Goal: Task Accomplishment & Management: Manage account settings

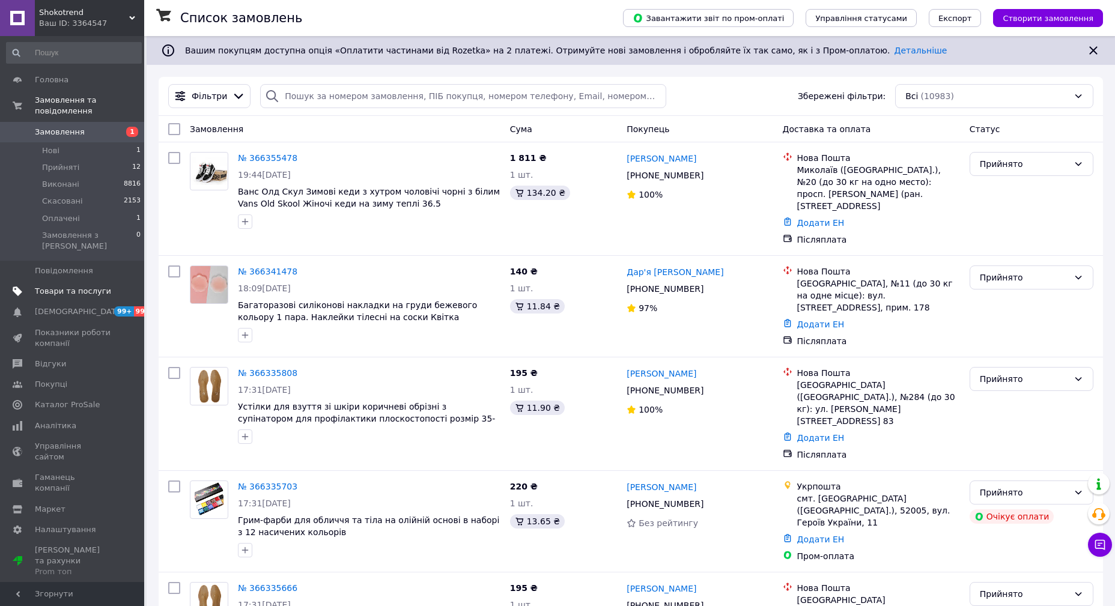
click at [81, 286] on span "Товари та послуги" at bounding box center [73, 291] width 76 height 11
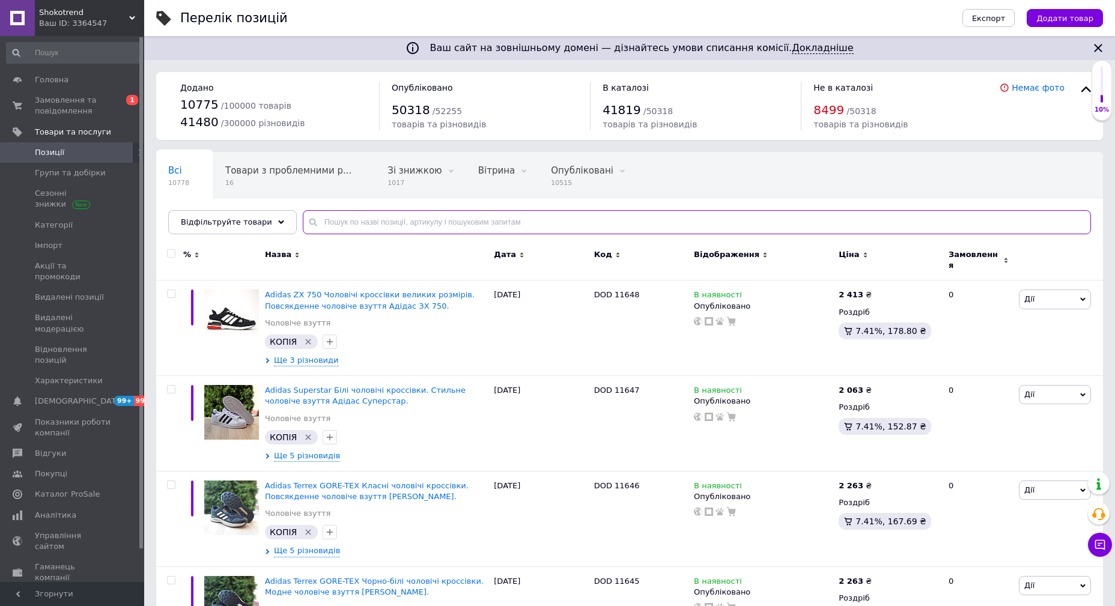
click at [333, 225] on input "text" at bounding box center [697, 222] width 788 height 24
paste input "1445"
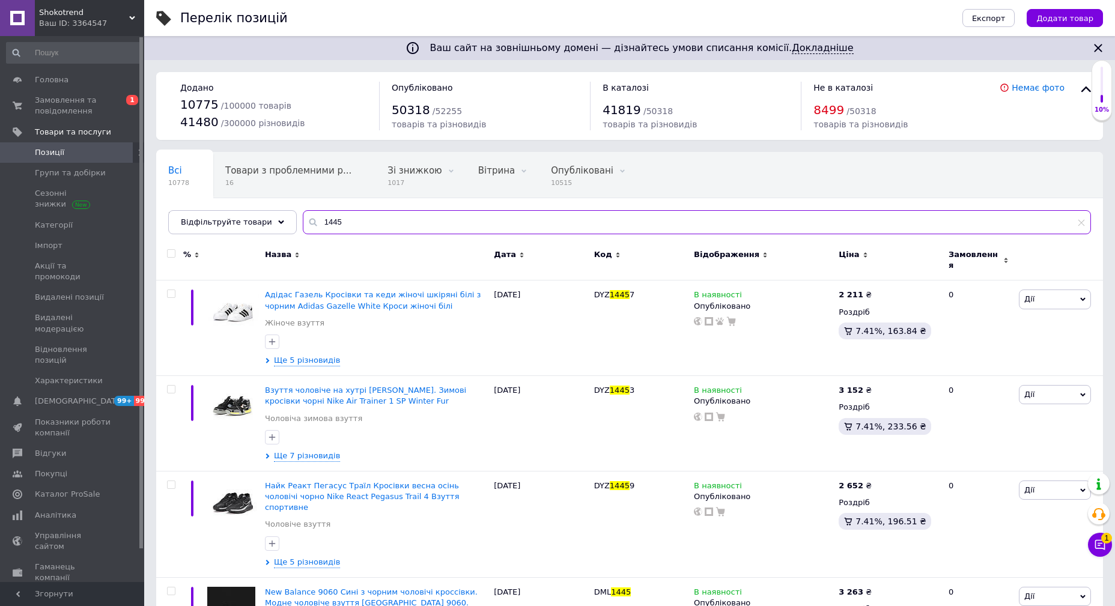
click at [389, 220] on input "1445" at bounding box center [697, 222] width 788 height 24
paste input "KSNJ032"
type input "DKSNJ032"
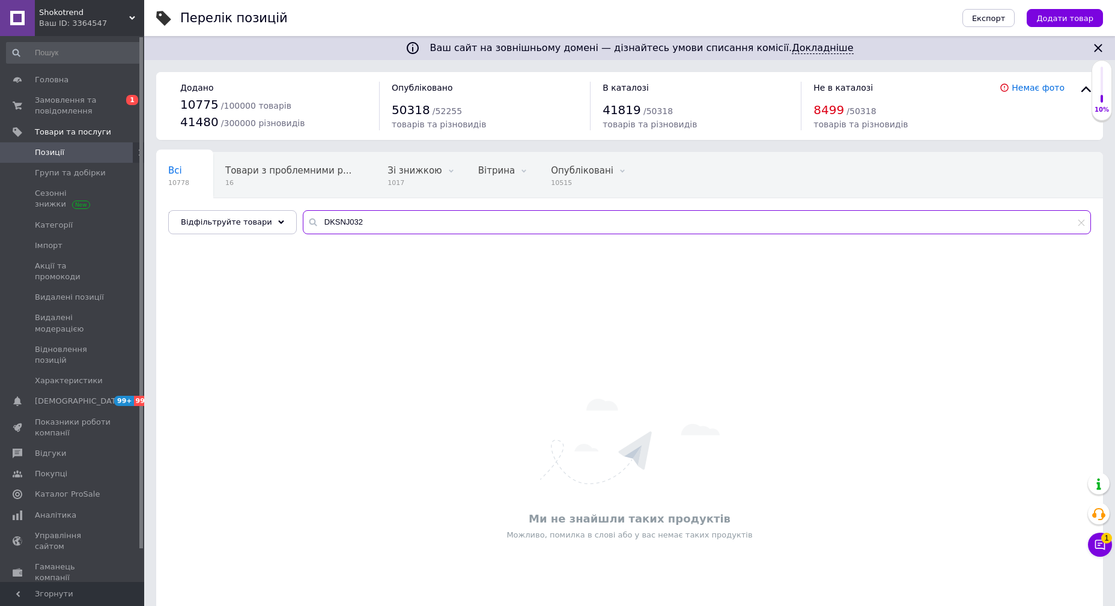
drag, startPoint x: 324, startPoint y: 220, endPoint x: 395, endPoint y: 226, distance: 71.1
click at [391, 222] on input "DKSNJ032" at bounding box center [697, 222] width 788 height 24
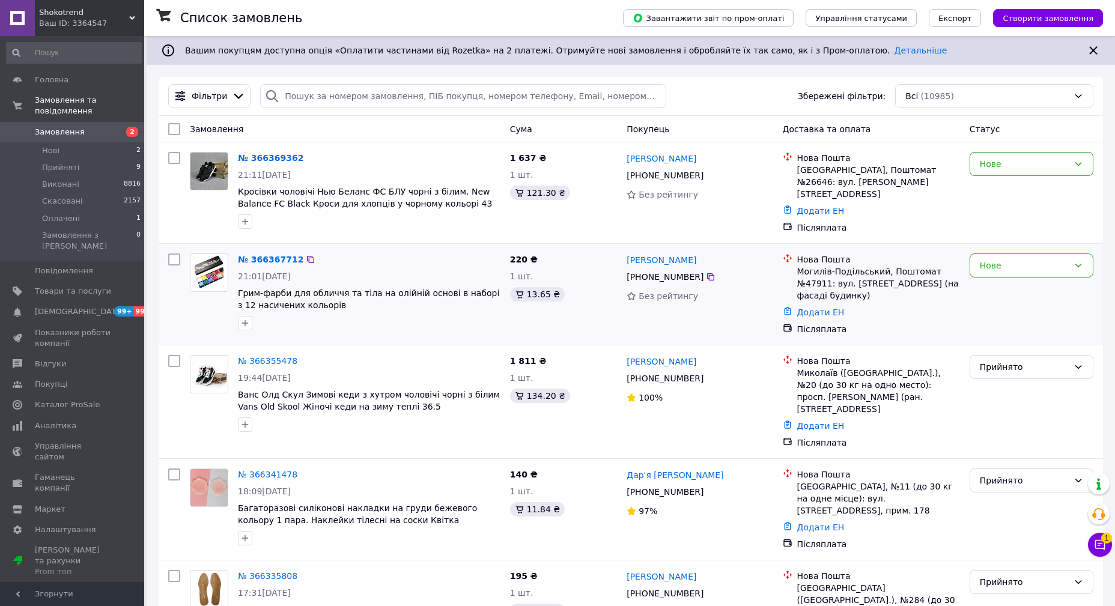
click at [176, 259] on input "checkbox" at bounding box center [174, 259] width 12 height 12
checkbox input "true"
click at [174, 162] on input "checkbox" at bounding box center [174, 158] width 12 height 12
checkbox input "true"
drag, startPoint x: 238, startPoint y: 126, endPoint x: 250, endPoint y: 127, distance: 12.0
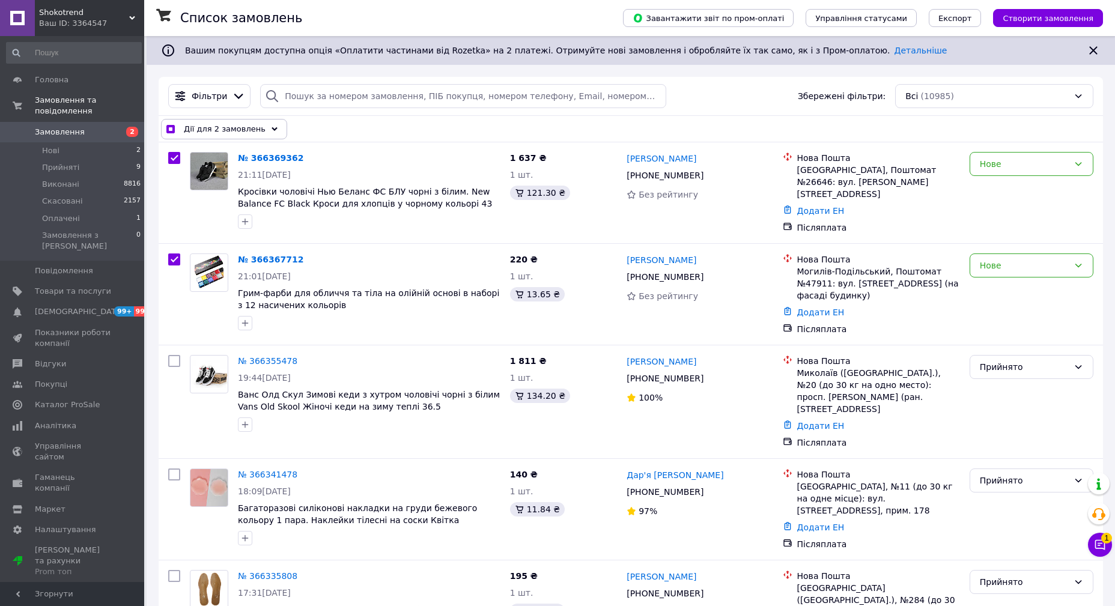
click at [239, 127] on span "Дії для 2 замовлень" at bounding box center [225, 129] width 82 height 12
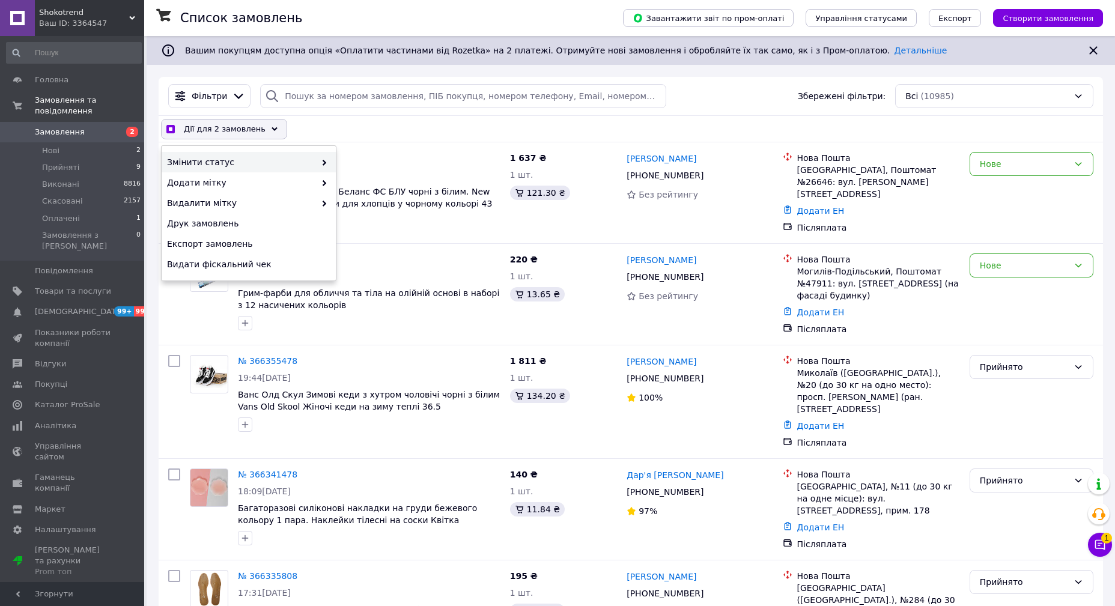
click at [328, 157] on div "Змінити статус" at bounding box center [249, 162] width 174 height 20
checkbox input "true"
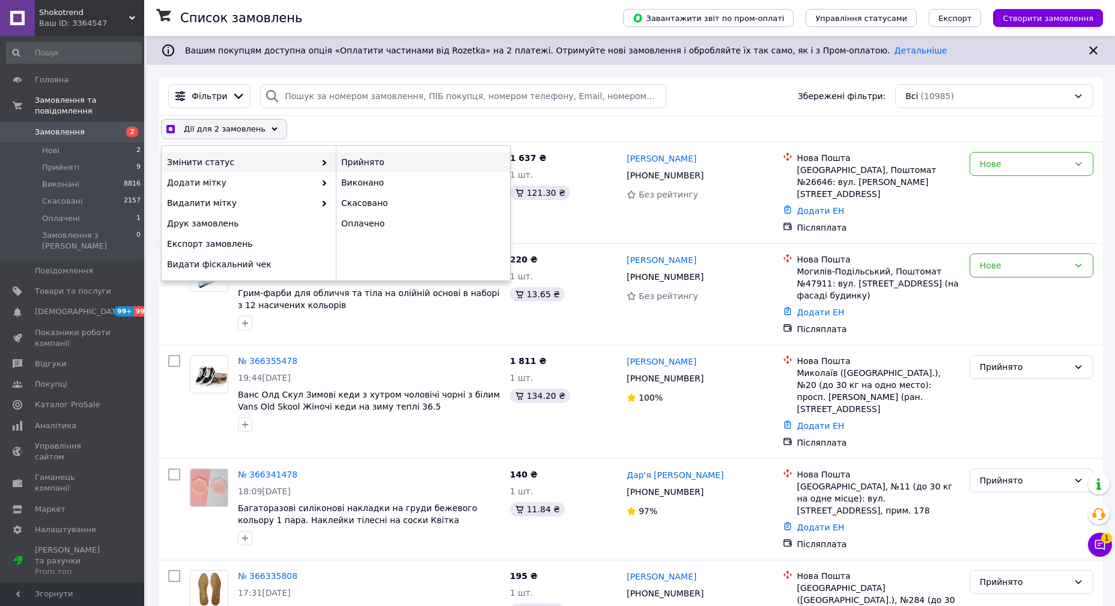
click at [348, 165] on div "Прийнято" at bounding box center [423, 162] width 174 height 20
checkbox input "false"
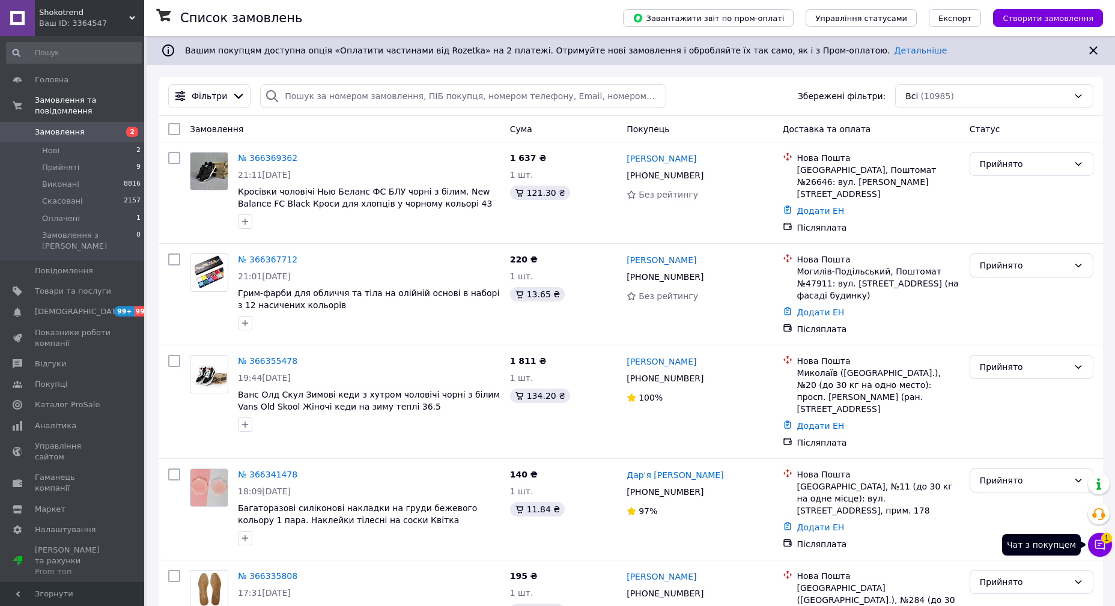
click at [1100, 547] on icon at bounding box center [1100, 545] width 12 height 12
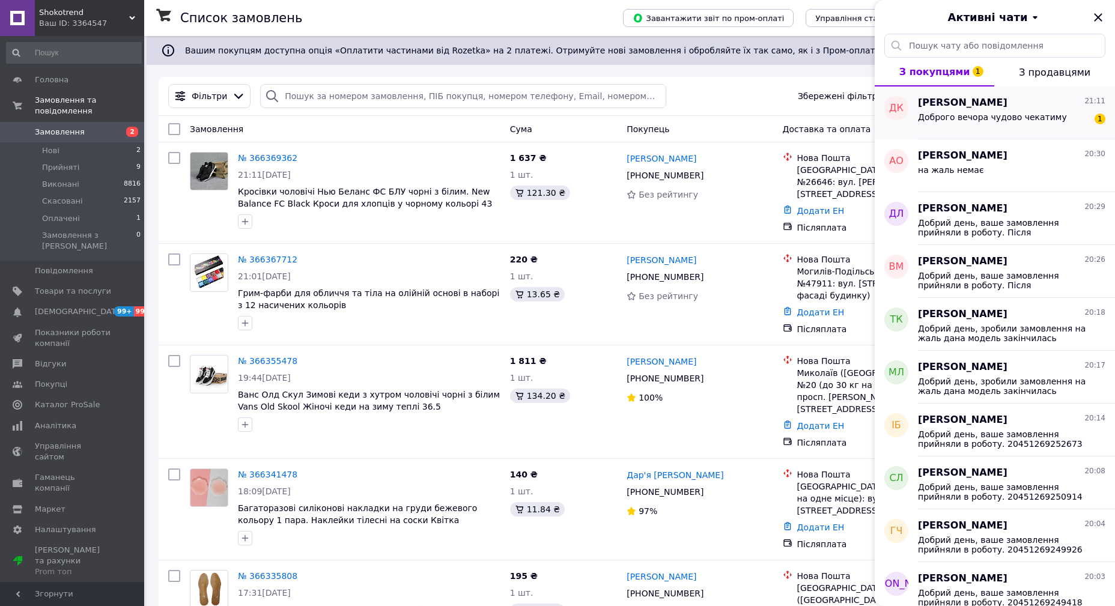
click at [950, 123] on div "Доброго вечора чудово чекатиму" at bounding box center [992, 120] width 149 height 17
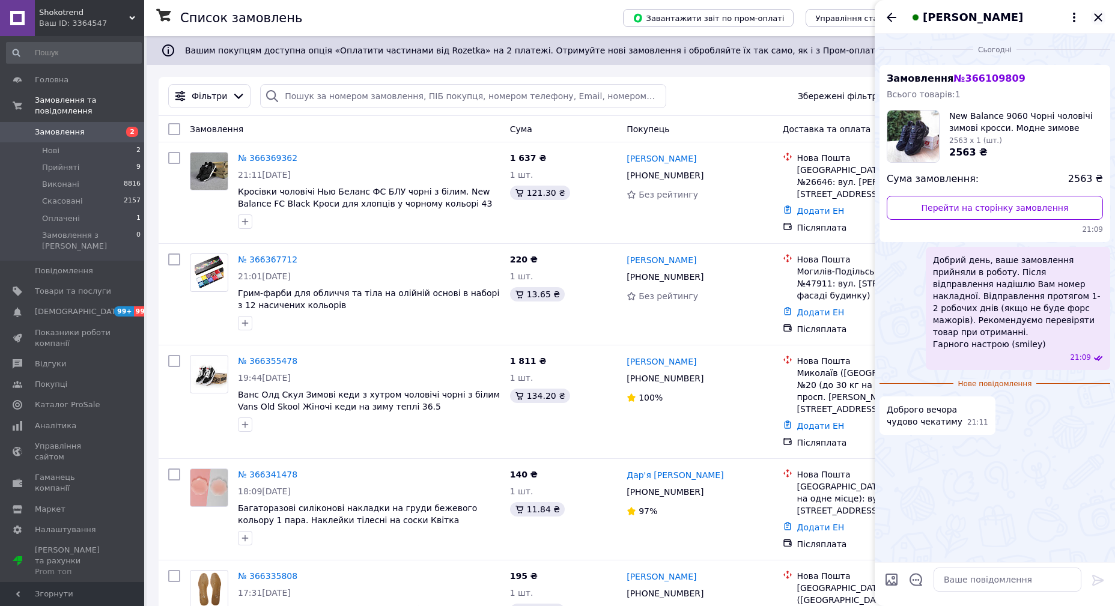
click at [1098, 16] on icon "Закрити" at bounding box center [1098, 17] width 14 height 14
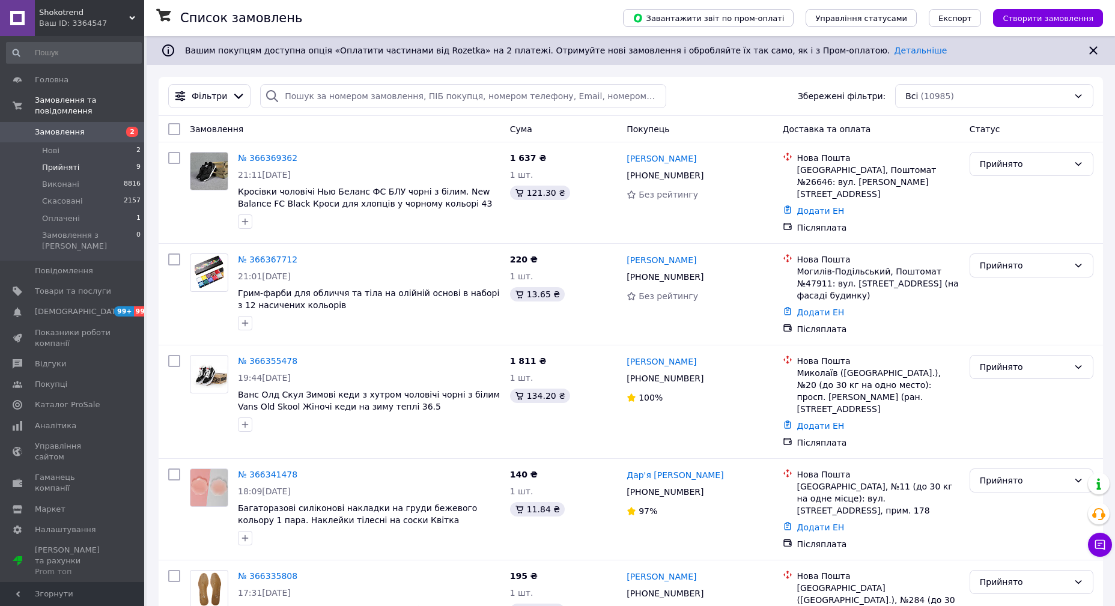
click at [74, 162] on span "Прийняті" at bounding box center [60, 167] width 37 height 11
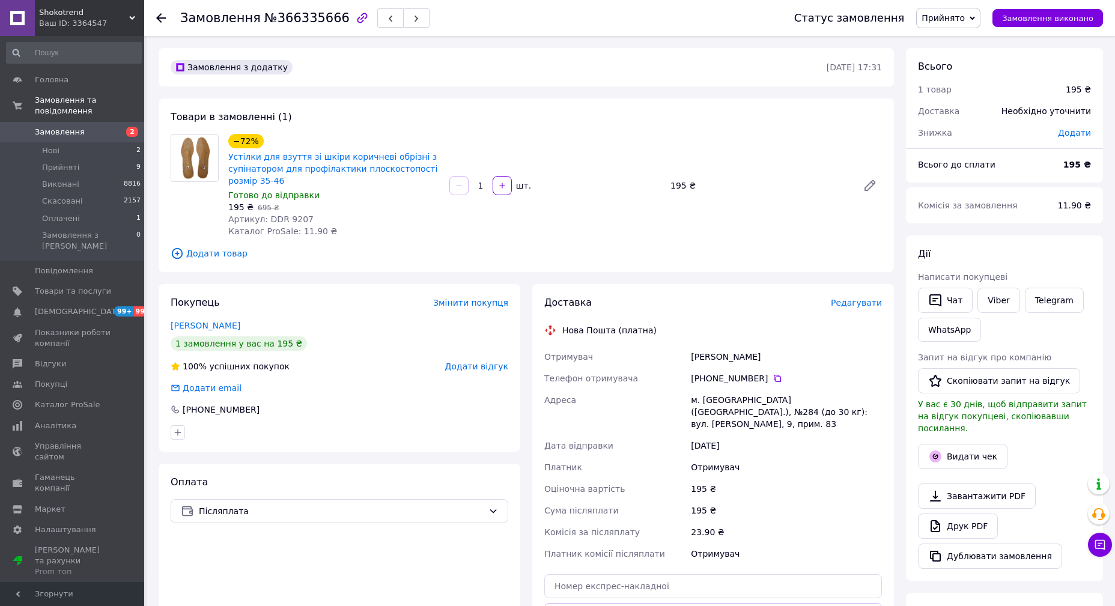
click at [286, 220] on span "Артикул: DDR 9207" at bounding box center [270, 219] width 85 height 10
copy span "9207"
click at [865, 303] on span "Редагувати" at bounding box center [856, 303] width 51 height 10
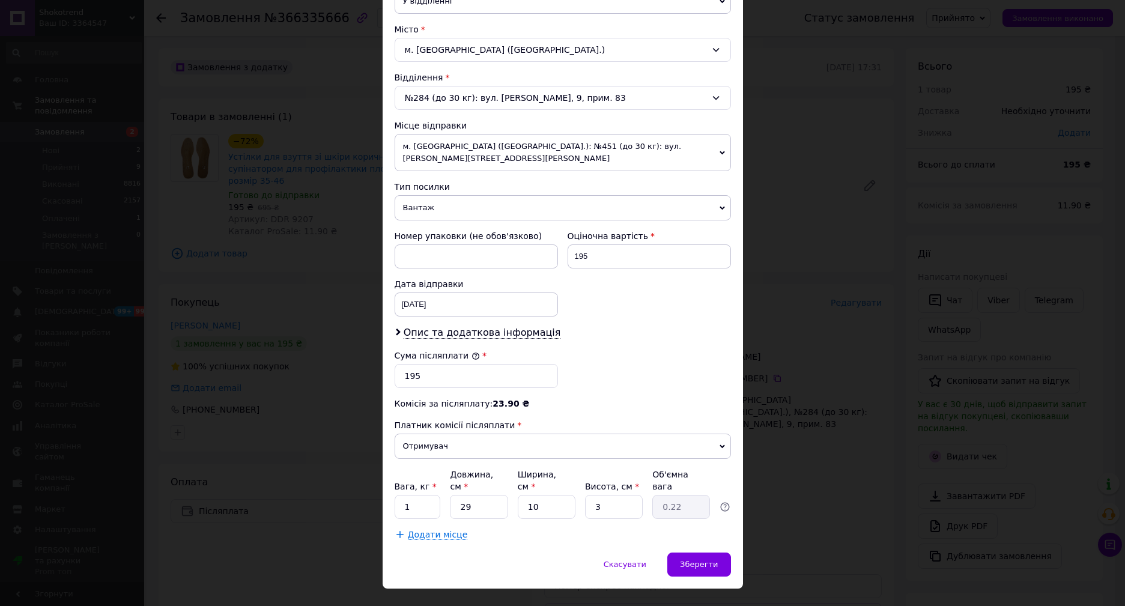
scroll to position [311, 0]
click at [440, 326] on span "Опис та додаткова інформація" at bounding box center [482, 332] width 157 height 12
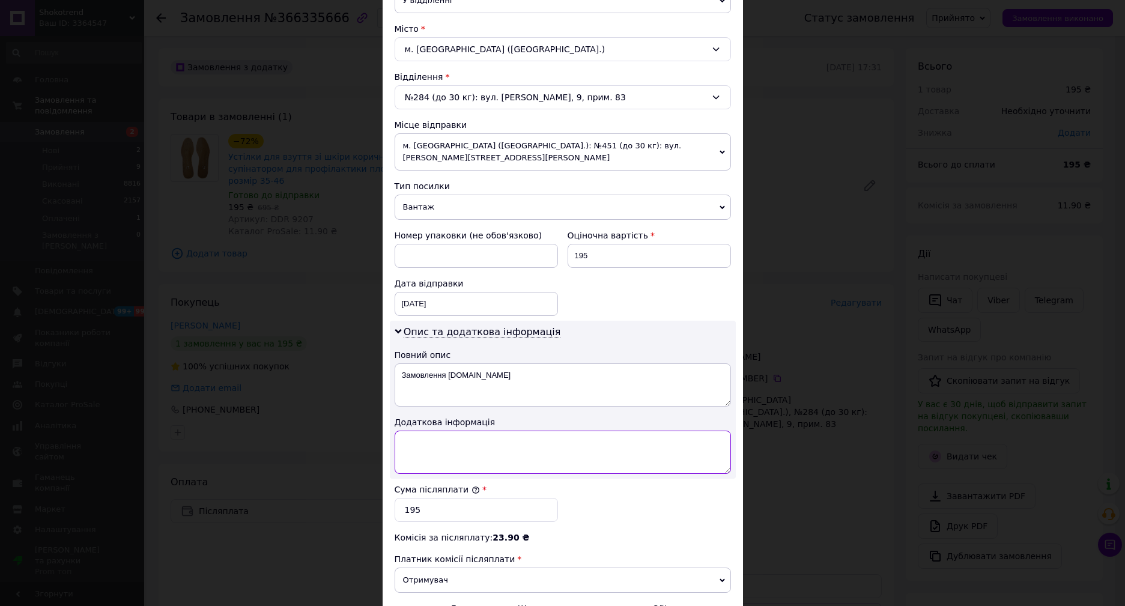
click at [441, 435] on textarea at bounding box center [563, 452] width 336 height 43
paste textarea "9207 1"
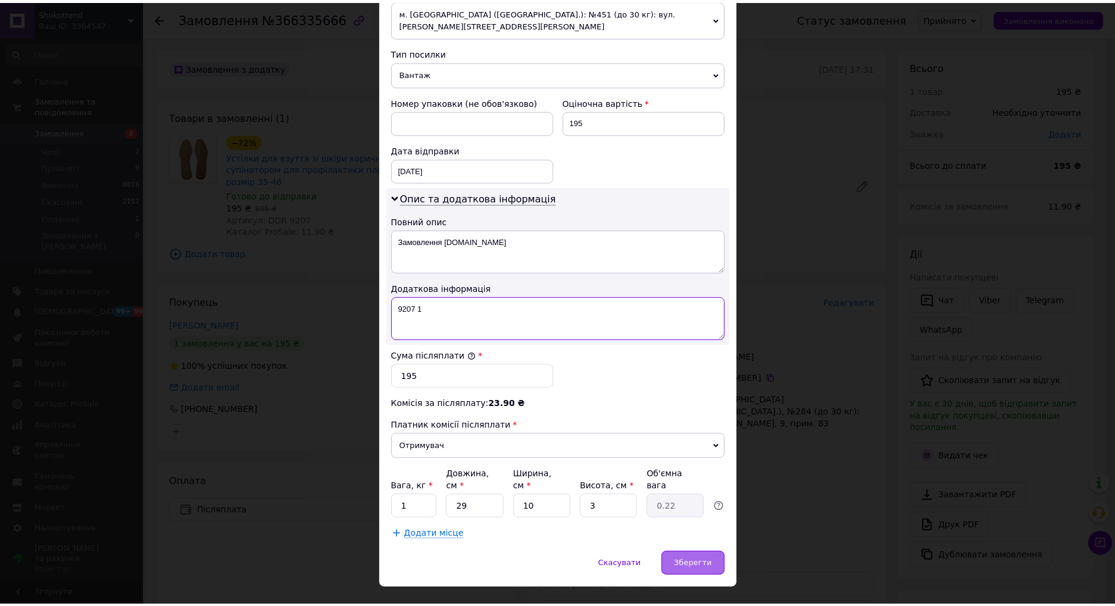
scroll to position [445, 0]
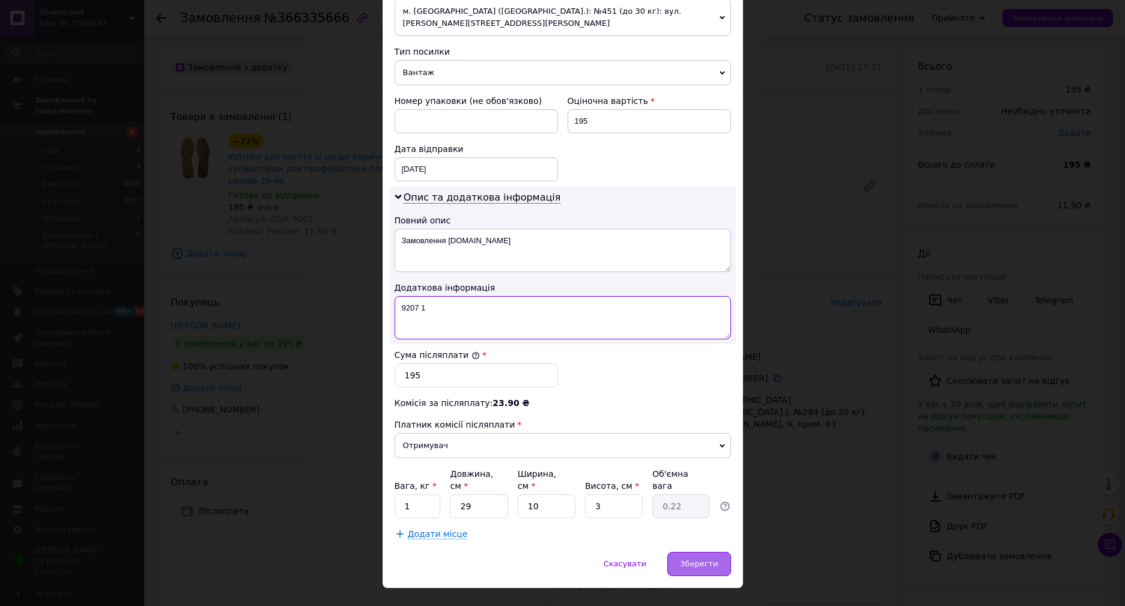
type textarea "9207 1"
drag, startPoint x: 705, startPoint y: 544, endPoint x: 705, endPoint y: 535, distance: 9.0
click at [705, 559] on span "Зберегти" at bounding box center [699, 563] width 38 height 9
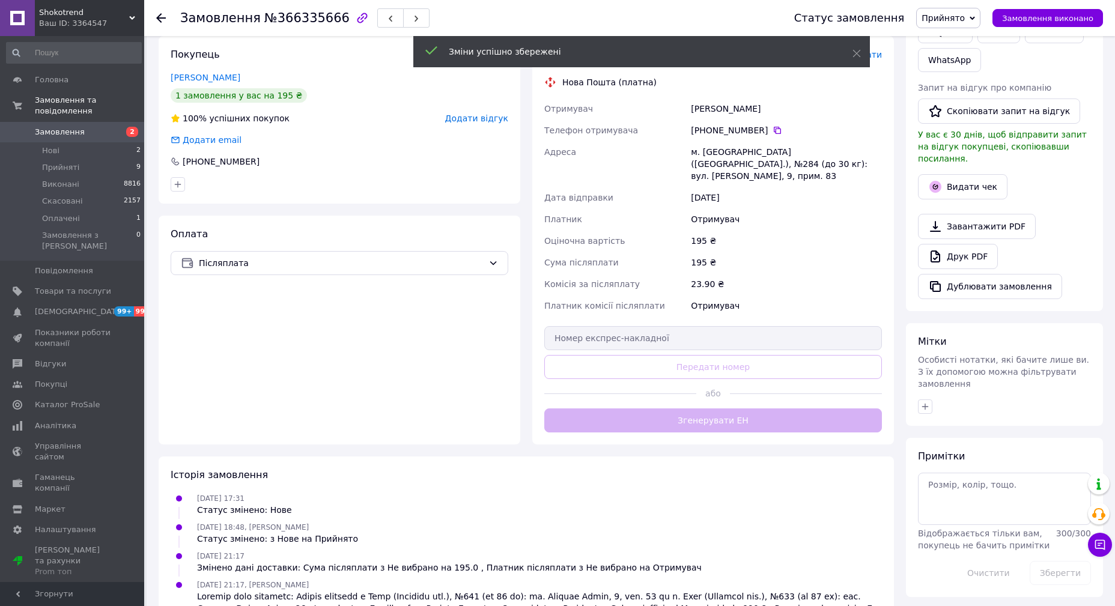
scroll to position [249, 0]
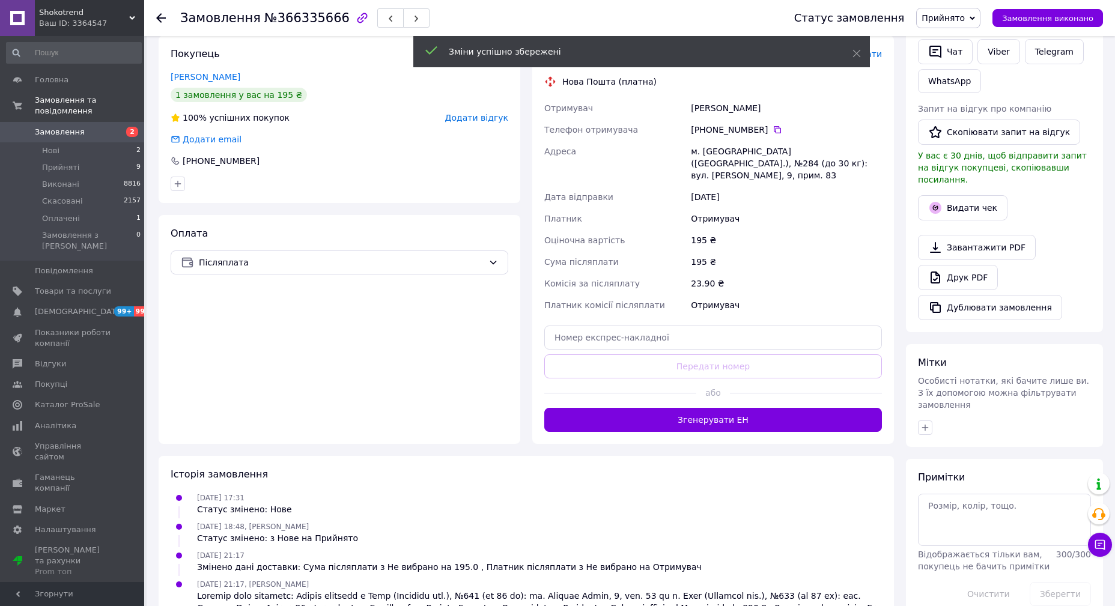
click at [697, 421] on div "Доставка Редагувати Нова Пошта (платна) Отримувач Фокин Сергей Телефон отримува…" at bounding box center [713, 239] width 362 height 408
click at [697, 413] on button "Згенерувати ЕН" at bounding box center [713, 420] width 338 height 24
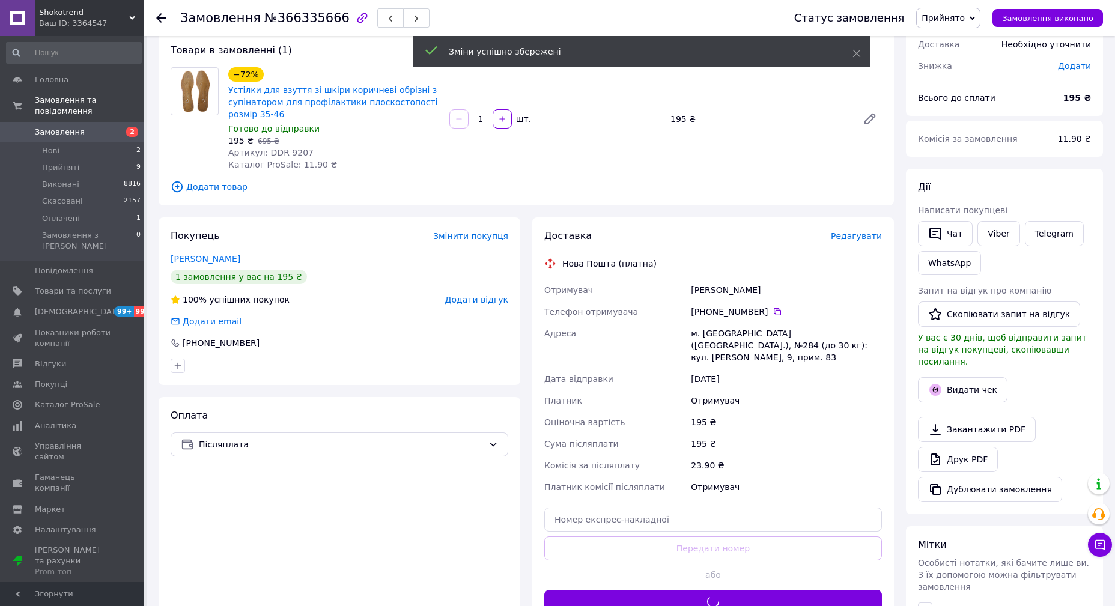
scroll to position [67, 0]
click at [945, 237] on button "Чат" at bounding box center [945, 233] width 55 height 25
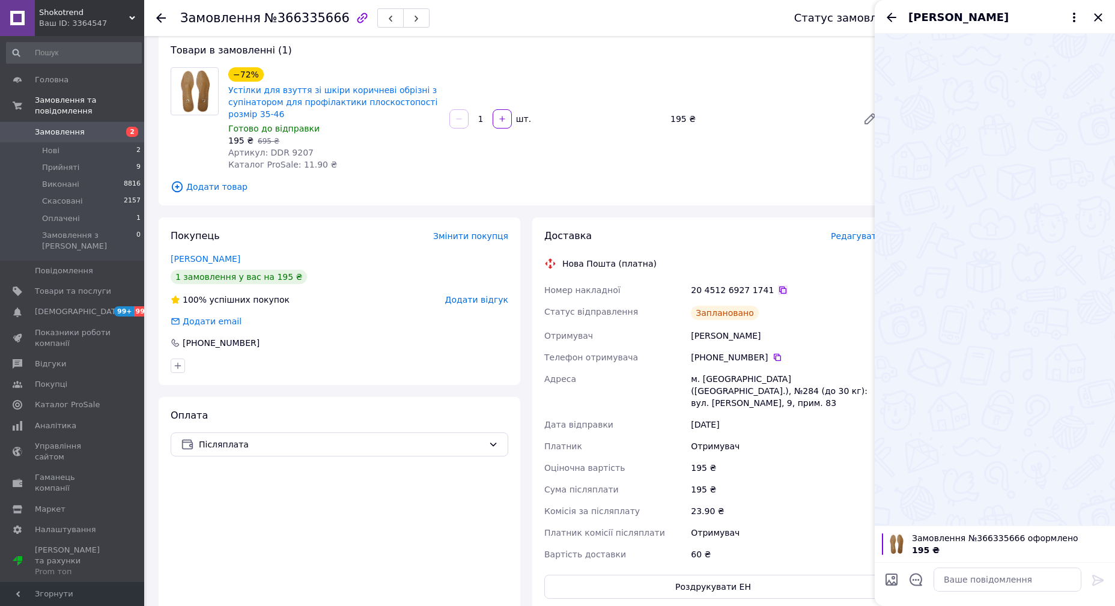
click at [778, 290] on icon at bounding box center [783, 290] width 10 height 10
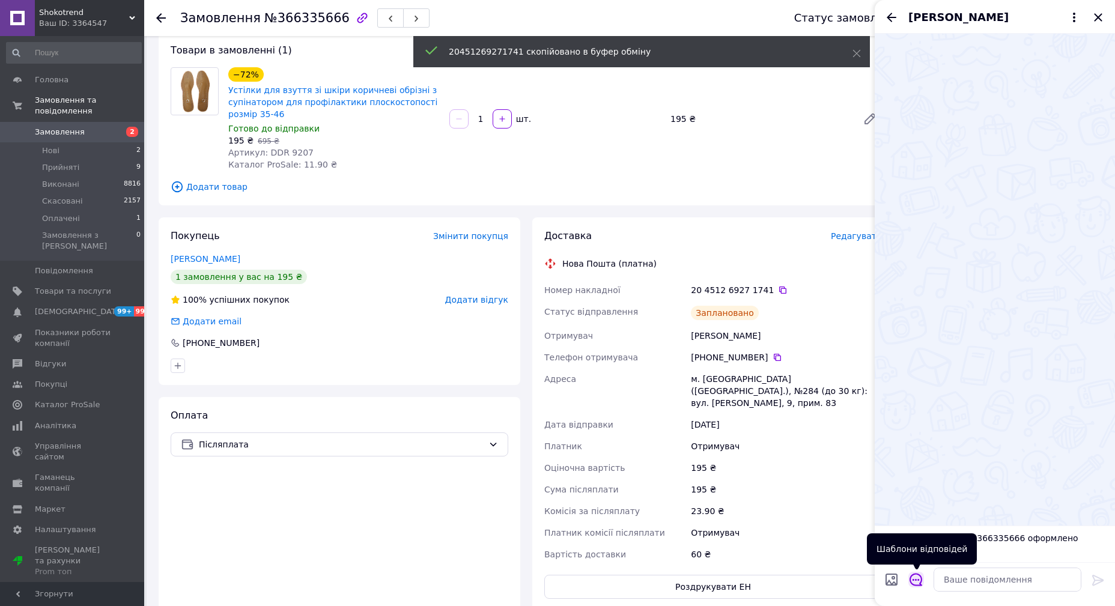
click at [915, 578] on icon "Відкрити шаблони відповідей" at bounding box center [915, 579] width 13 height 13
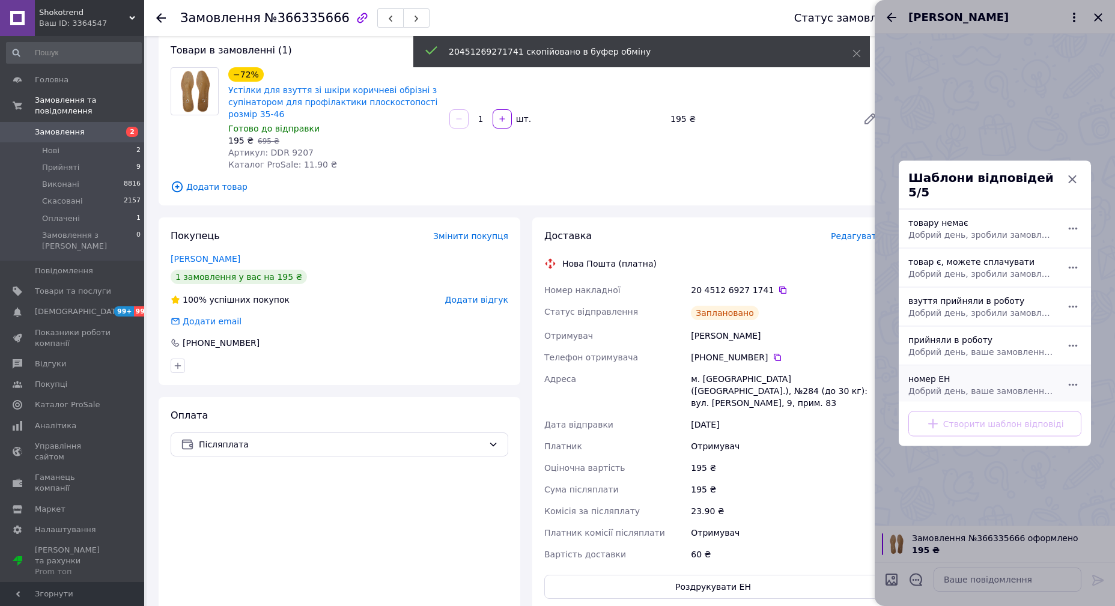
click at [945, 375] on div "номер ЕН Добрий день, ваше замовлення прийняли в роботу. ваш номер ЕН за яким б…" at bounding box center [981, 385] width 156 height 34
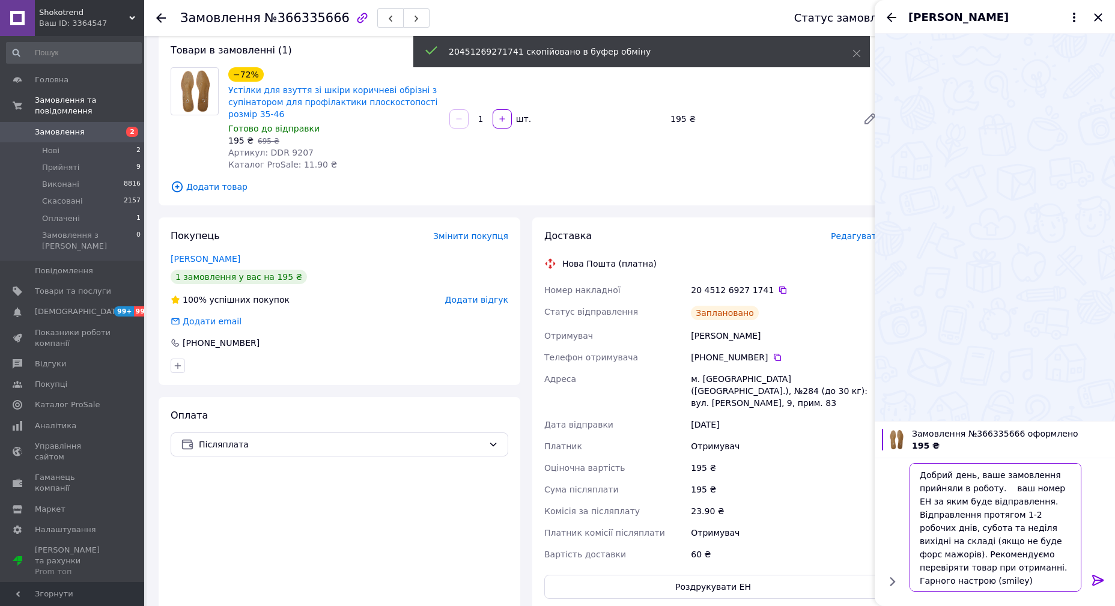
click at [999, 489] on textarea "Добрий день, ваше замовлення прийняли в роботу. ваш номер ЕН за яким буде відпр…" at bounding box center [995, 527] width 172 height 129
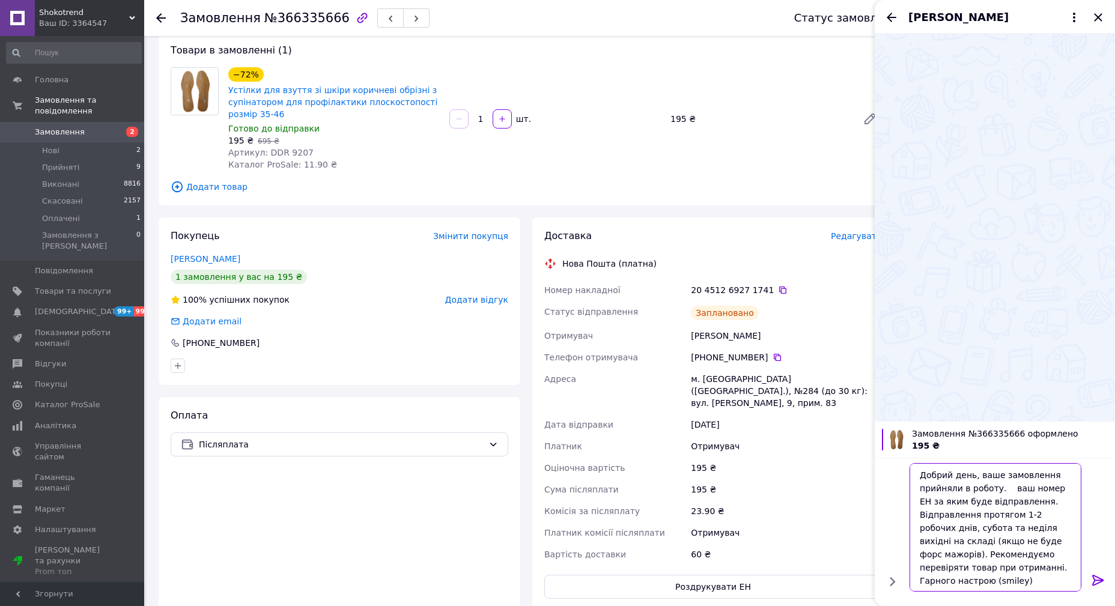
paste textarea "20451269271741"
type textarea "Добрий день, ваше замовлення прийняли в роботу. 20451269271741 ваш номер ЕН за …"
click at [1103, 582] on icon at bounding box center [1098, 580] width 14 height 14
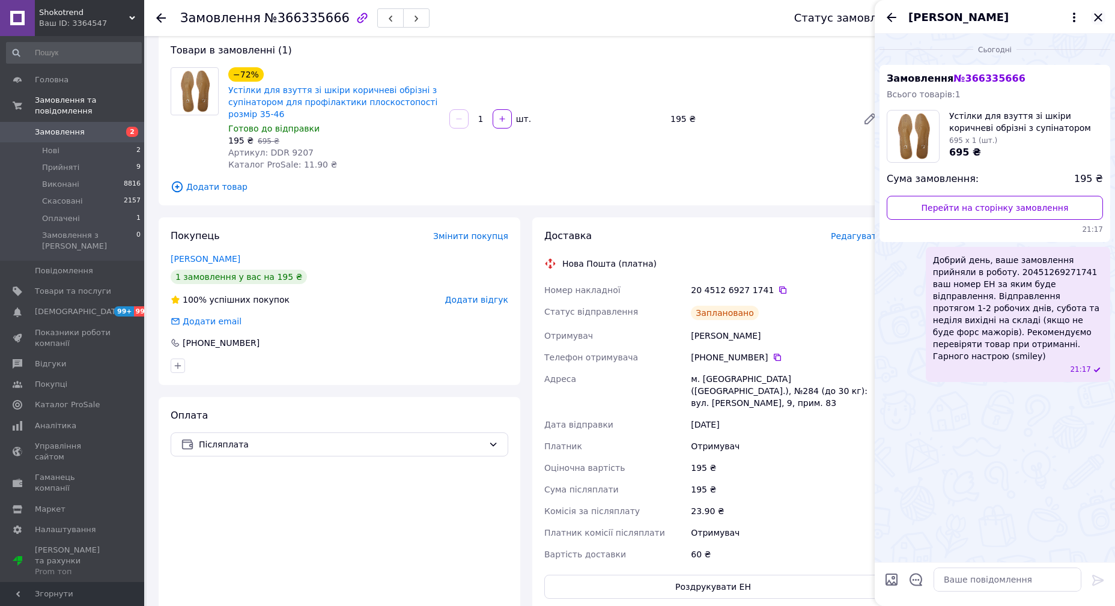
click at [1104, 22] on icon "Закрити" at bounding box center [1098, 17] width 14 height 14
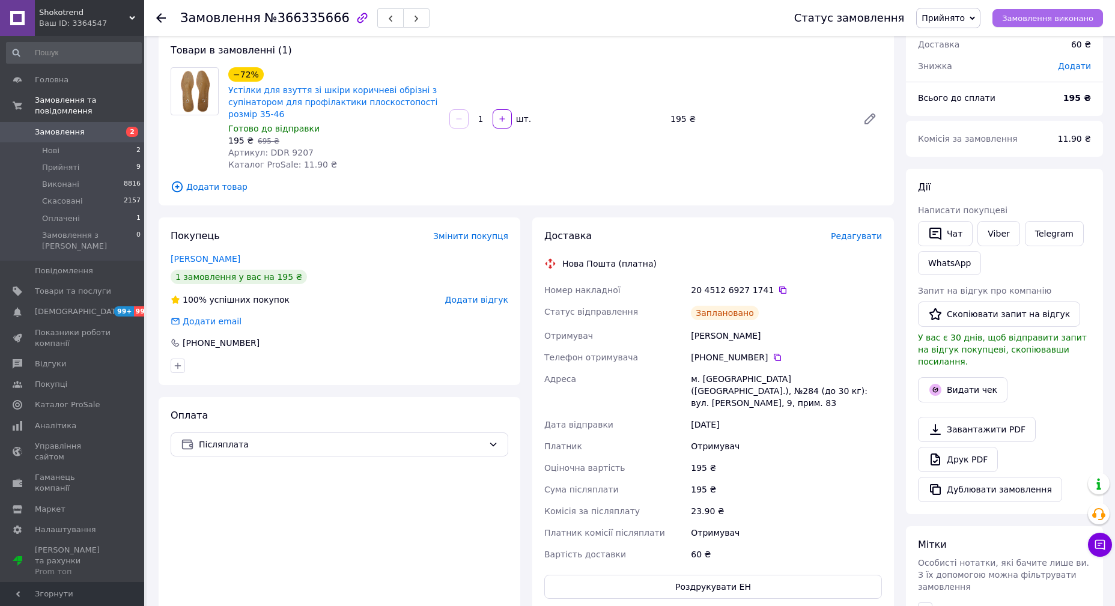
click at [1088, 14] on span "Замовлення виконано" at bounding box center [1047, 18] width 91 height 9
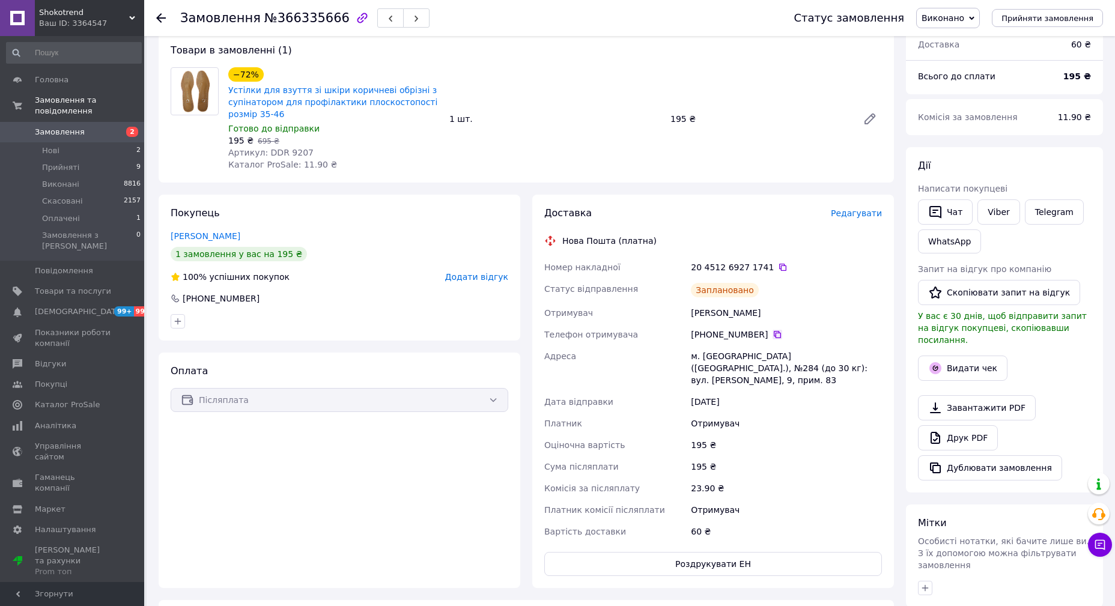
click at [772, 335] on icon at bounding box center [777, 335] width 10 height 10
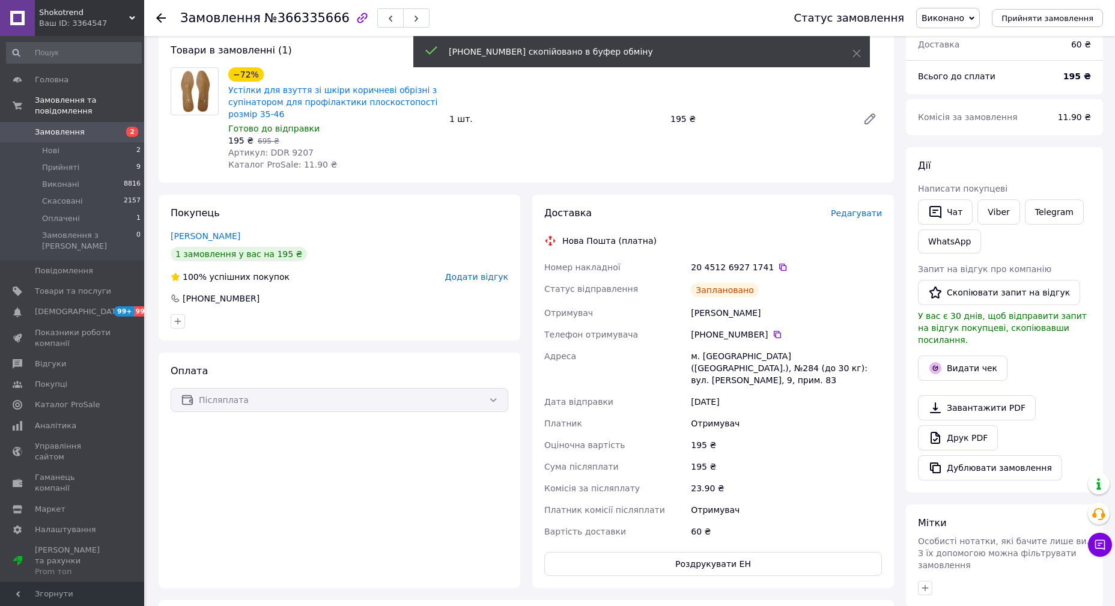
click at [503, 330] on div at bounding box center [339, 321] width 342 height 19
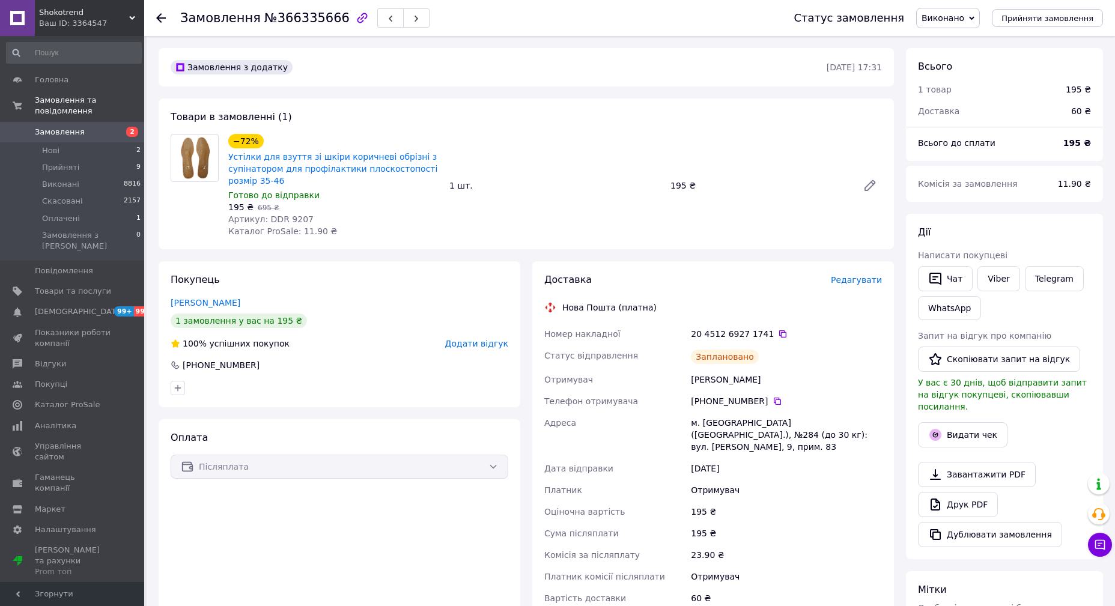
scroll to position [0, 0]
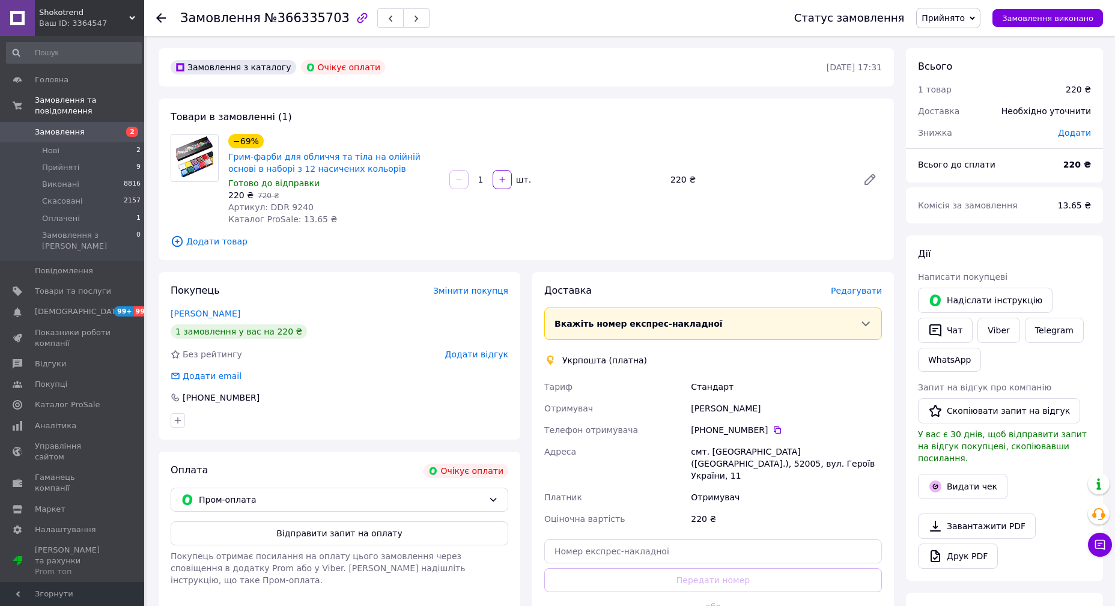
click at [378, 538] on button "Відправити запит на оплату" at bounding box center [340, 533] width 338 height 24
click at [957, 329] on button "Чат" at bounding box center [945, 330] width 55 height 25
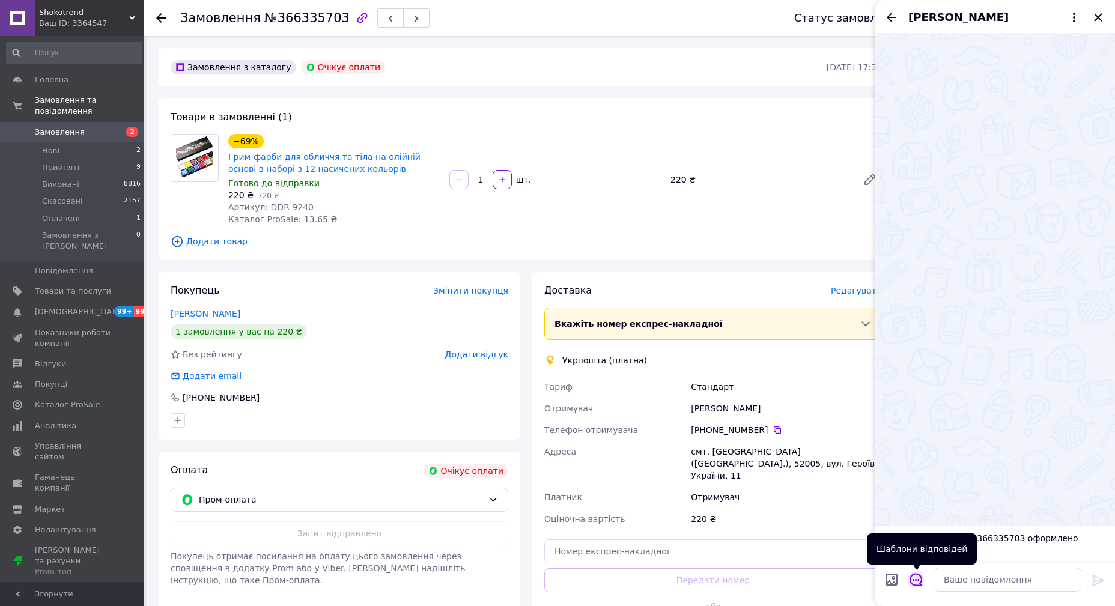
click at [918, 578] on icon "Відкрити шаблони відповідей" at bounding box center [915, 579] width 13 height 13
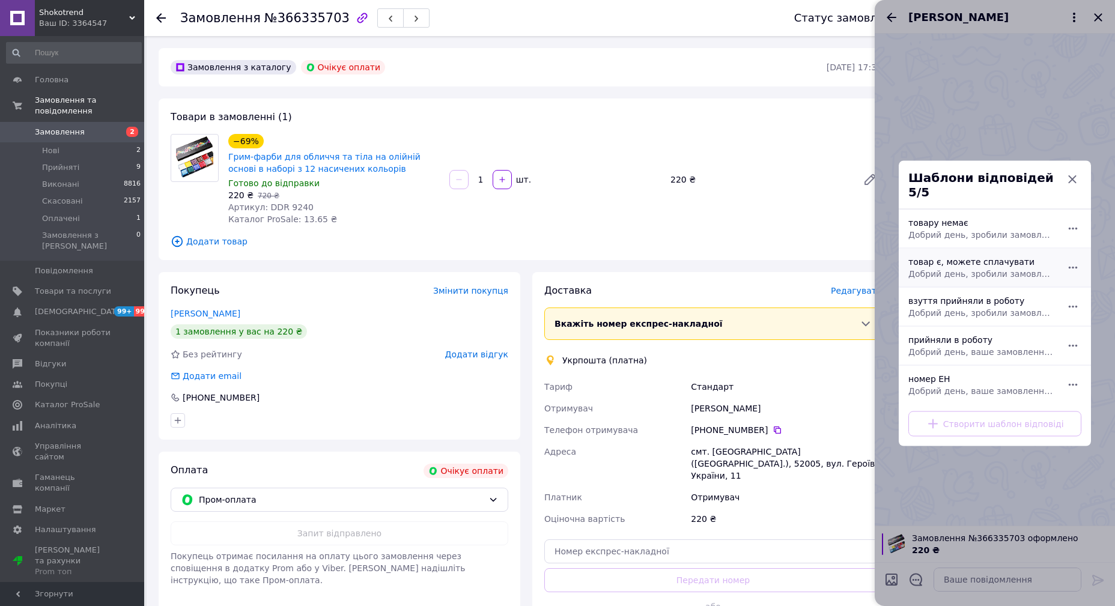
click at [994, 255] on div "товар є, можете сплачувати Добрий день, зробили замовлення, товар є в наявності…" at bounding box center [981, 267] width 156 height 34
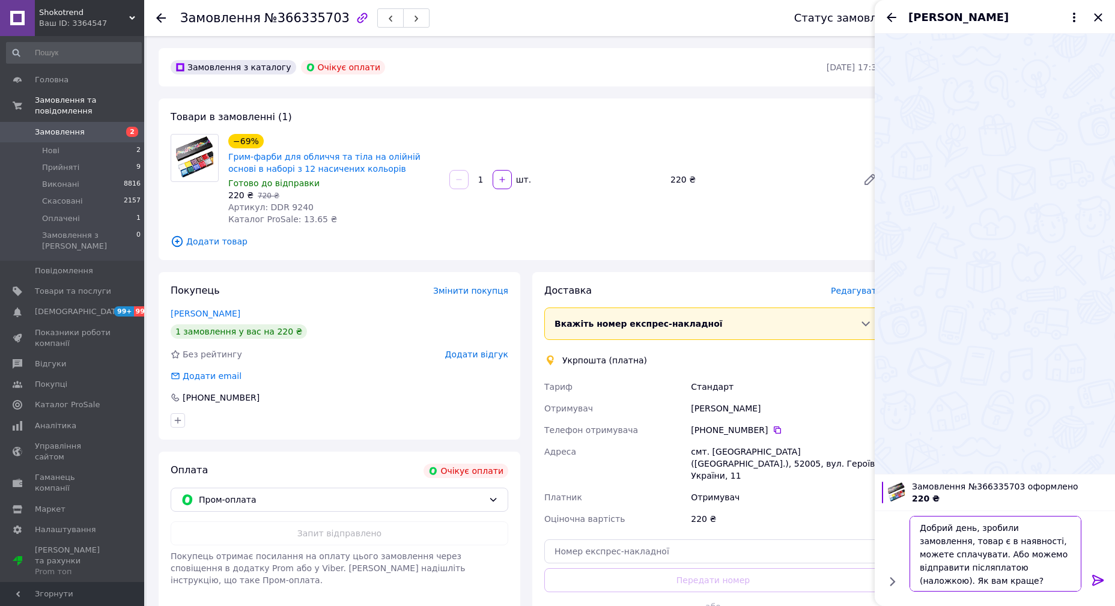
drag, startPoint x: 984, startPoint y: 584, endPoint x: 969, endPoint y: 553, distance: 34.4
click at [969, 553] on textarea "Добрий день, зробили замовлення, товар є в наявності, можете сплачувати. Або мо…" at bounding box center [995, 554] width 172 height 76
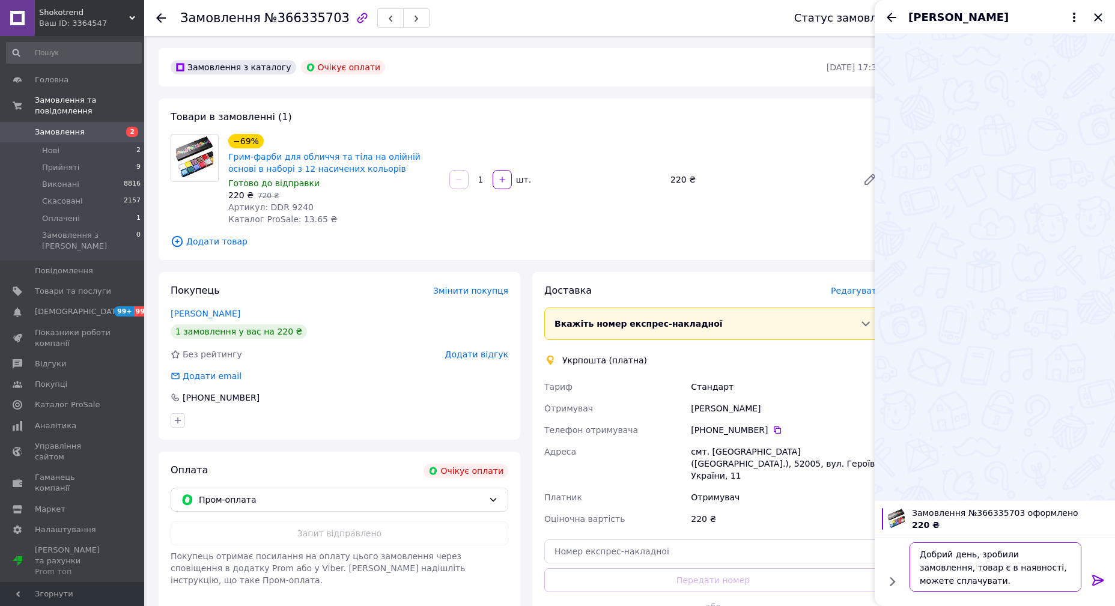
type textarea "Добрий день, зробили замовлення, товар є в наявності, можете сплачувати."
drag, startPoint x: 1094, startPoint y: 581, endPoint x: 956, endPoint y: 559, distance: 139.9
click at [1095, 582] on icon at bounding box center [1098, 580] width 14 height 14
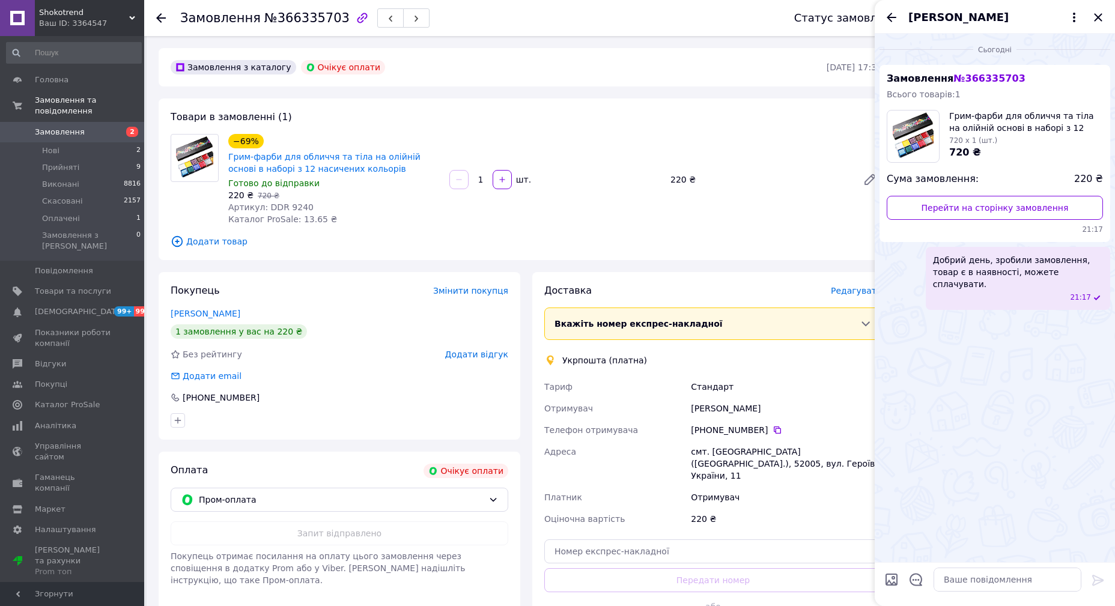
click at [760, 235] on span "Додати товар" at bounding box center [526, 241] width 711 height 13
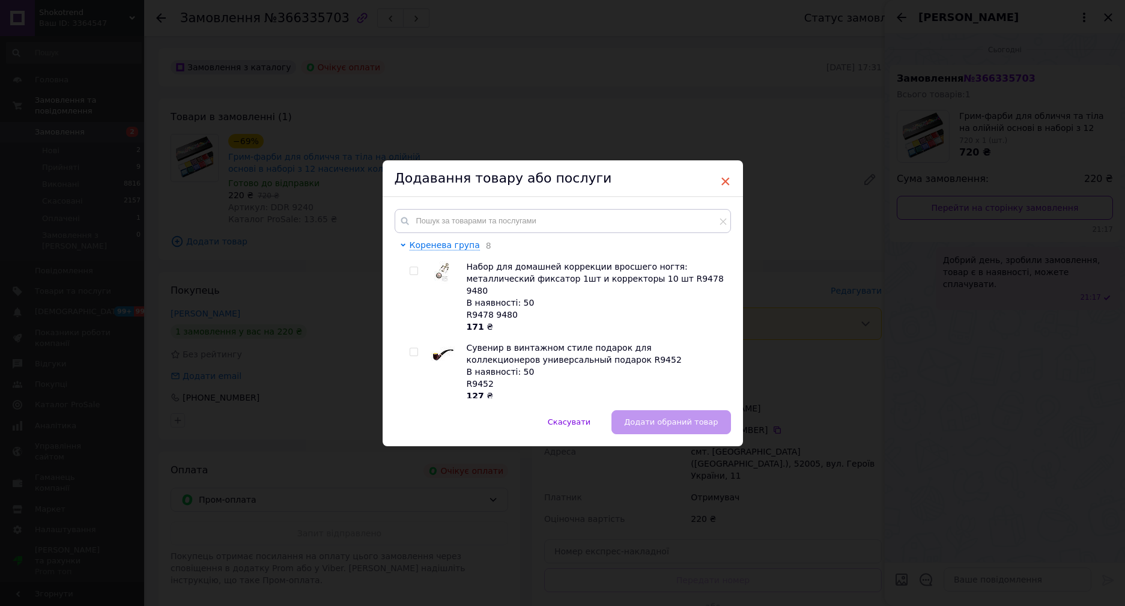
click at [721, 180] on span "×" at bounding box center [725, 181] width 11 height 20
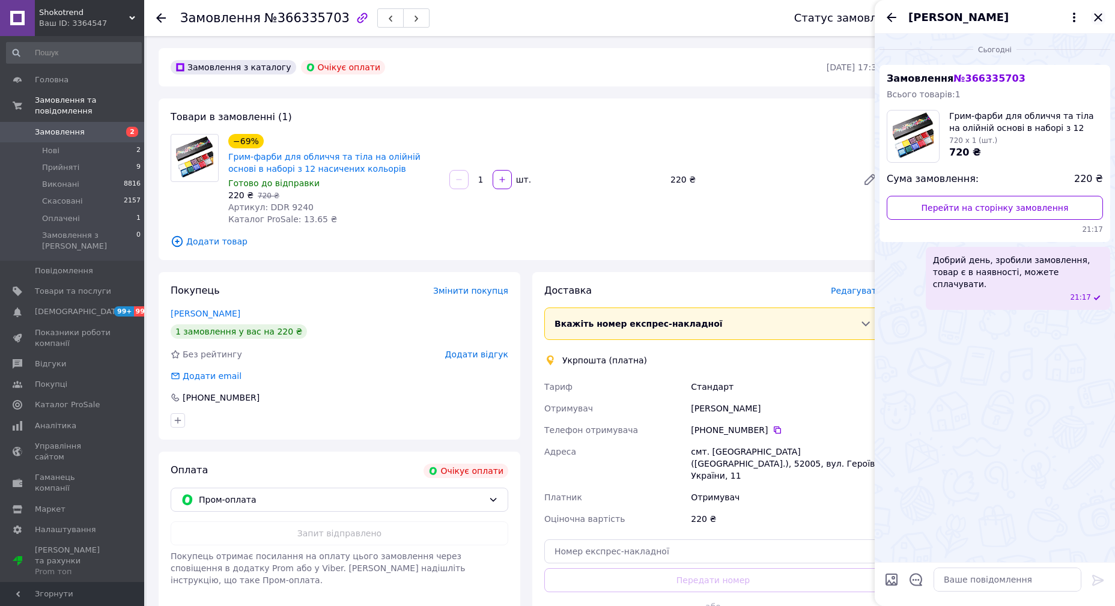
click at [1096, 19] on icon "Закрити" at bounding box center [1098, 17] width 8 height 8
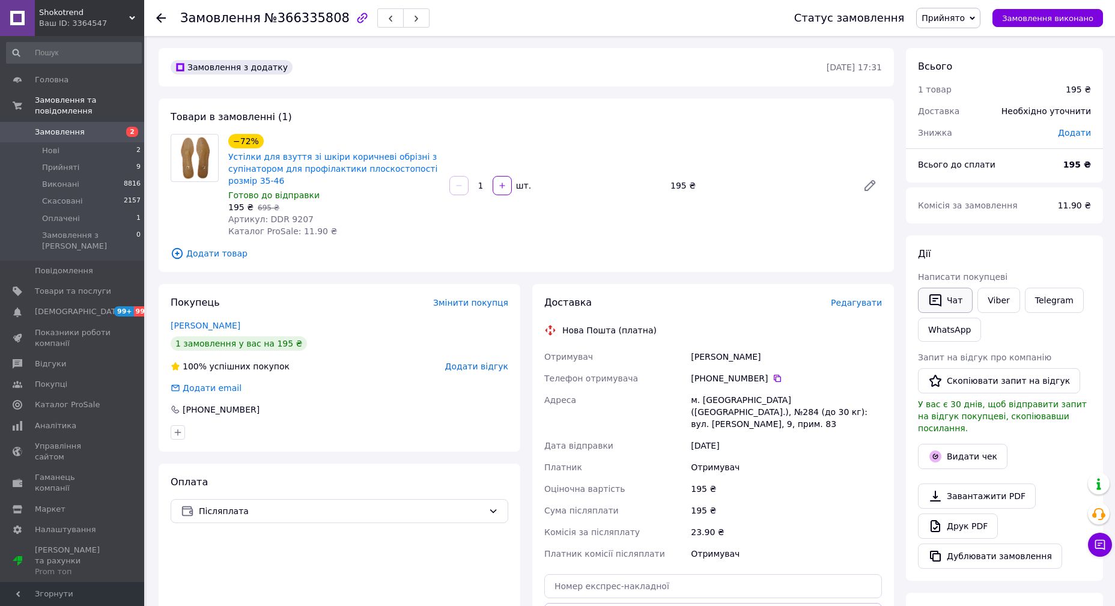
click at [942, 296] on icon "button" at bounding box center [935, 300] width 14 height 14
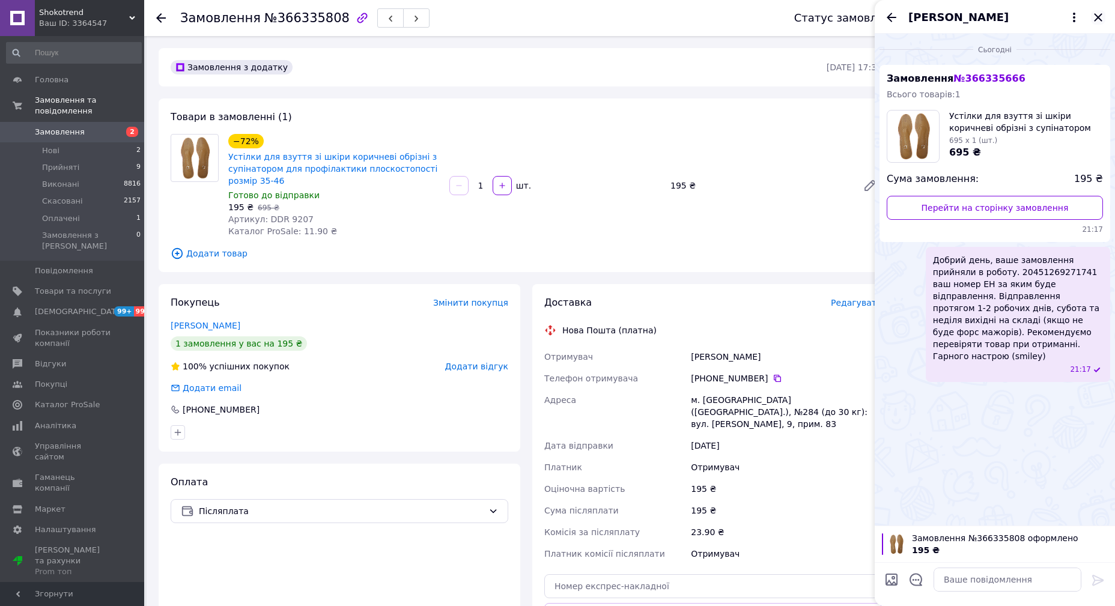
click at [1097, 16] on icon "Закрити" at bounding box center [1098, 17] width 8 height 8
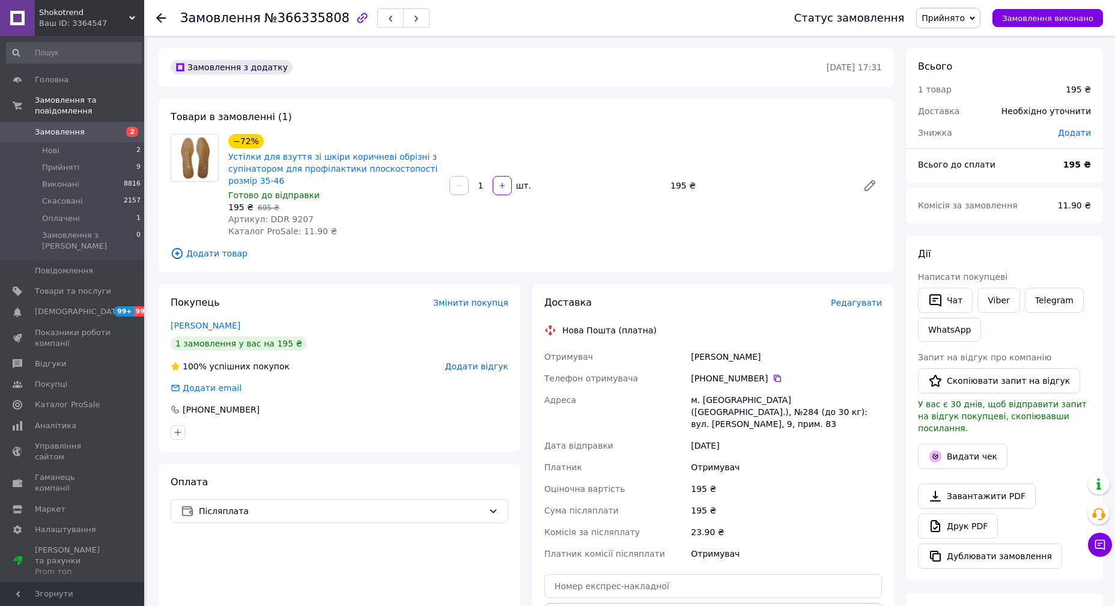
click at [974, 25] on span "Прийнято" at bounding box center [948, 18] width 64 height 20
click at [965, 55] on li "Скасовано" at bounding box center [947, 60] width 63 height 18
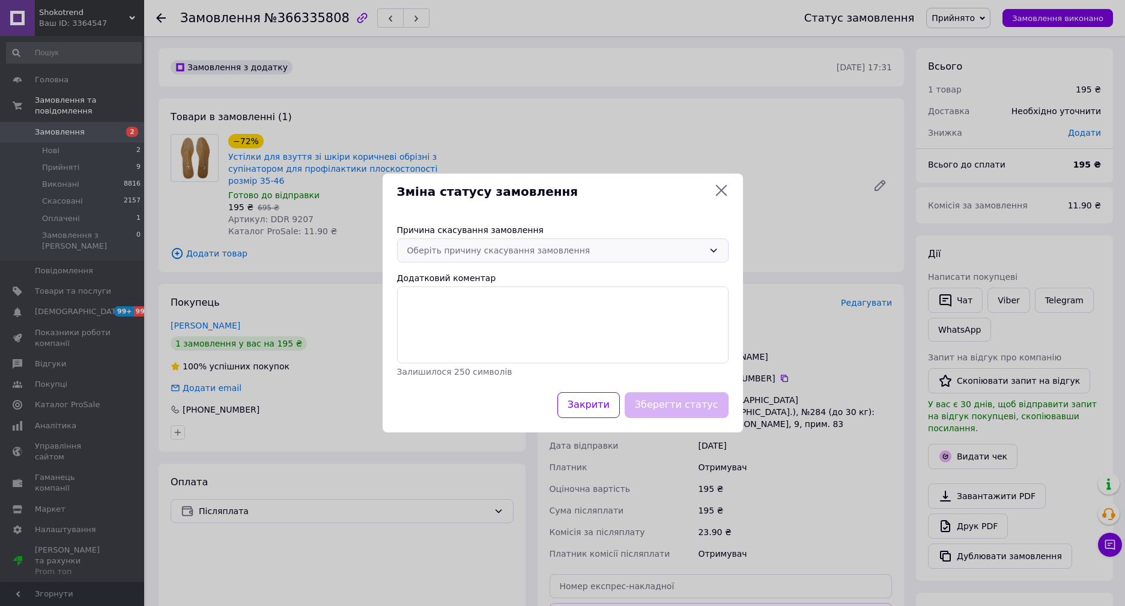
drag, startPoint x: 576, startPoint y: 238, endPoint x: 556, endPoint y: 250, distance: 23.4
click at [565, 244] on div "Оберіть причину скасування замовлення" at bounding box center [563, 250] width 332 height 24
click at [468, 363] on li "Замовлення-дублікат" at bounding box center [563, 363] width 330 height 22
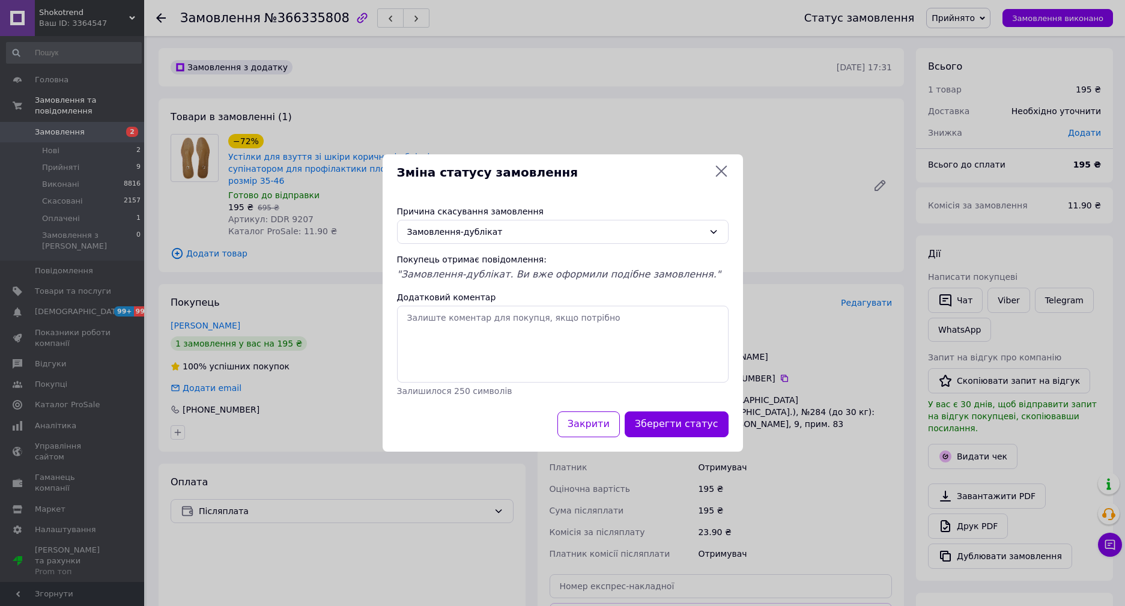
click at [666, 426] on button "Зберегти статус" at bounding box center [677, 424] width 104 height 26
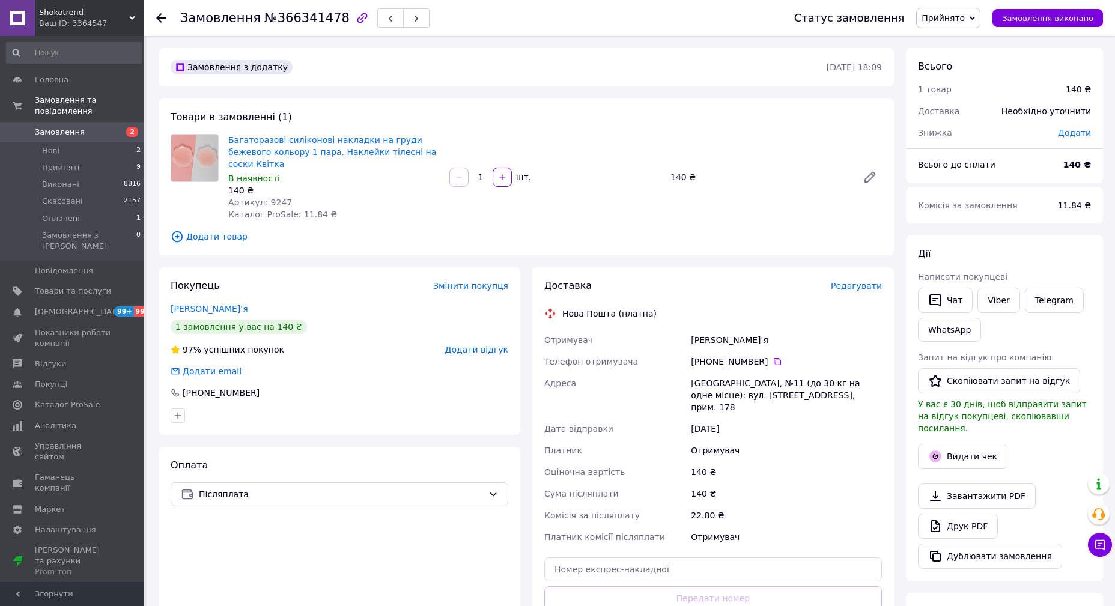
click at [271, 198] on span "Артикул: 9247" at bounding box center [260, 203] width 64 height 10
click at [858, 281] on span "Редагувати" at bounding box center [856, 286] width 51 height 10
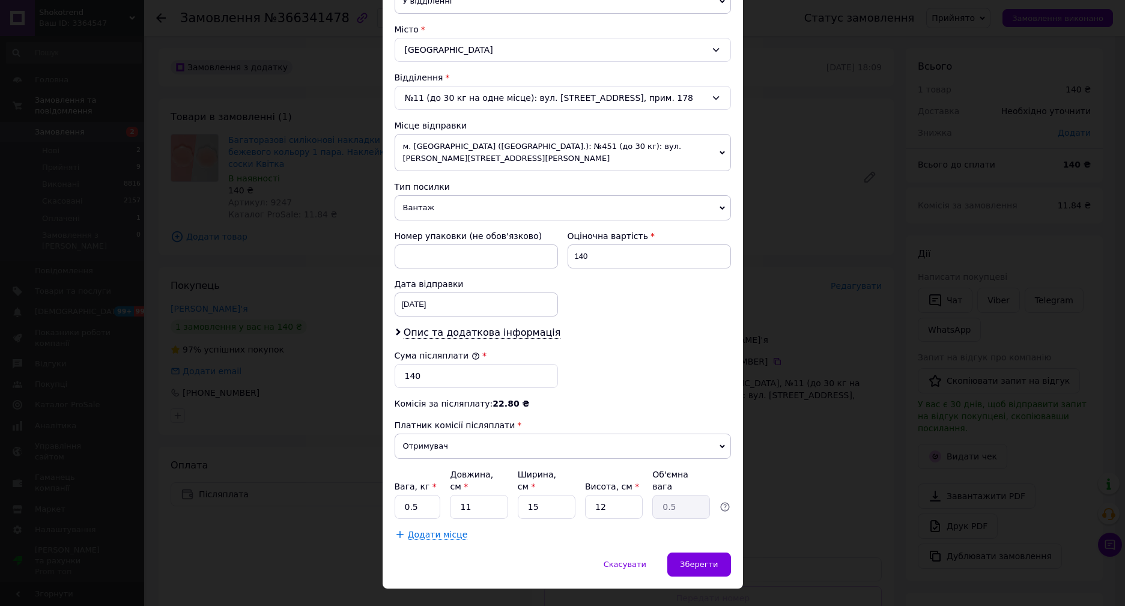
scroll to position [311, 0]
click at [437, 326] on span "Опис та додаткова інформація" at bounding box center [482, 332] width 157 height 12
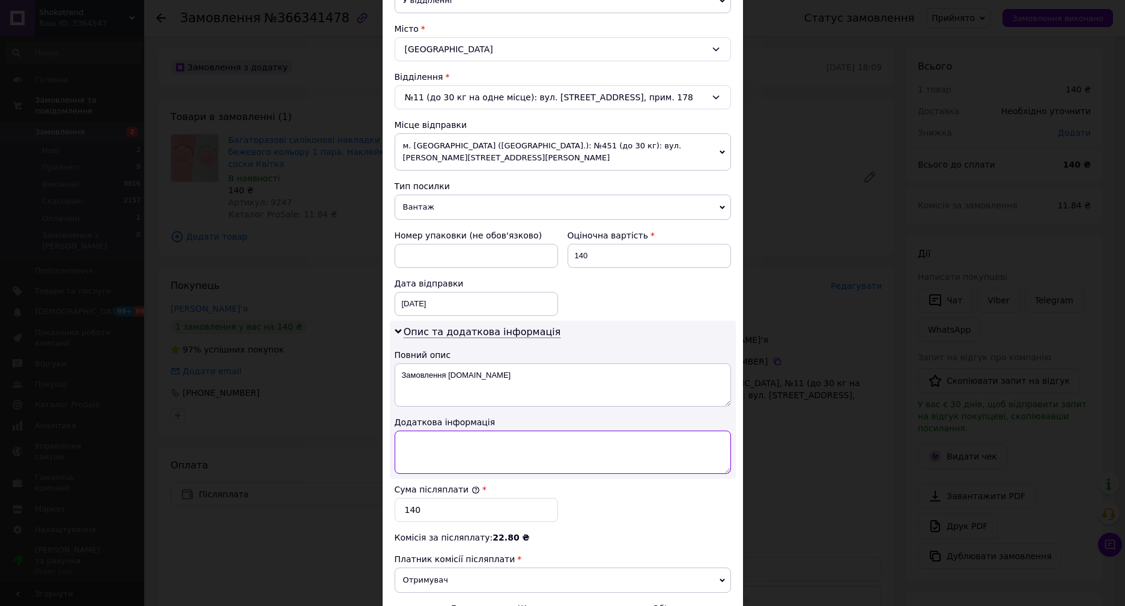
click at [434, 441] on textarea at bounding box center [563, 452] width 336 height 43
paste textarea "9247 1"
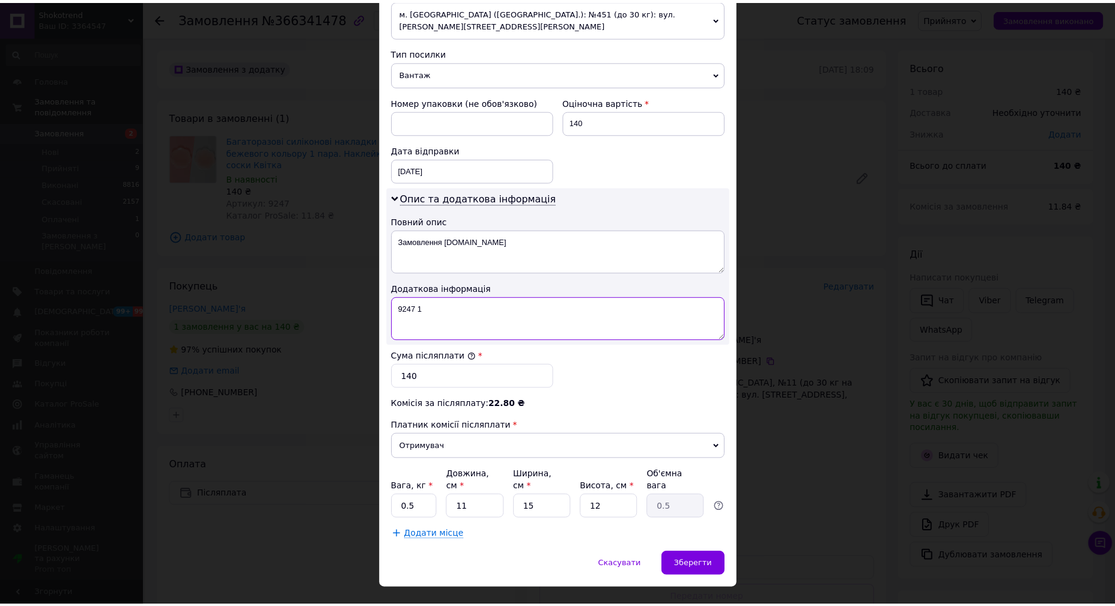
scroll to position [445, 0]
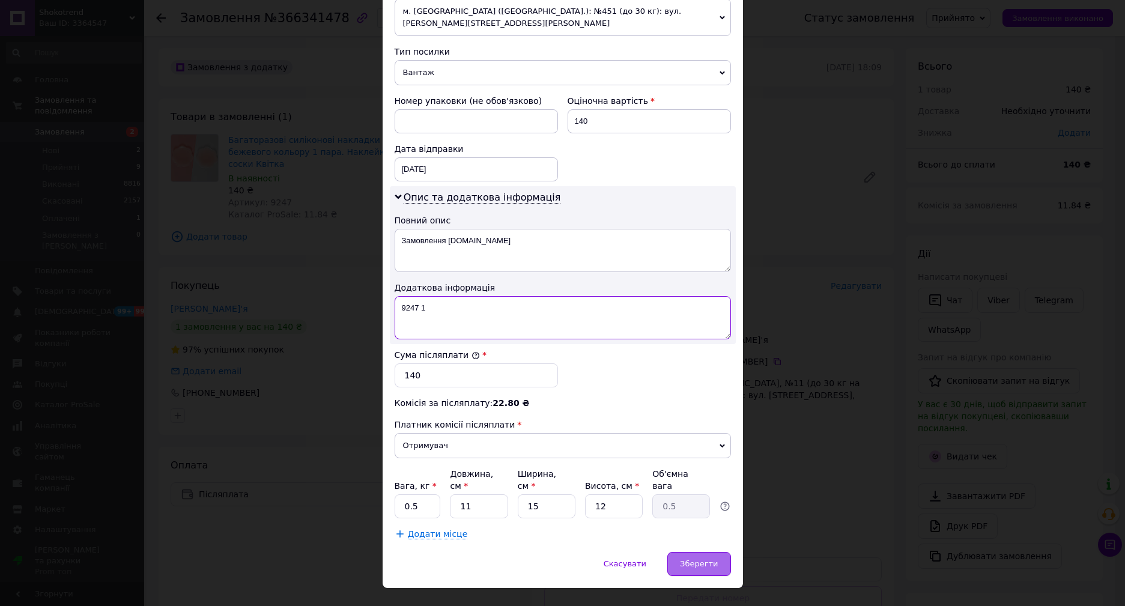
type textarea "9247 1"
click at [707, 559] on span "Зберегти" at bounding box center [699, 563] width 38 height 9
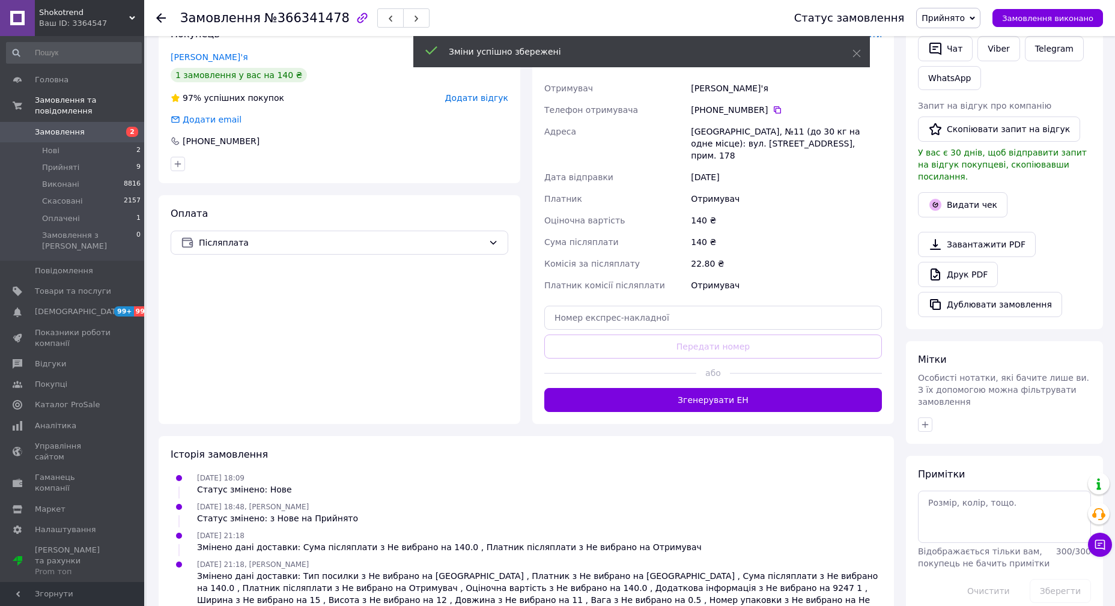
click at [695, 388] on button "Згенерувати ЕН" at bounding box center [713, 400] width 338 height 24
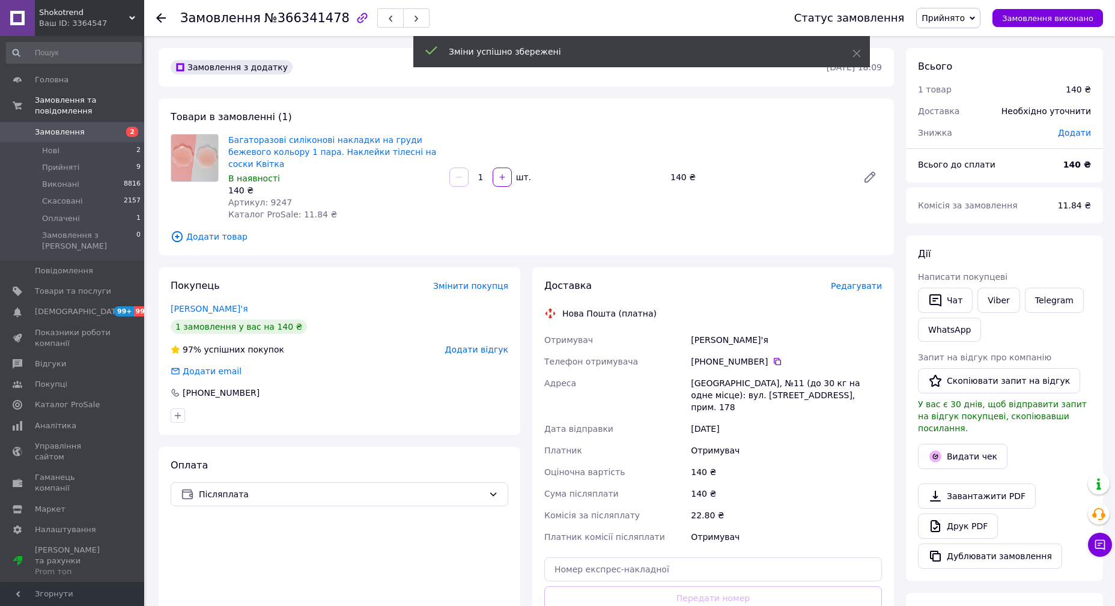
scroll to position [0, 0]
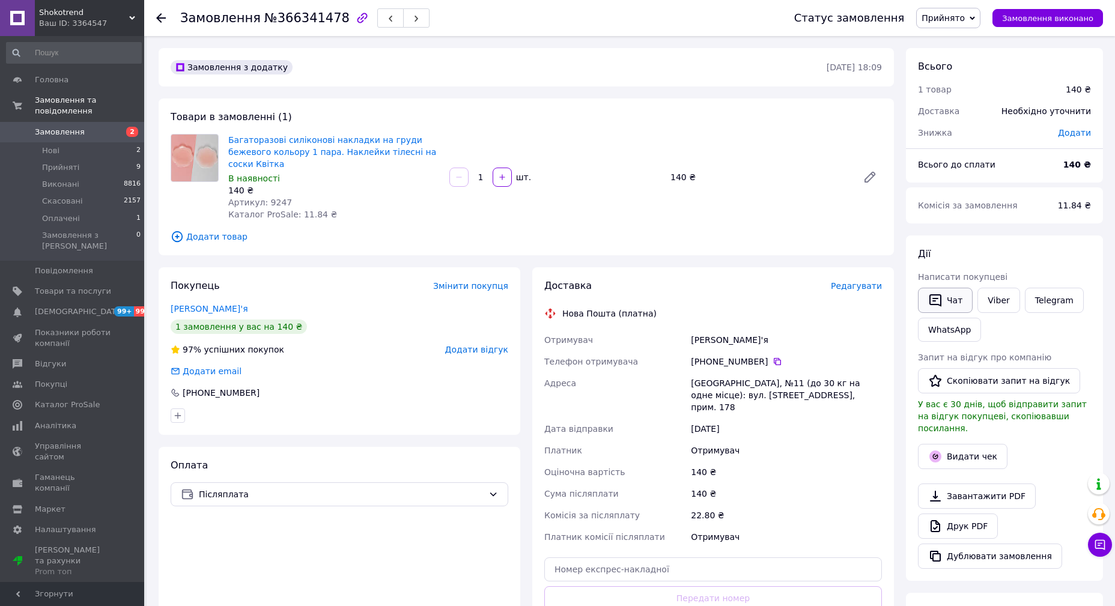
click at [945, 303] on button "Чат" at bounding box center [945, 300] width 55 height 25
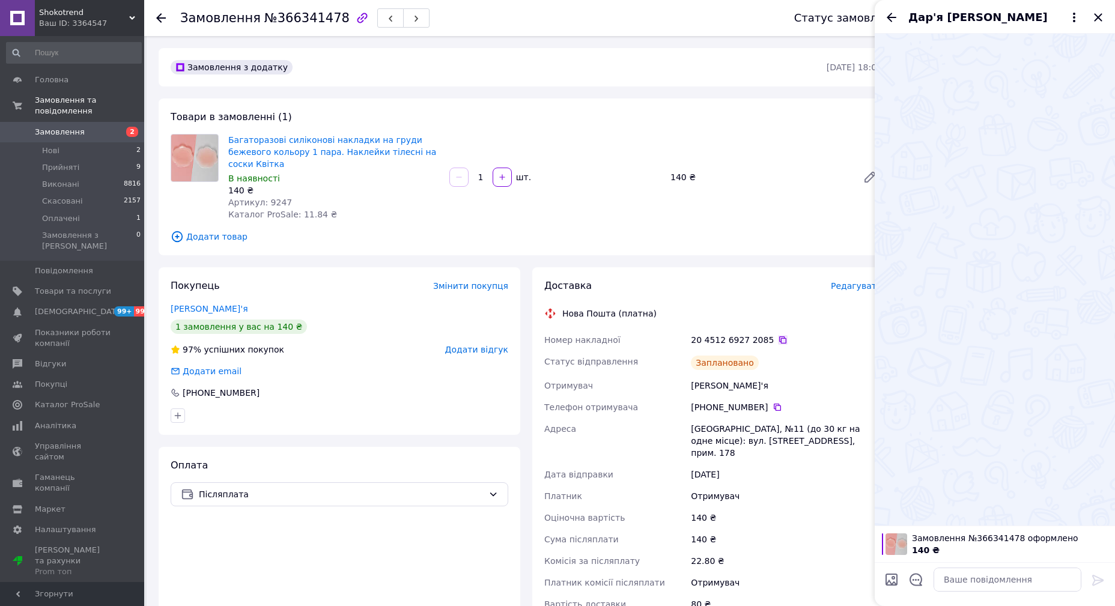
click at [778, 335] on icon at bounding box center [783, 340] width 10 height 10
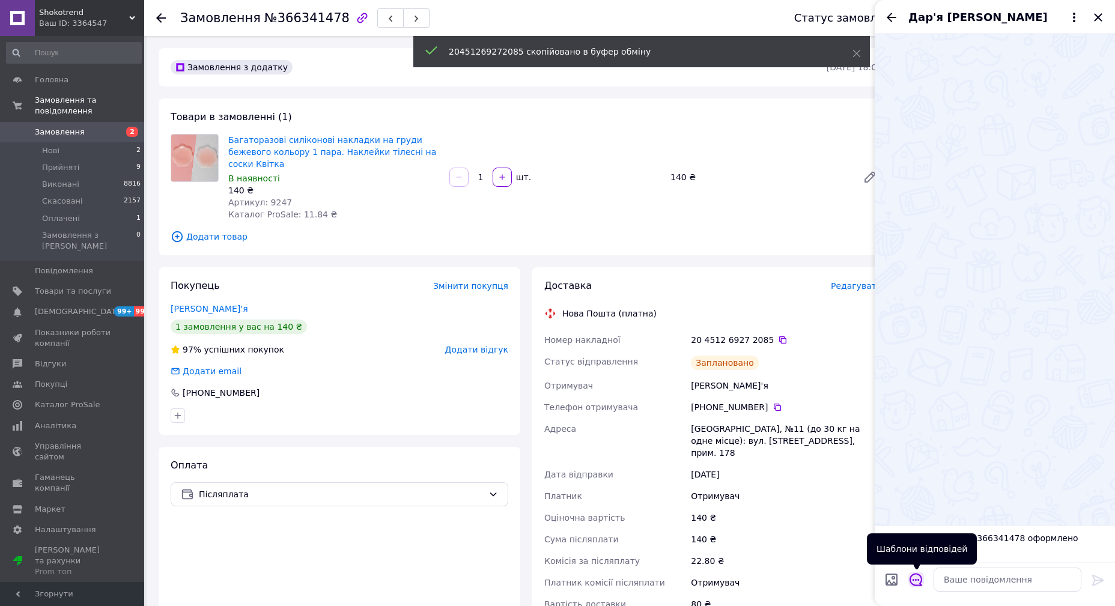
click at [916, 581] on icon "Відкрити шаблони відповідей" at bounding box center [915, 579] width 13 height 13
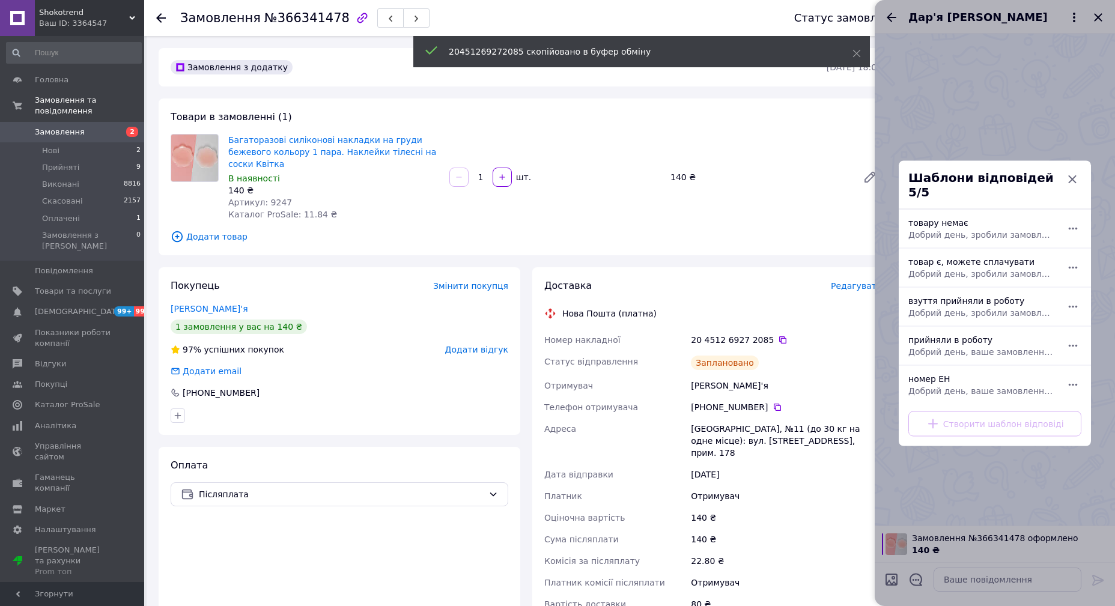
click at [938, 368] on div "номер ЕН Добрий день, ваше замовлення прийняли в роботу. ваш номер ЕН за яким б…" at bounding box center [981, 385] width 156 height 34
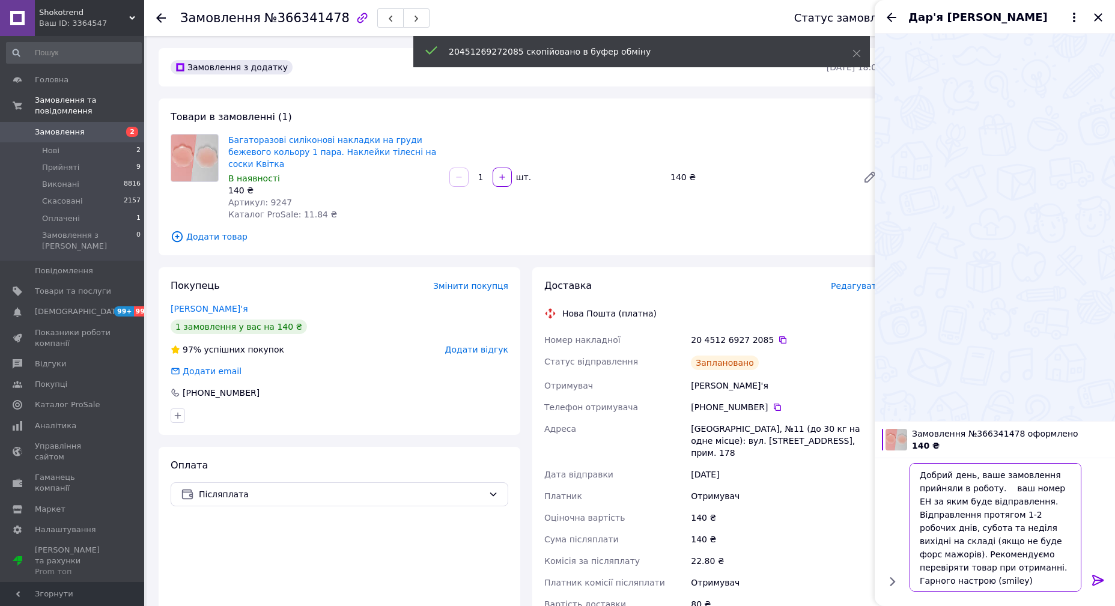
click at [1001, 488] on textarea "Добрий день, ваше замовлення прийняли в роботу. ваш номер ЕН за яким буде відпр…" at bounding box center [995, 527] width 172 height 129
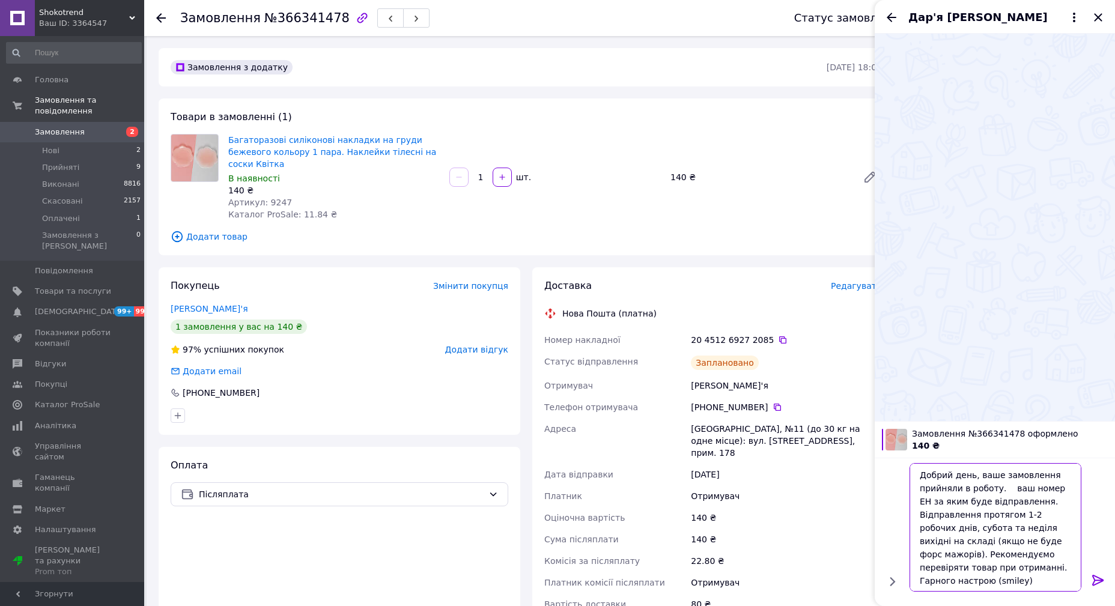
paste textarea "20451269272085"
type textarea "Добрий день, ваше замовлення прийняли в роботу. 20451269272085 ваш номер ЕН за …"
click at [1103, 585] on icon at bounding box center [1098, 580] width 14 height 14
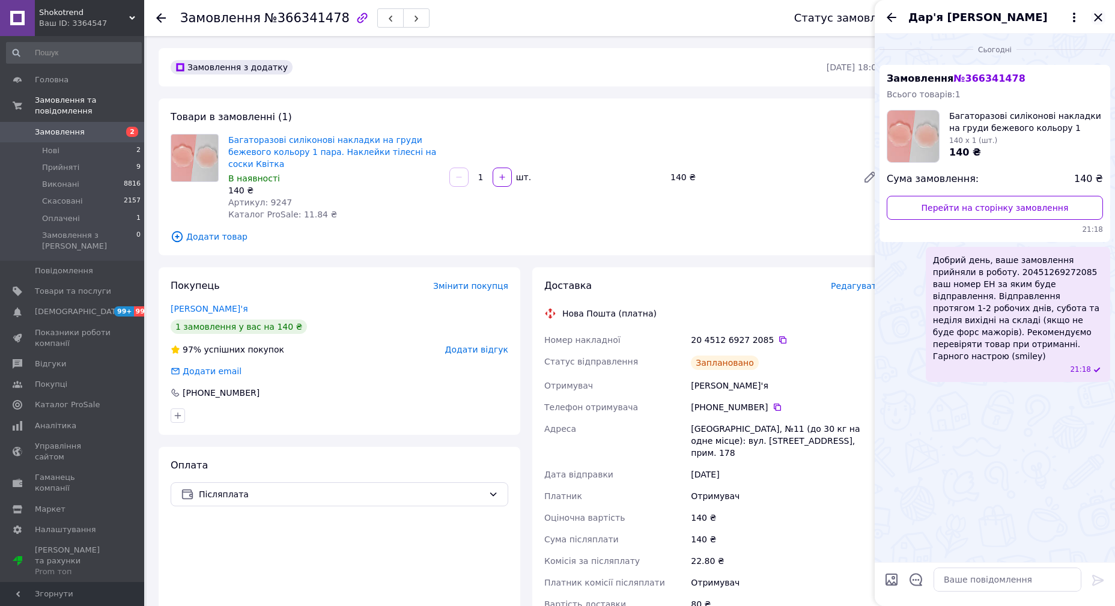
click at [1094, 21] on icon "Закрити" at bounding box center [1098, 17] width 8 height 8
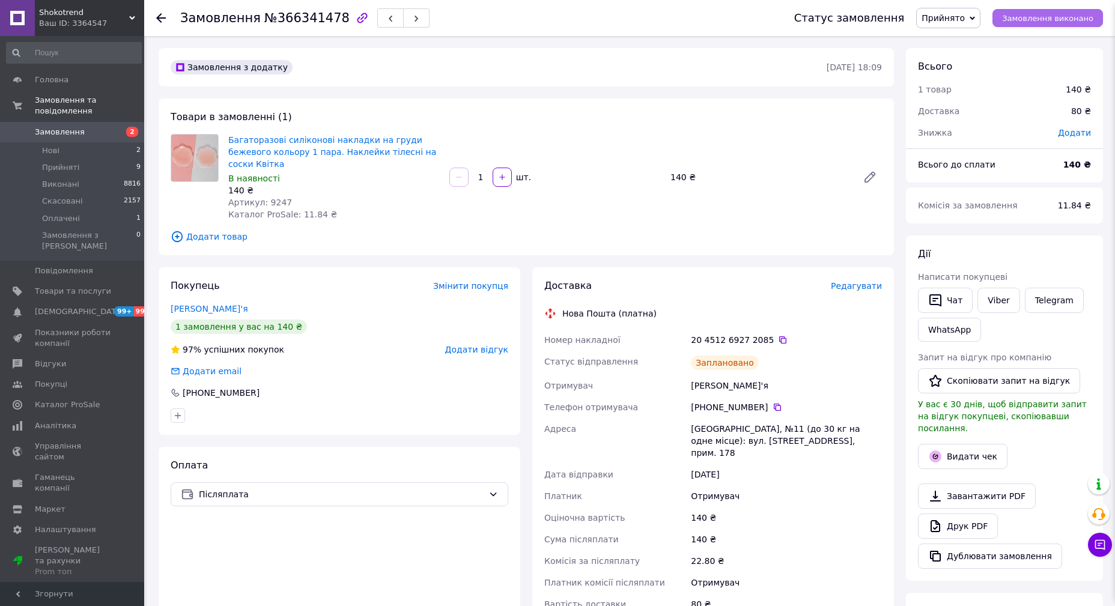
click at [1086, 16] on span "Замовлення виконано" at bounding box center [1047, 18] width 91 height 9
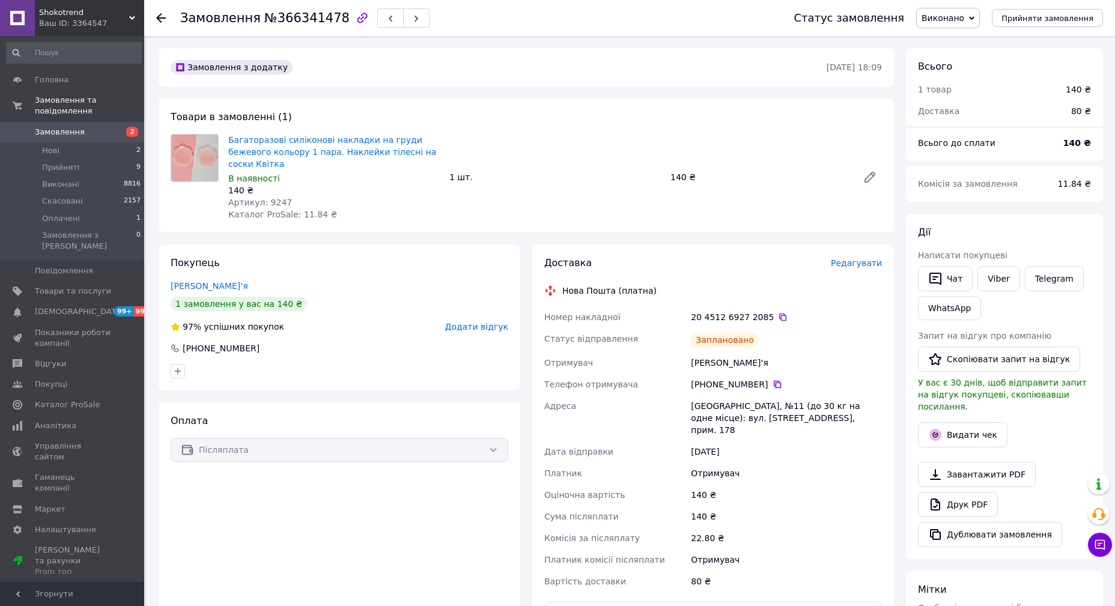
click at [774, 381] on icon at bounding box center [777, 384] width 7 height 7
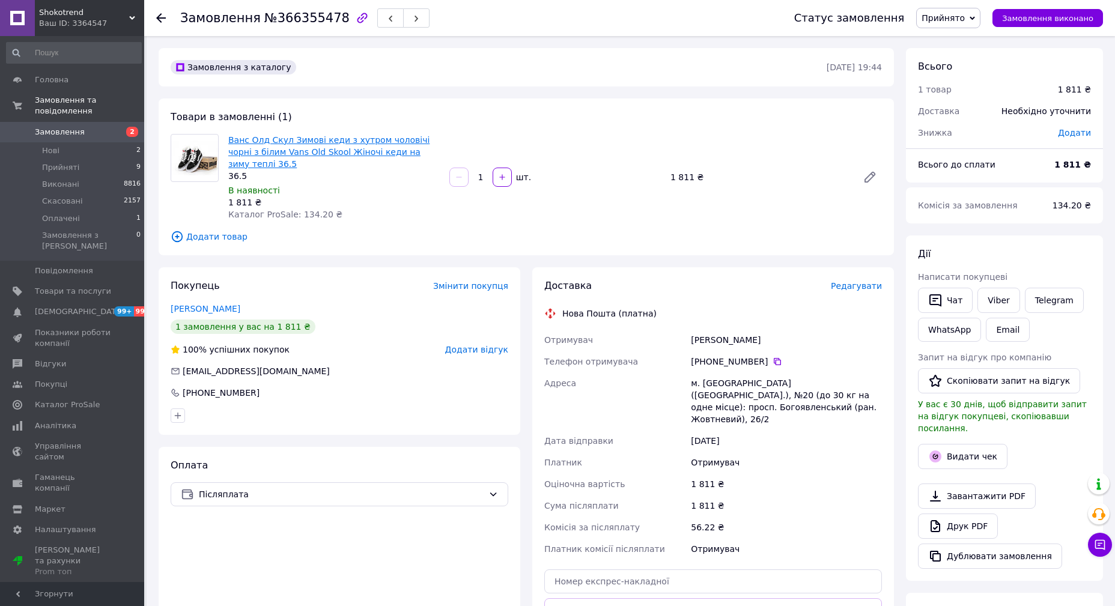
click at [324, 151] on link "Ванс Олд Скул Зимові кеди з хутром чоловічі чорні з білим Vans Old Skool Жіночі…" at bounding box center [328, 152] width 201 height 34
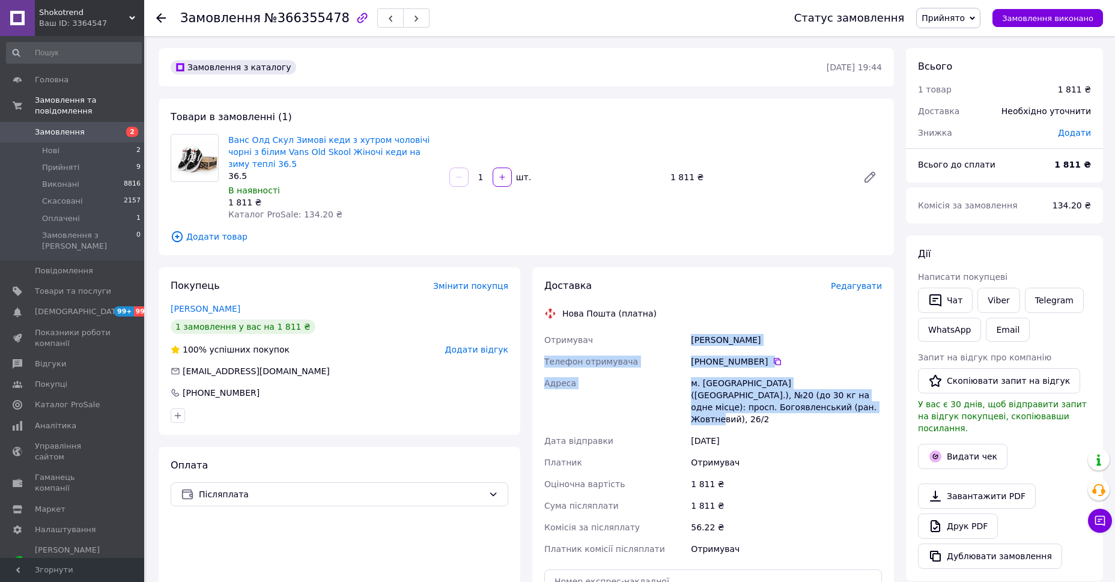
drag, startPoint x: 762, startPoint y: 396, endPoint x: 689, endPoint y: 334, distance: 95.8
click at [689, 334] on div "Отримувач [PERSON_NAME] Телефон отримувача [PHONE_NUMBER]   Адреса м. [GEOGRAPH…" at bounding box center [713, 444] width 342 height 231
copy div "[PERSON_NAME] Телефон отримувача [PHONE_NUMBER]   [PERSON_NAME] [GEOGRAPHIC_DAT…"
drag, startPoint x: 931, startPoint y: 294, endPoint x: 941, endPoint y: 295, distance: 9.7
click at [933, 294] on icon "button" at bounding box center [935, 300] width 12 height 13
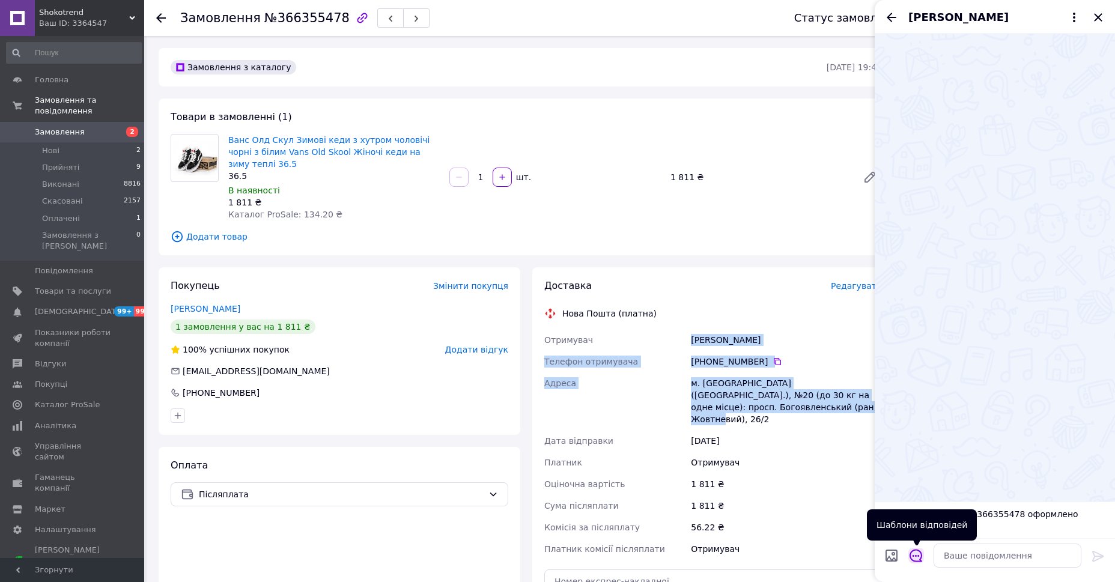
click at [913, 558] on icon "Відкрити шаблони відповідей" at bounding box center [915, 555] width 13 height 13
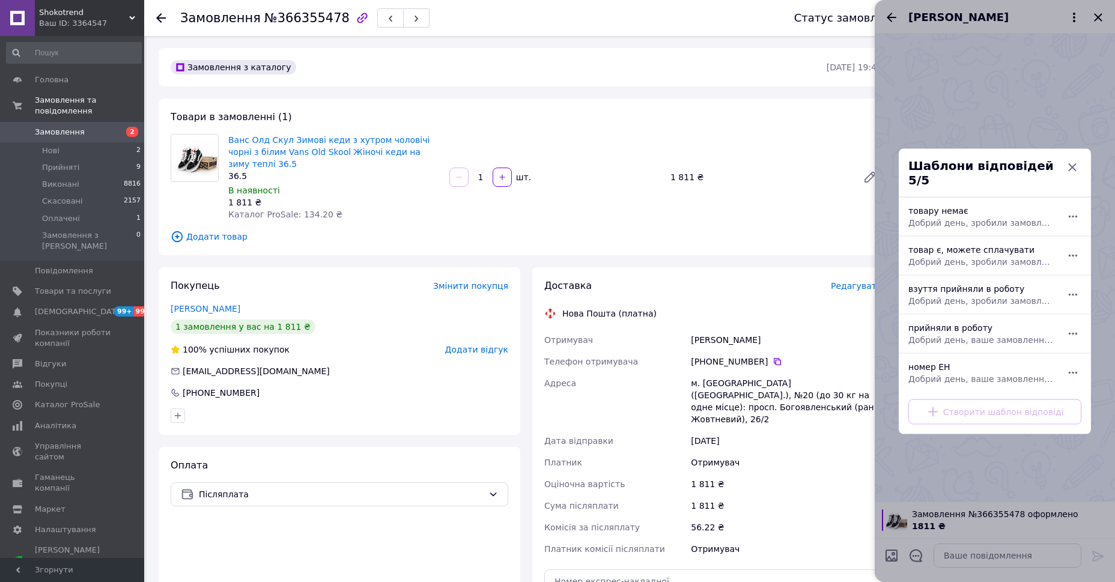
drag, startPoint x: 957, startPoint y: 330, endPoint x: 963, endPoint y: 326, distance: 7.0
click at [957, 333] on span "Добрий день, ваше замовлення прийняли в роботу. Після відправлення надішлю Вам …" at bounding box center [981, 339] width 147 height 12
type textarea "Добрий день, ваше замовлення прийняли в роботу. Після відправлення надішлю Вам …"
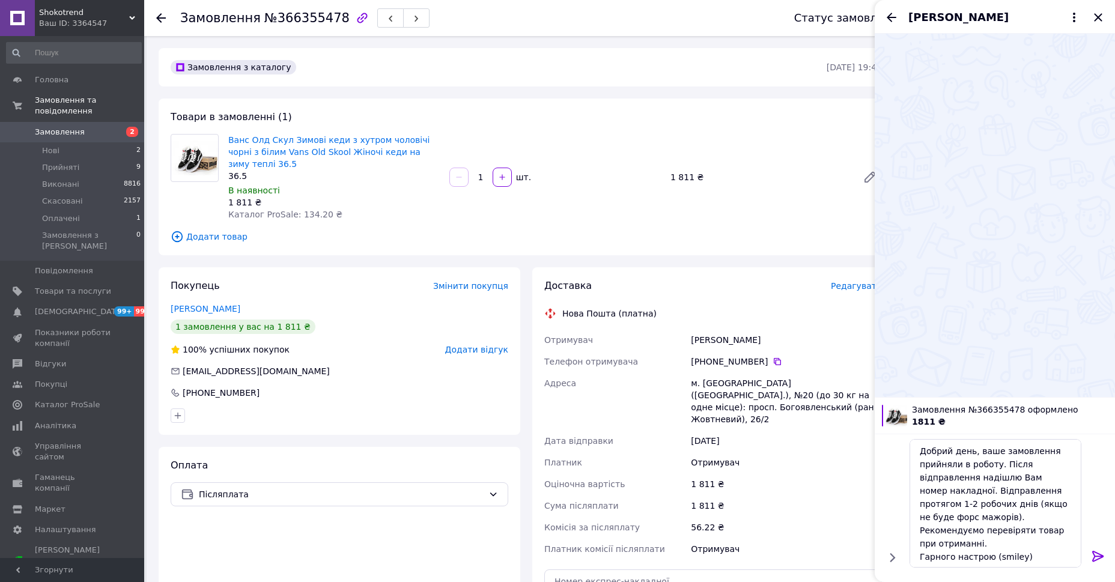
click at [1099, 556] on icon at bounding box center [1097, 556] width 11 height 11
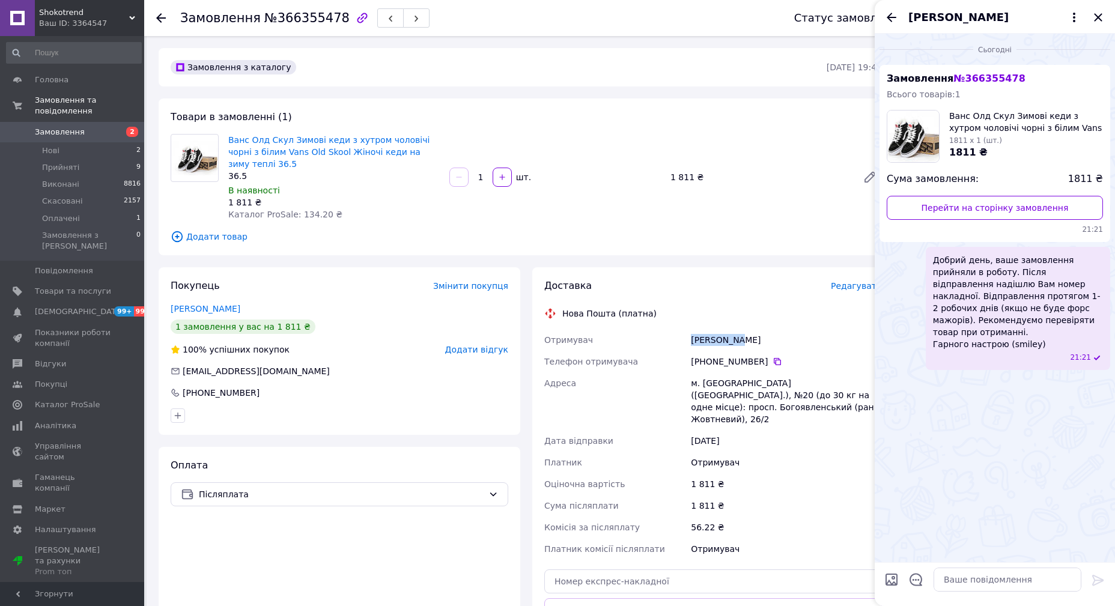
drag, startPoint x: 691, startPoint y: 330, endPoint x: 742, endPoint y: 329, distance: 51.1
click at [742, 329] on div "Гарбуз Юлия" at bounding box center [786, 340] width 196 height 22
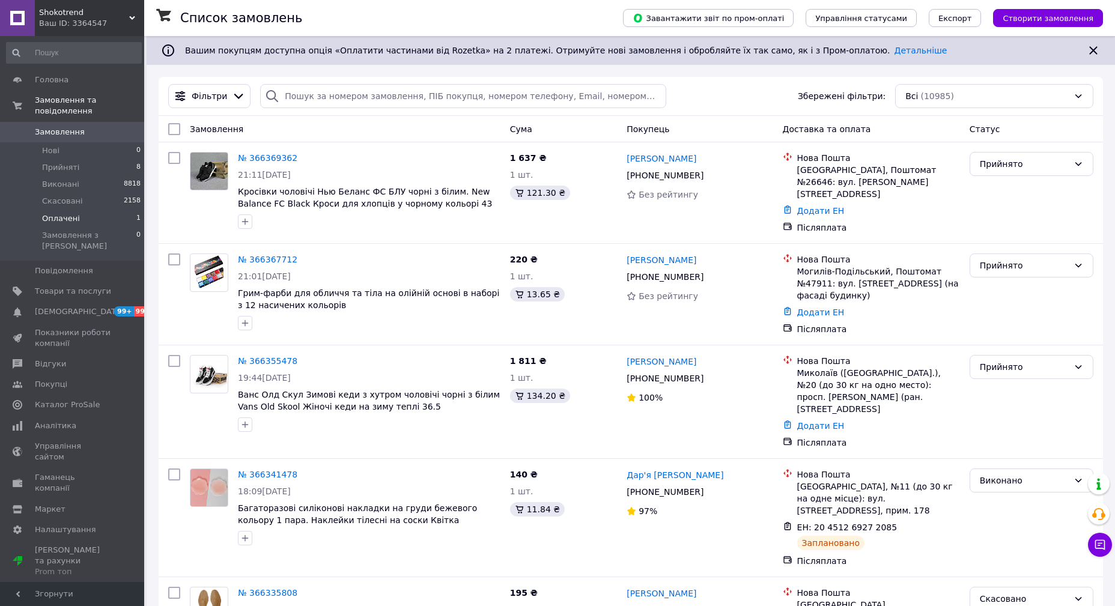
click at [79, 210] on li "Оплачені 1" at bounding box center [74, 218] width 148 height 17
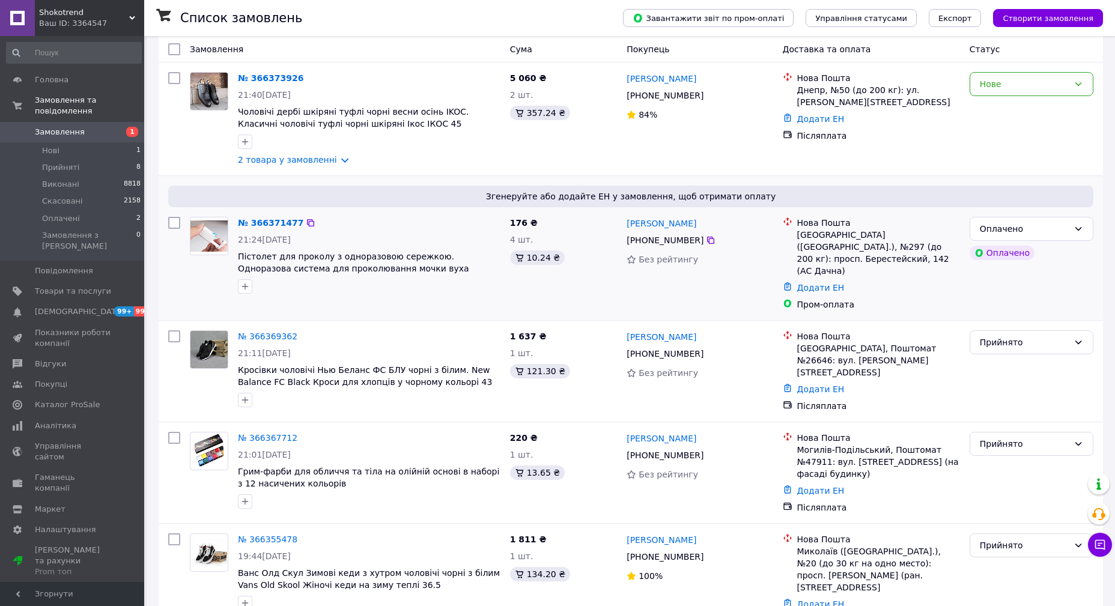
scroll to position [91, 0]
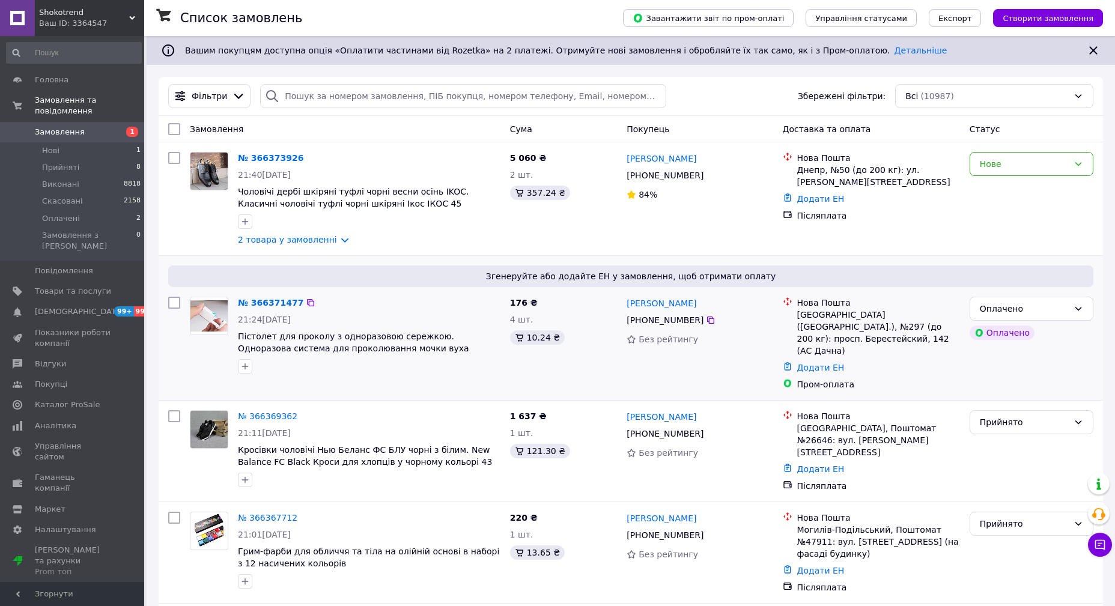
click at [174, 304] on input "checkbox" at bounding box center [174, 303] width 12 height 12
checkbox input "true"
click at [175, 156] on input "checkbox" at bounding box center [174, 158] width 12 height 12
checkbox input "true"
click at [237, 129] on span "Дії для 2 замовлень" at bounding box center [225, 129] width 82 height 12
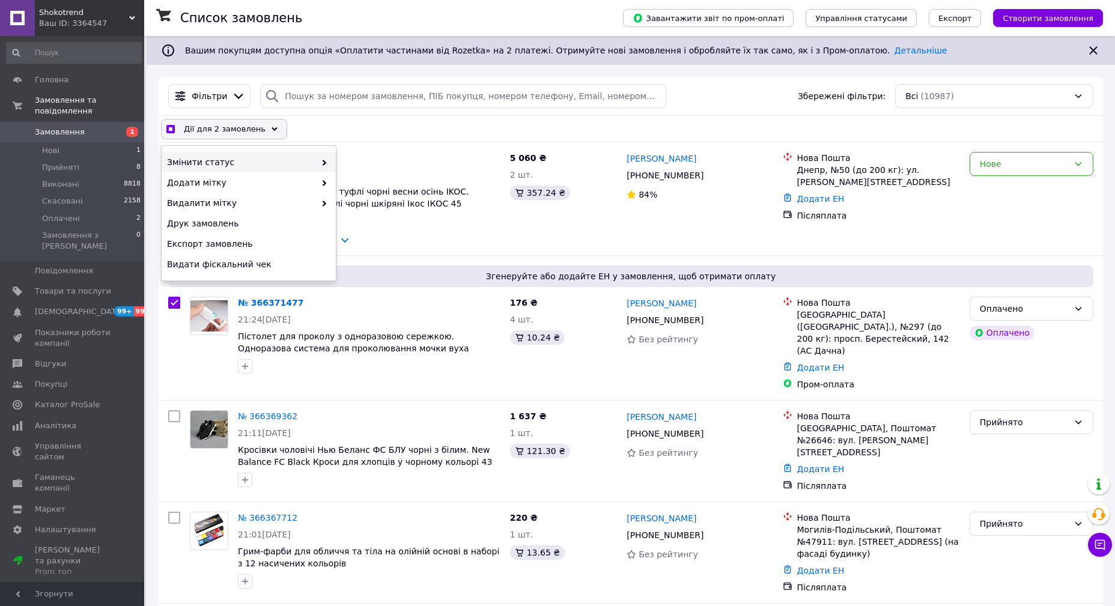
click at [326, 162] on icon at bounding box center [324, 163] width 6 height 6
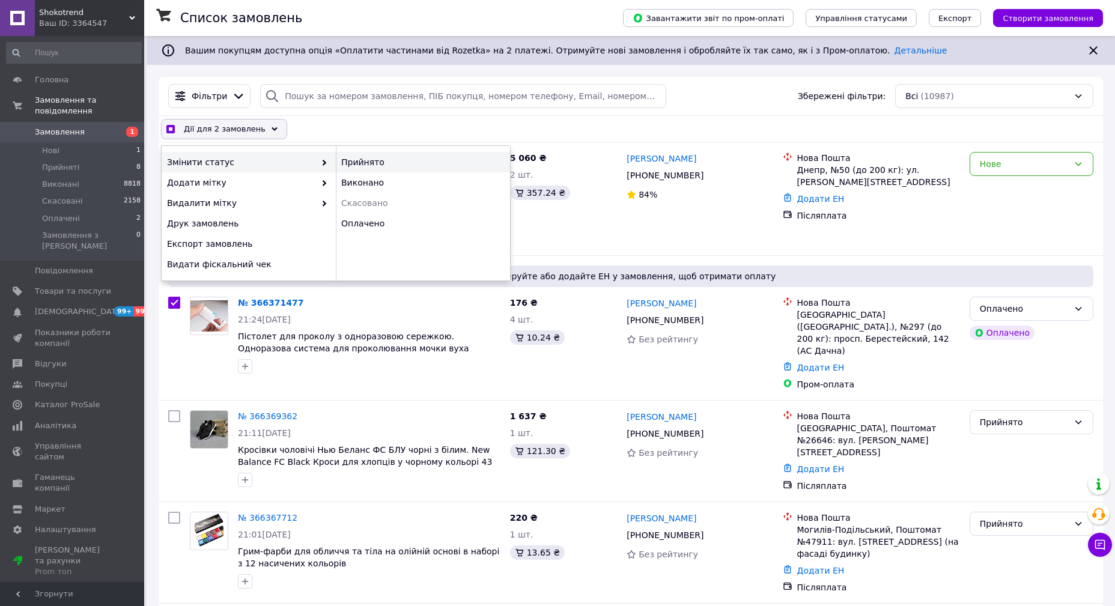
checkbox input "true"
drag, startPoint x: 358, startPoint y: 165, endPoint x: 370, endPoint y: 176, distance: 16.6
click at [358, 165] on div "Прийнято" at bounding box center [423, 162] width 174 height 20
checkbox input "false"
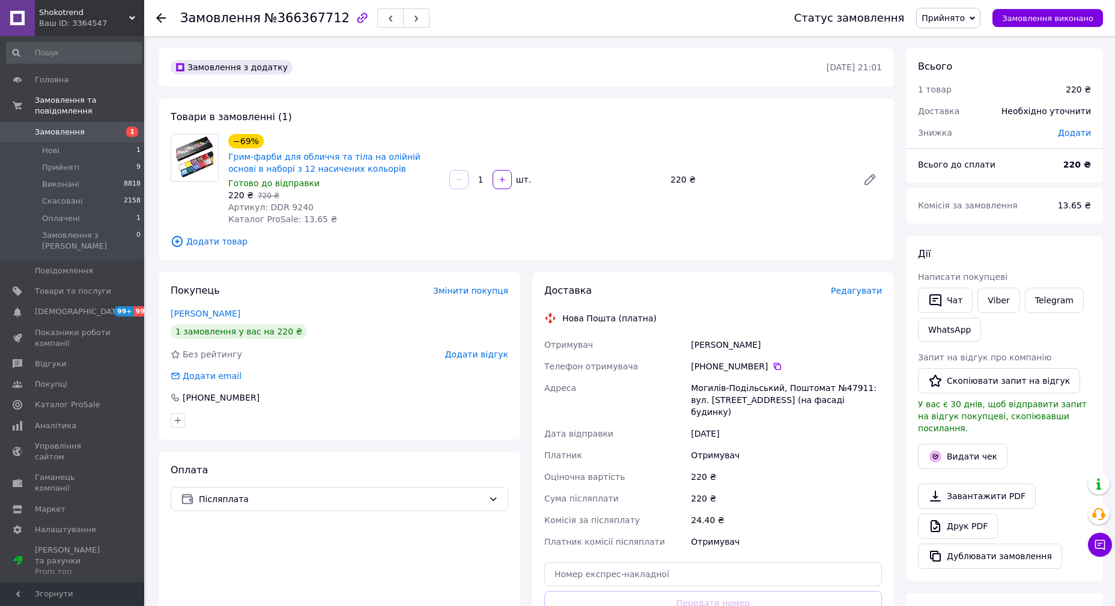
click at [856, 286] on span "Редагувати" at bounding box center [856, 291] width 51 height 10
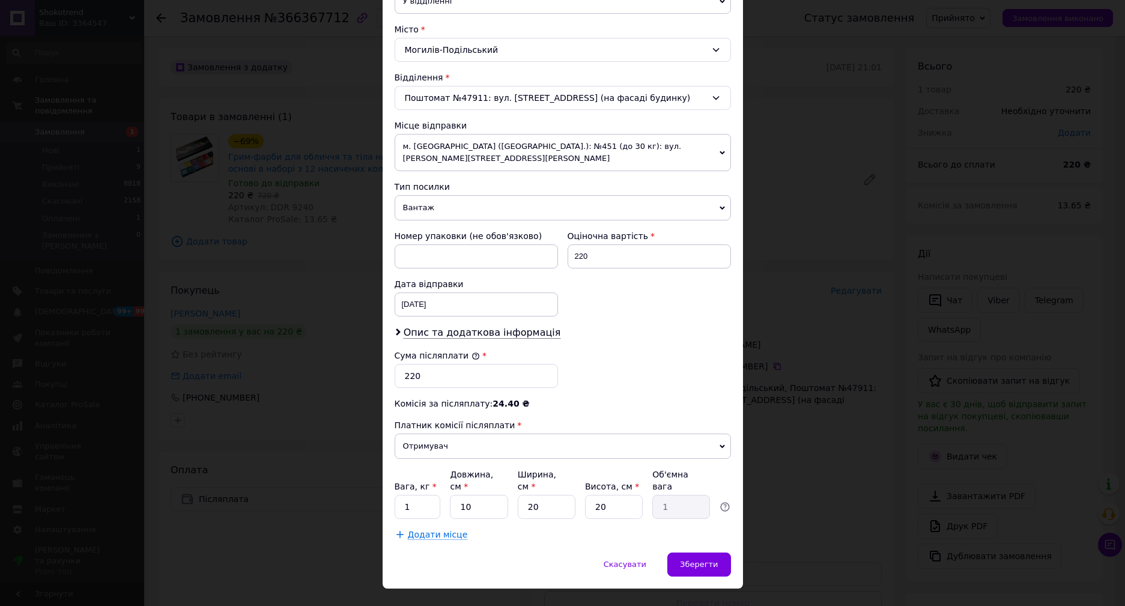
scroll to position [311, 0]
click at [427, 326] on span "Опис та додаткова інформація" at bounding box center [482, 332] width 157 height 12
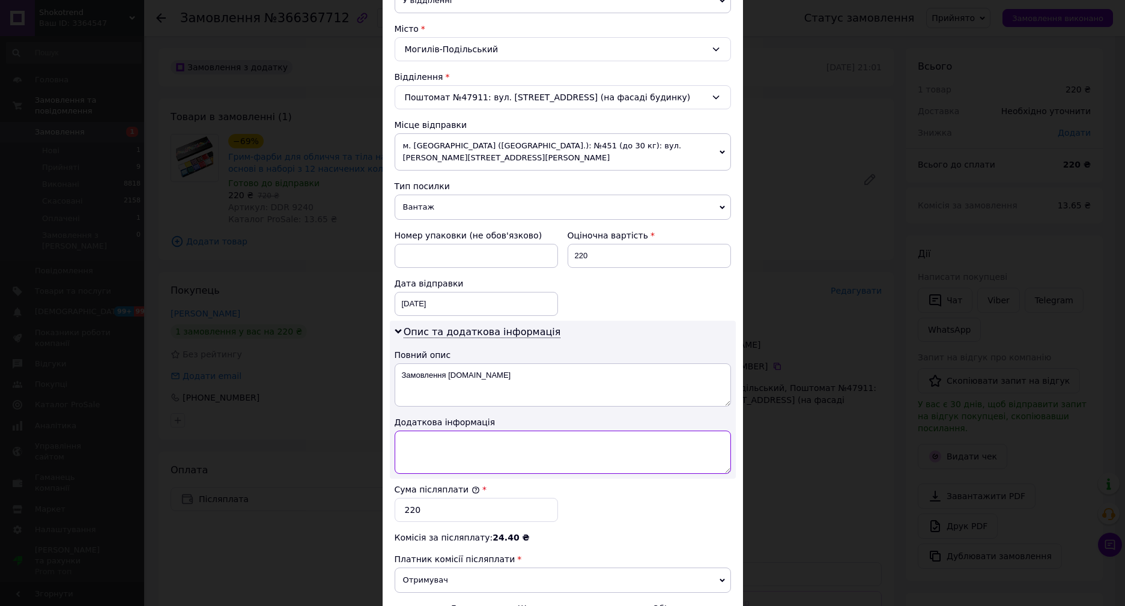
click at [446, 443] on textarea at bounding box center [563, 452] width 336 height 43
paste textarea "9240 1"
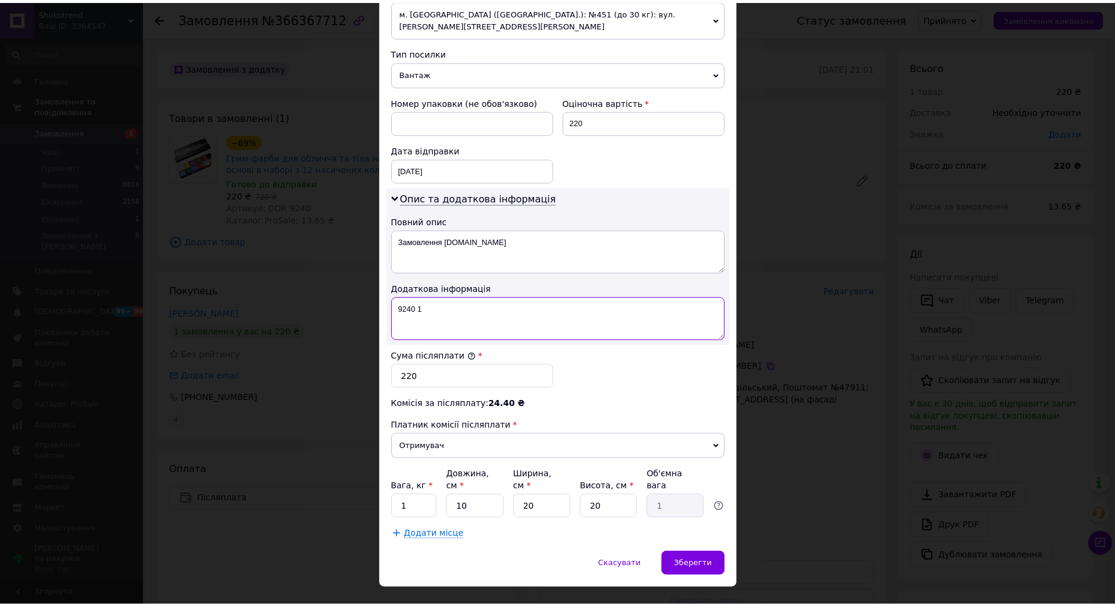
scroll to position [445, 0]
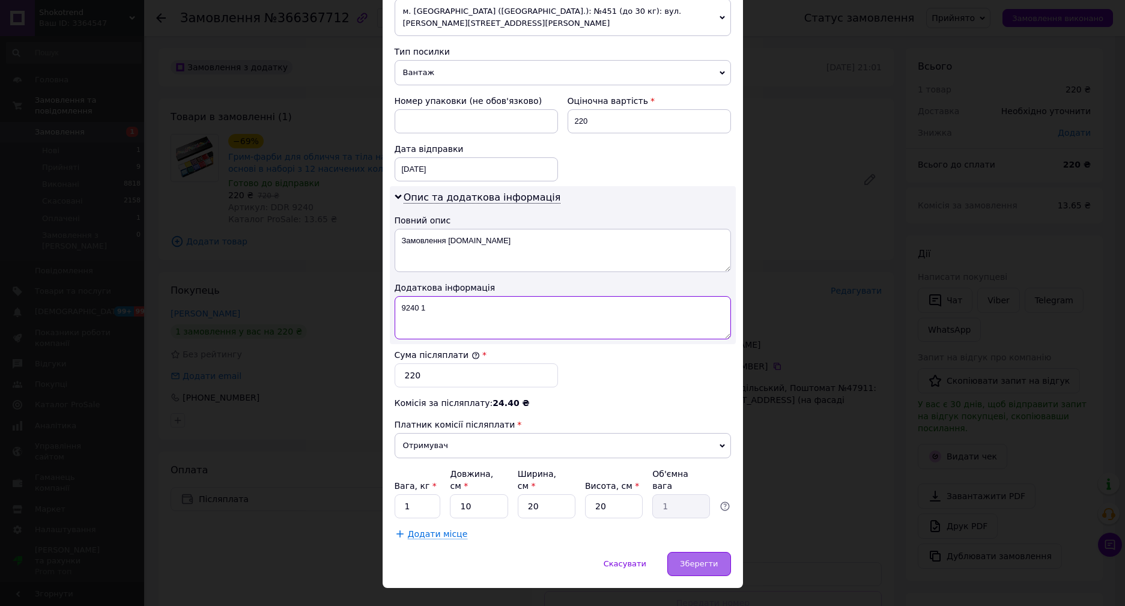
type textarea "9240 1"
click at [700, 552] on div "Зберегти" at bounding box center [698, 564] width 63 height 24
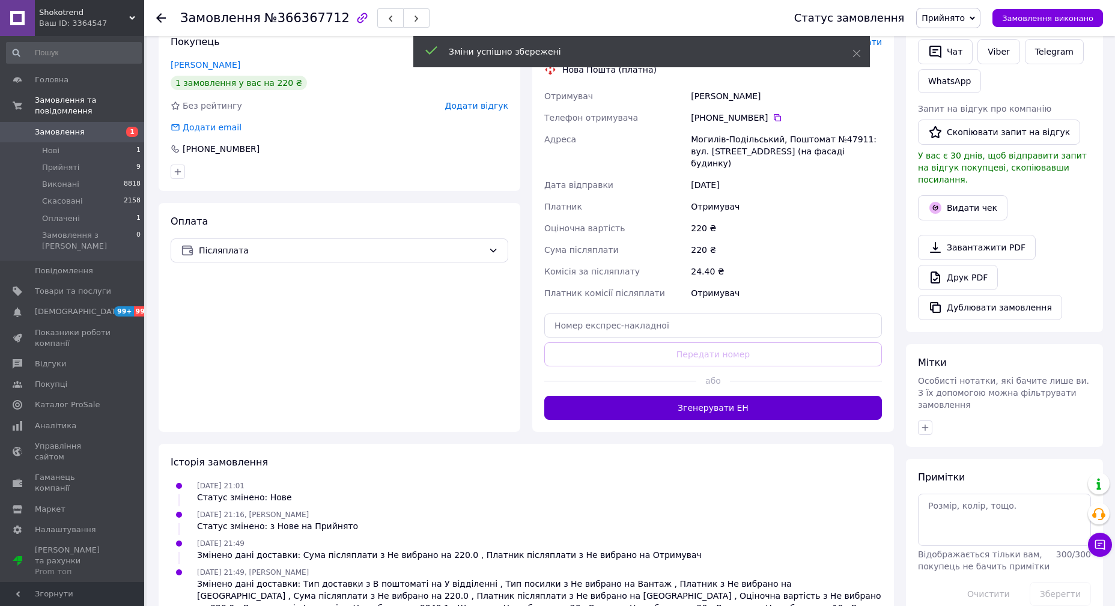
click at [689, 396] on button "Згенерувати ЕН" at bounding box center [713, 408] width 338 height 24
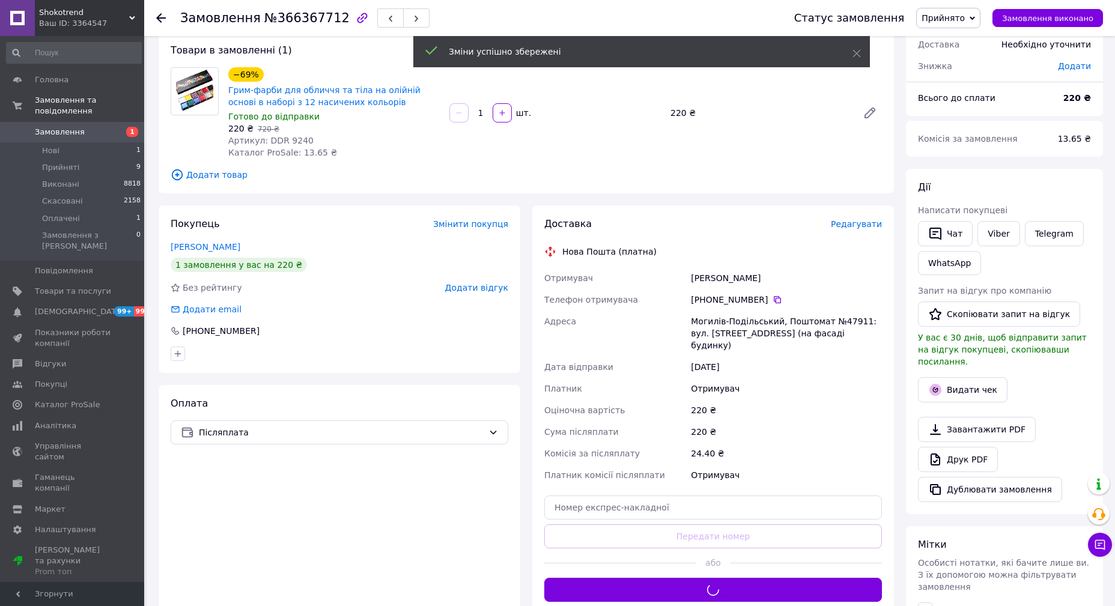
scroll to position [67, 0]
click at [938, 239] on icon "button" at bounding box center [935, 233] width 14 height 14
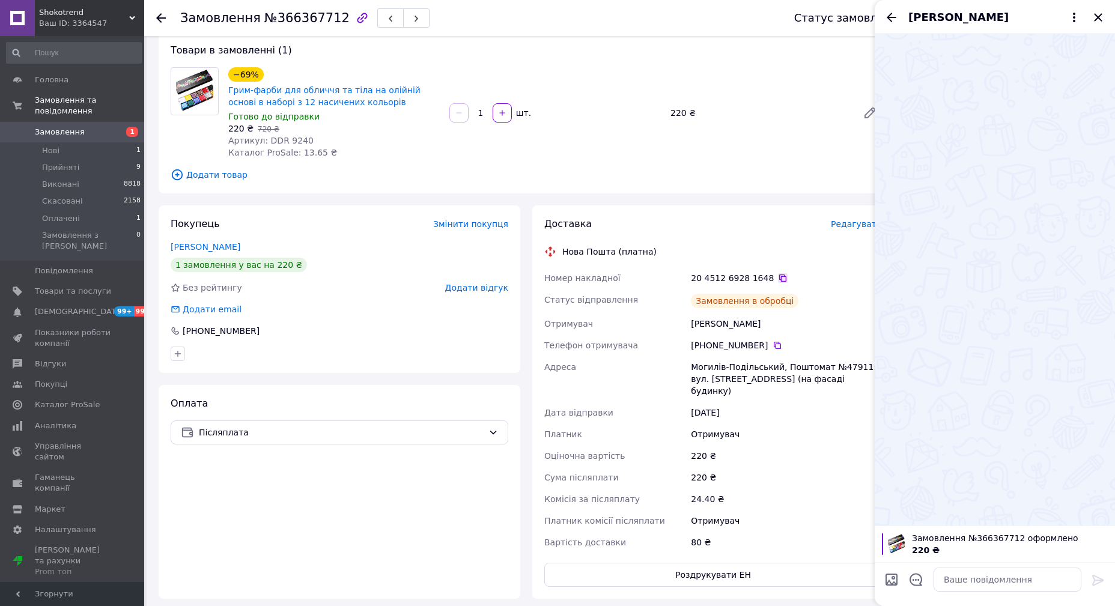
click at [778, 277] on icon at bounding box center [783, 278] width 10 height 10
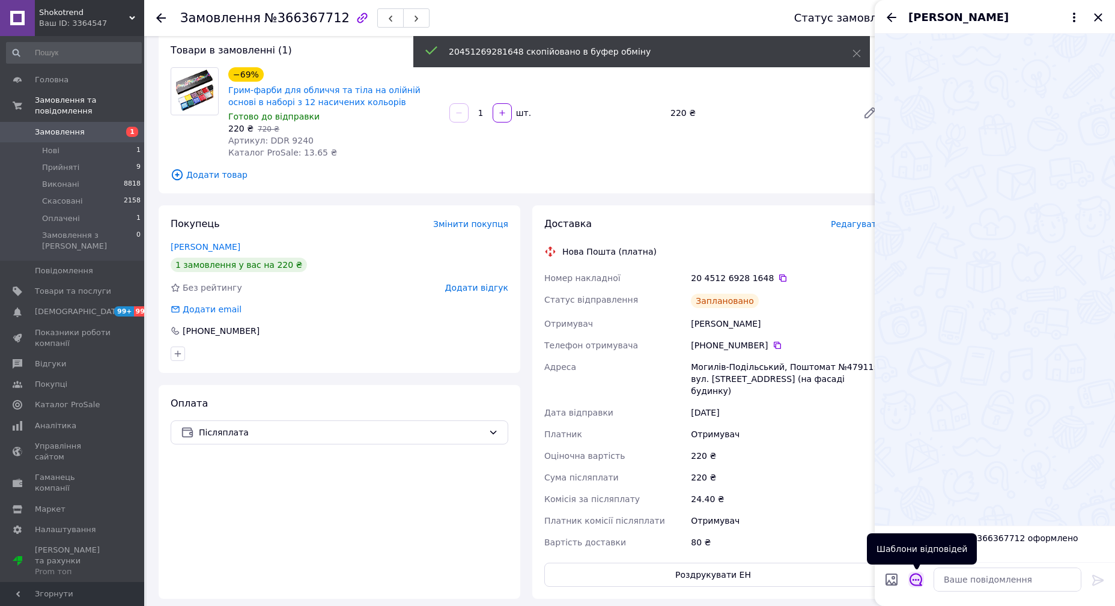
click at [915, 586] on button "Відкрити шаблони відповідей" at bounding box center [916, 580] width 16 height 16
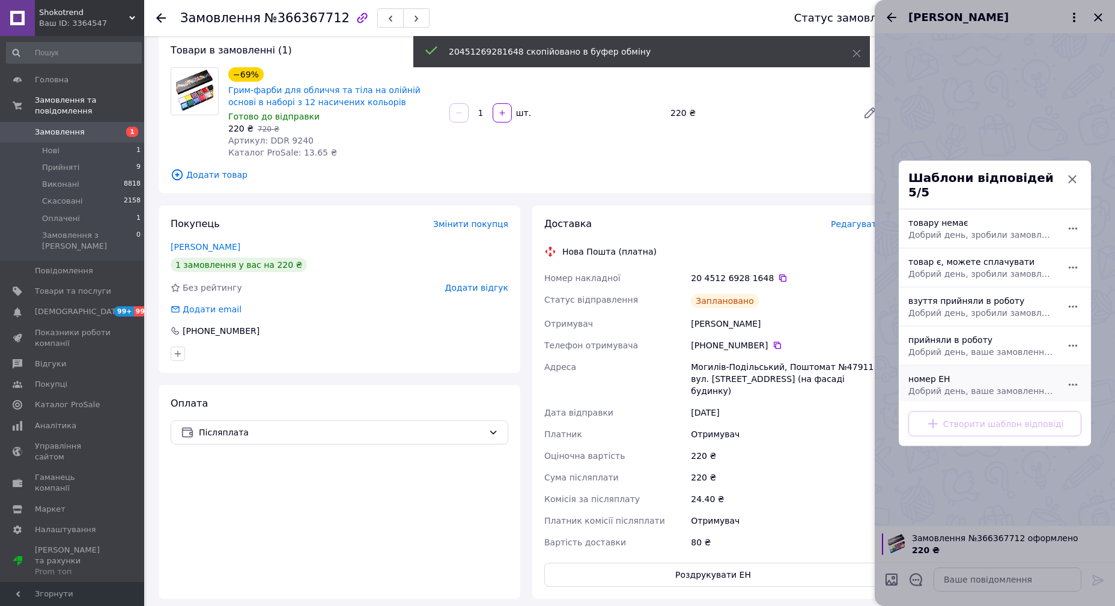
click at [935, 394] on div "номер ЕН Добрий день, ваше замовлення прийняли в роботу. ваш номер ЕН за яким б…" at bounding box center [981, 385] width 156 height 34
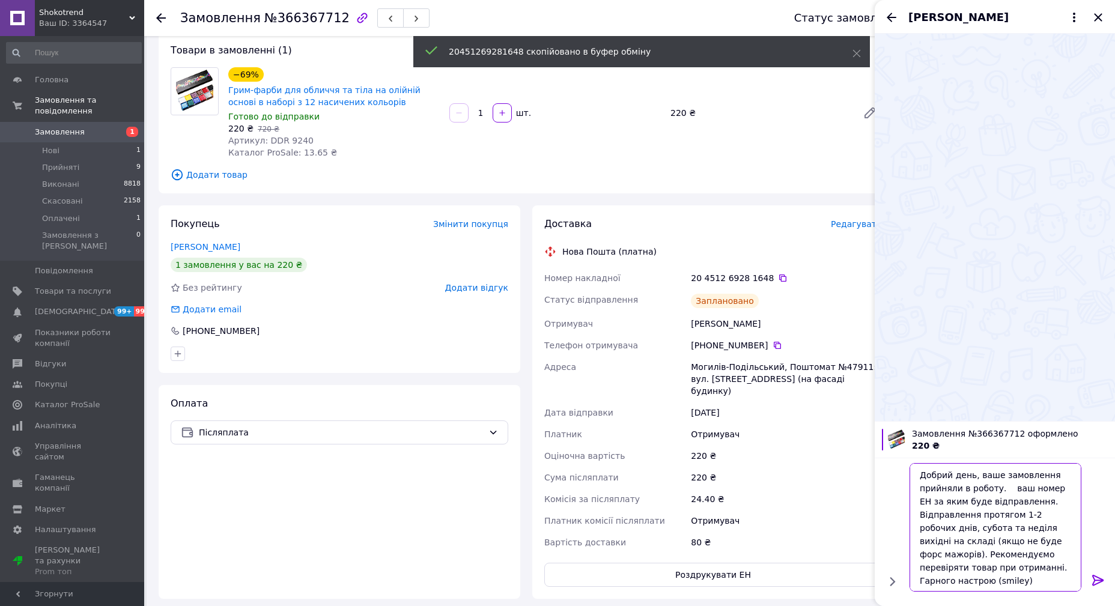
click at [999, 485] on textarea "Добрий день, ваше замовлення прийняли в роботу. ваш номер ЕН за яким буде відпр…" at bounding box center [995, 527] width 172 height 129
paste textarea "20451269281648"
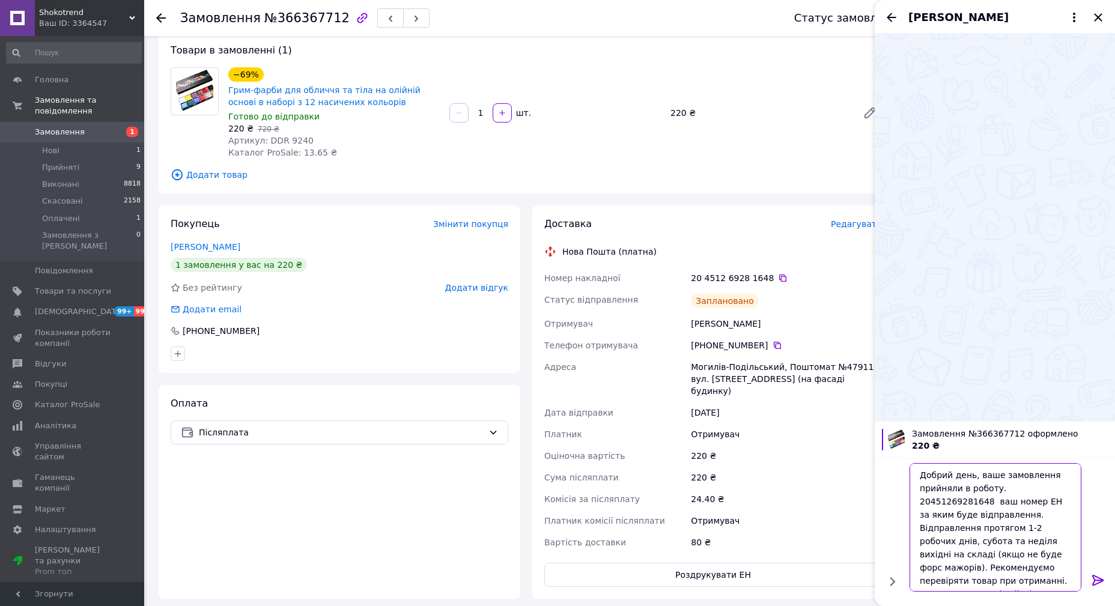
type textarea "Добрий день, ваше замовлення прийняли в роботу. 20451269281648 ваш номер ЕН за …"
click at [1098, 579] on icon at bounding box center [1098, 580] width 14 height 14
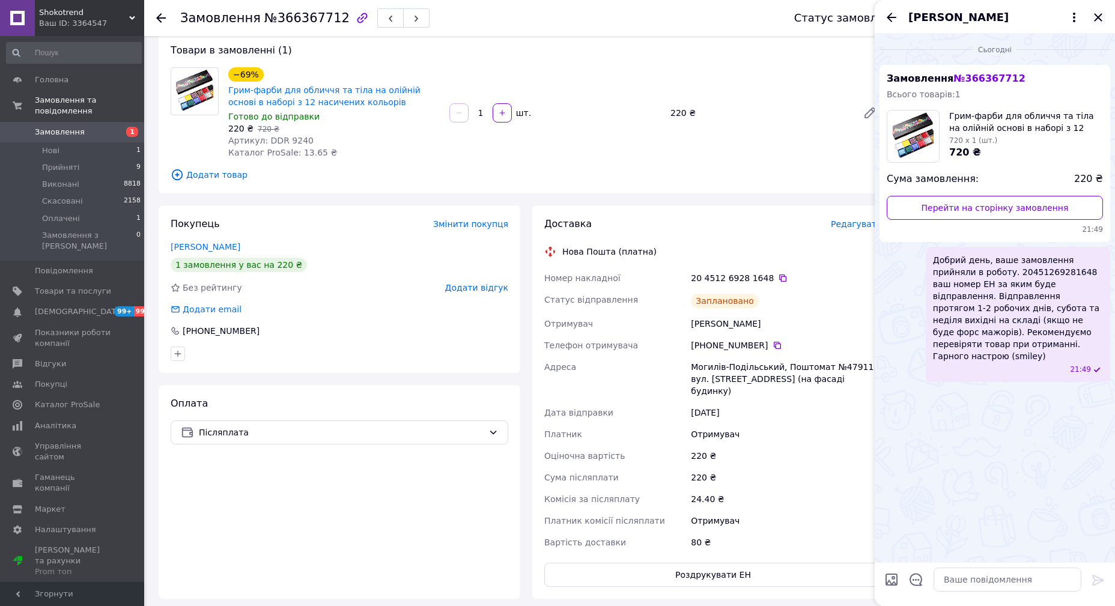
click at [1100, 15] on icon "Закрити" at bounding box center [1098, 17] width 8 height 8
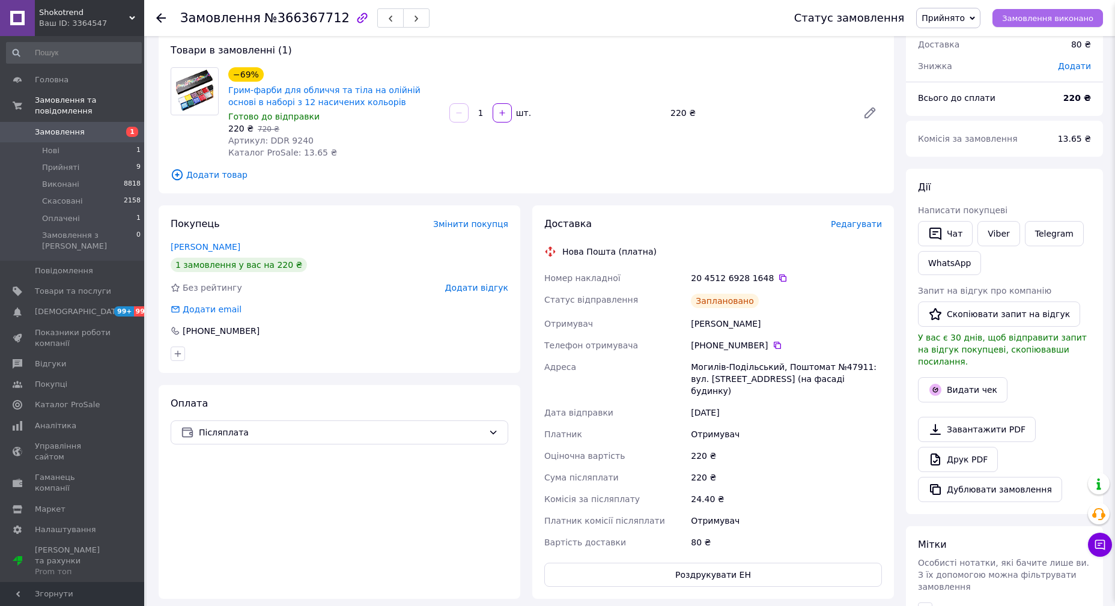
click at [1062, 11] on button "Замовлення виконано" at bounding box center [1047, 18] width 111 height 18
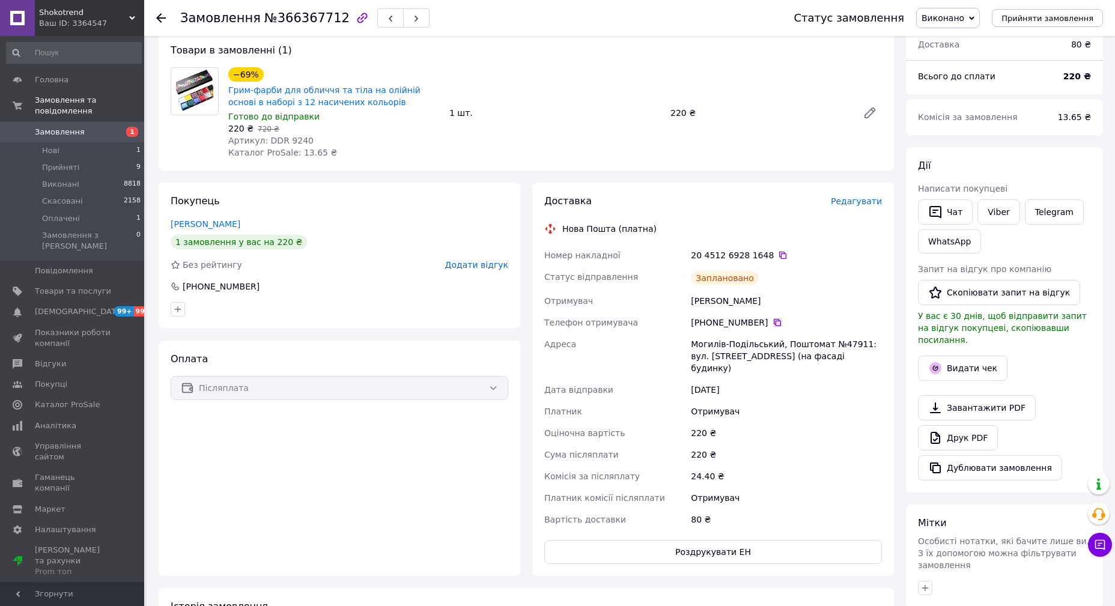
click at [774, 321] on icon at bounding box center [777, 322] width 7 height 7
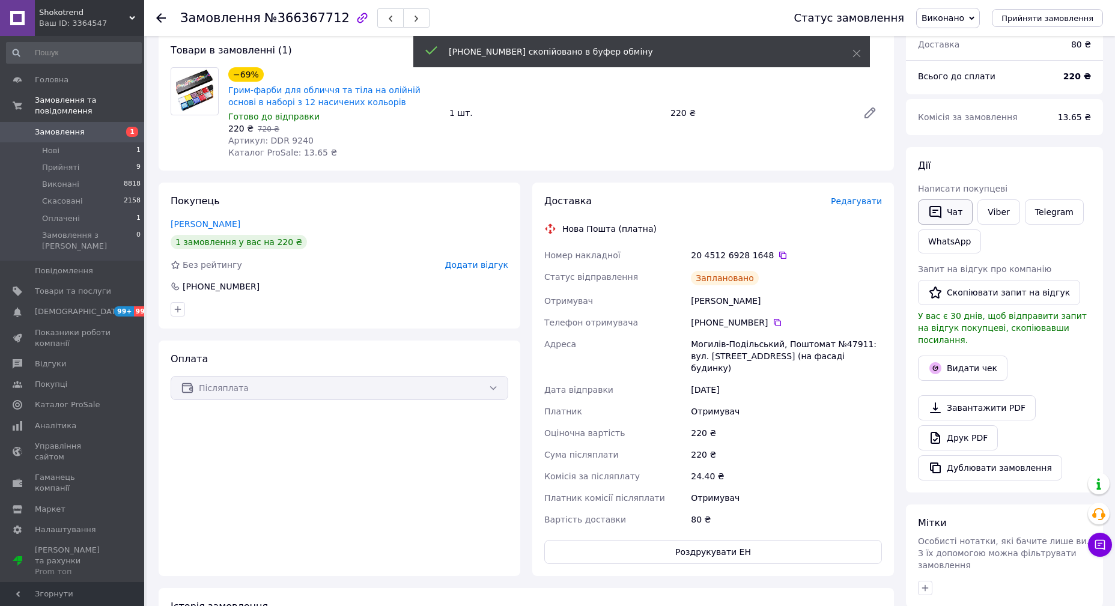
click at [943, 214] on button "Чат" at bounding box center [945, 211] width 55 height 25
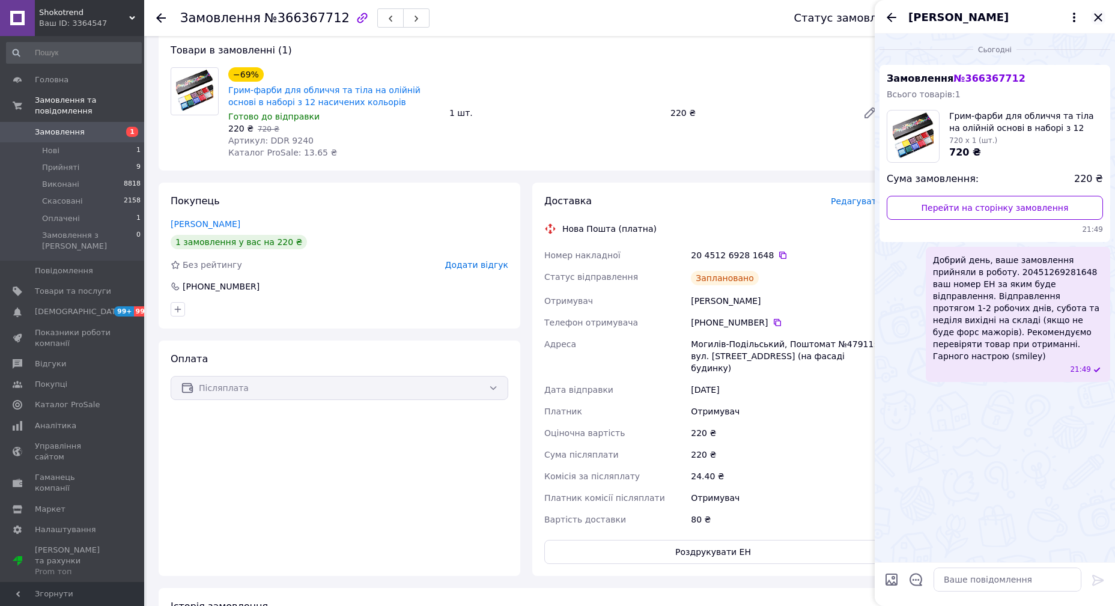
click at [1095, 20] on icon "Закрити" at bounding box center [1098, 17] width 8 height 8
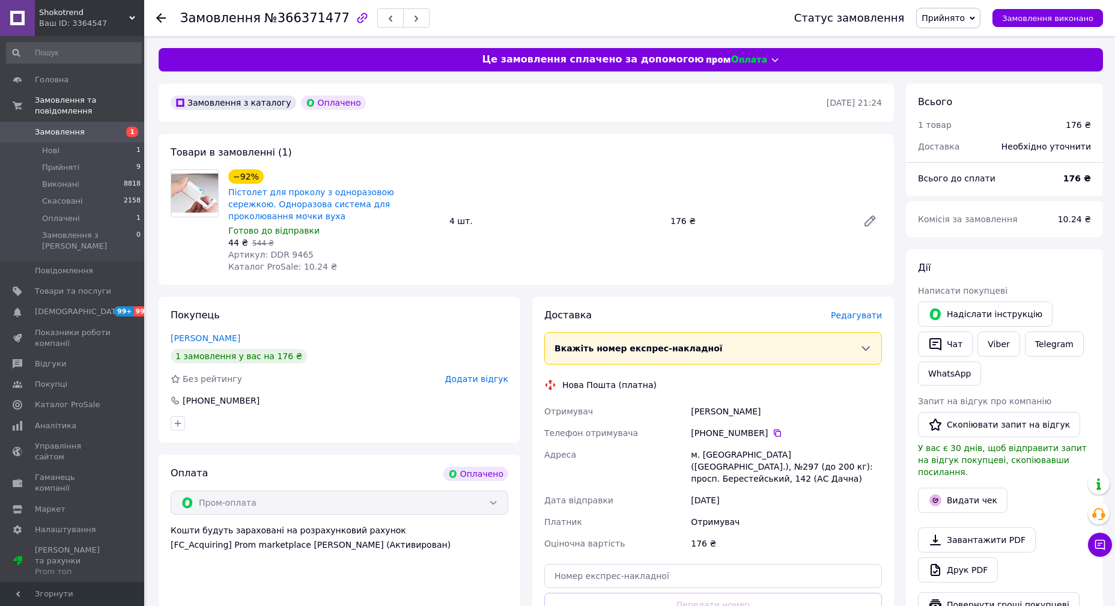
click at [289, 250] on span "Артикул: DDR 9465" at bounding box center [270, 255] width 85 height 10
copy span "9465"
click at [857, 311] on span "Редагувати" at bounding box center [856, 316] width 51 height 10
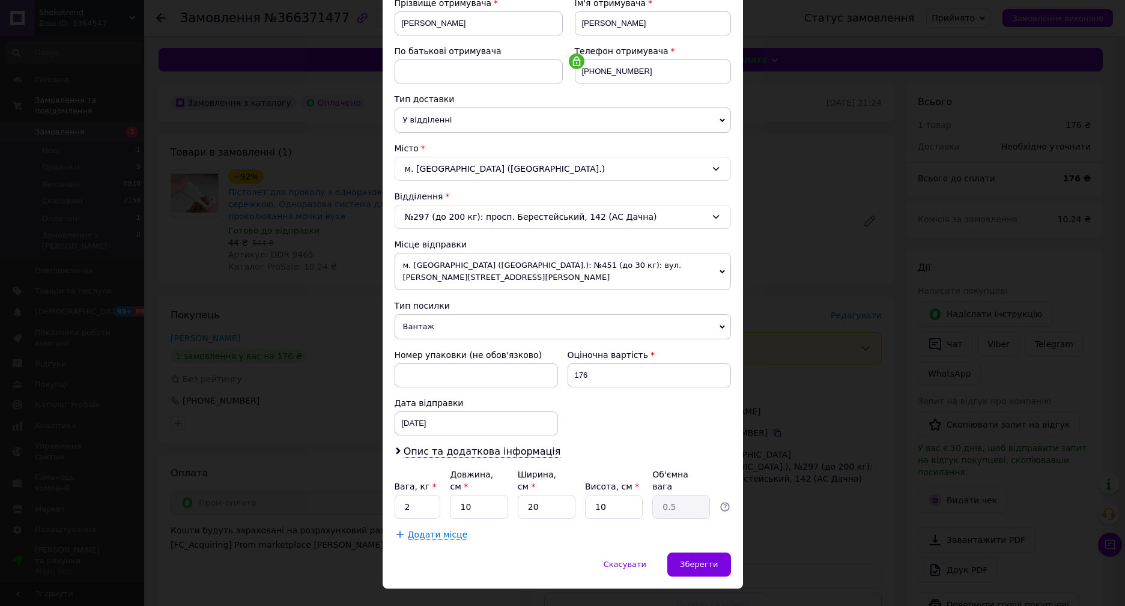
scroll to position [192, 0]
click at [441, 445] on span "Опис та додаткова інформація" at bounding box center [482, 451] width 157 height 12
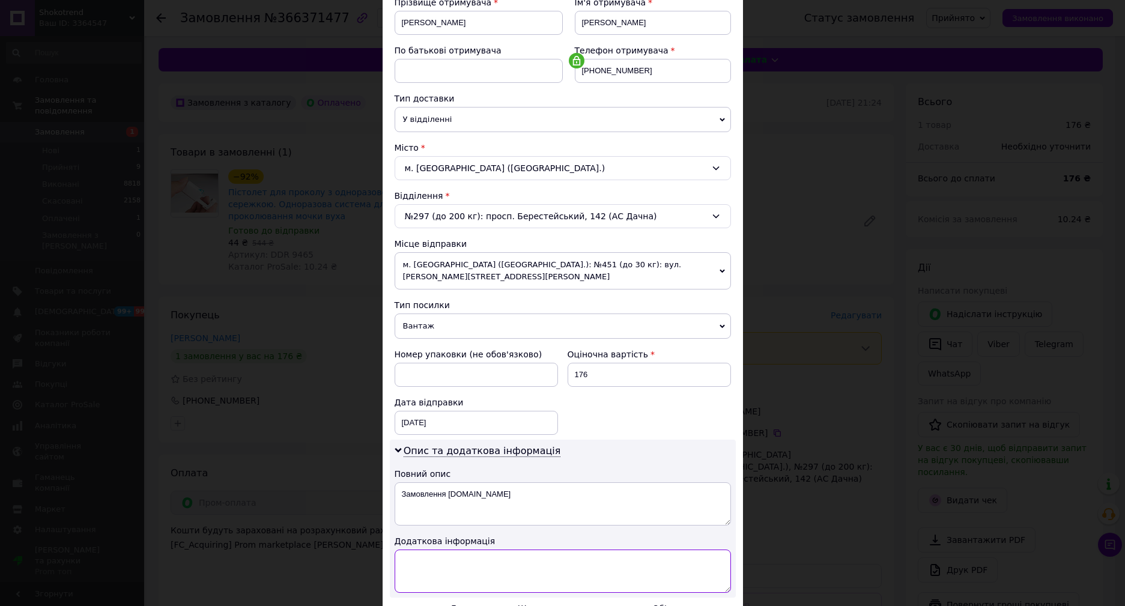
click at [462, 553] on textarea at bounding box center [563, 571] width 336 height 43
paste textarea "9465 4"
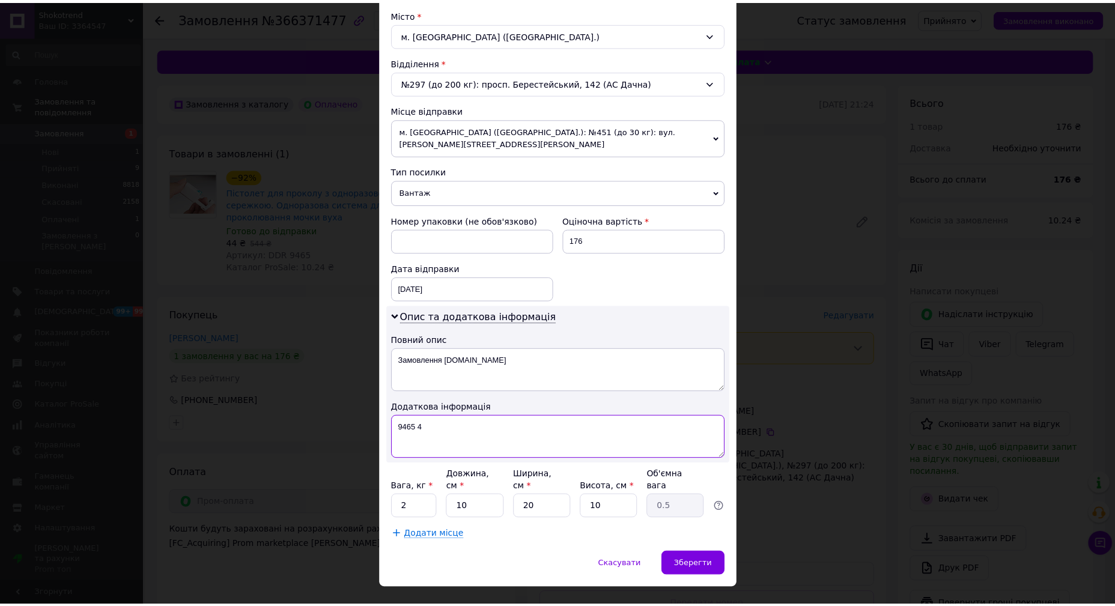
scroll to position [326, 0]
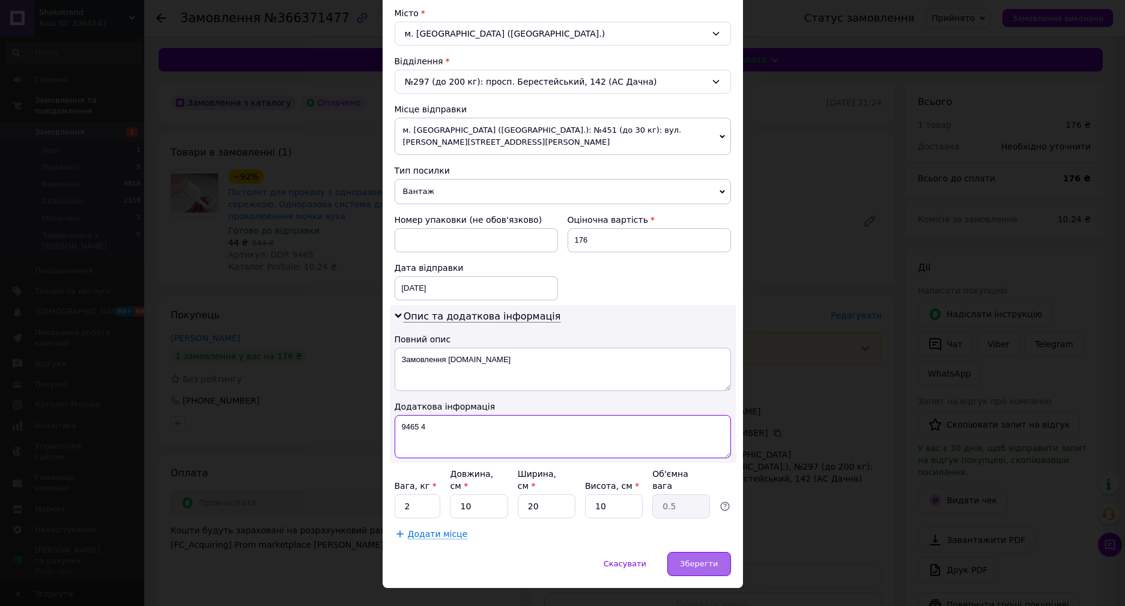
type textarea "9465 4"
click at [715, 559] on span "Зберегти" at bounding box center [699, 563] width 38 height 9
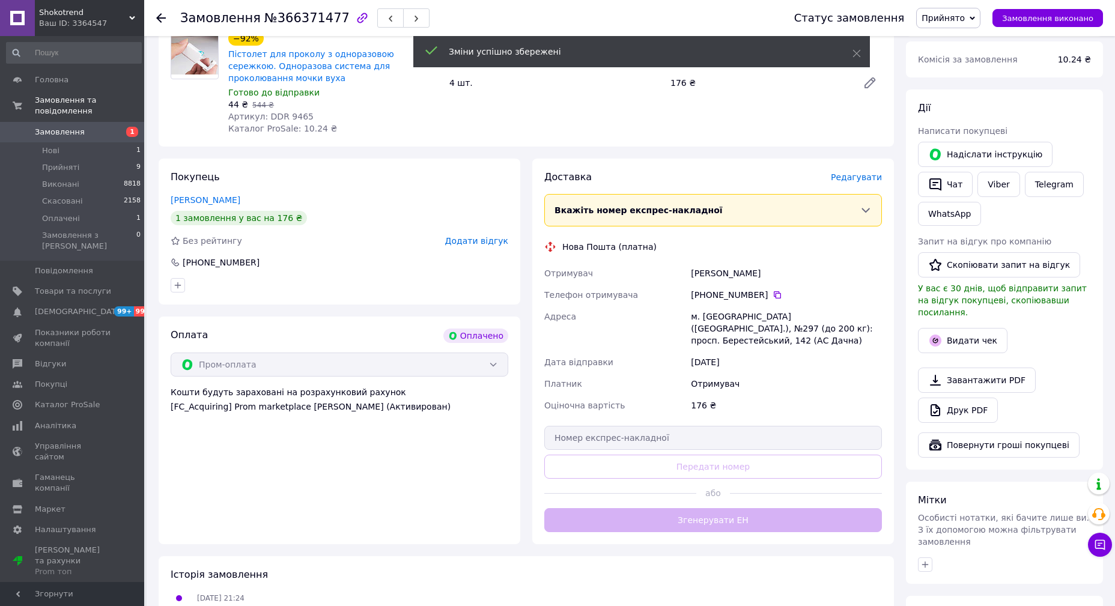
scroll to position [181, 0]
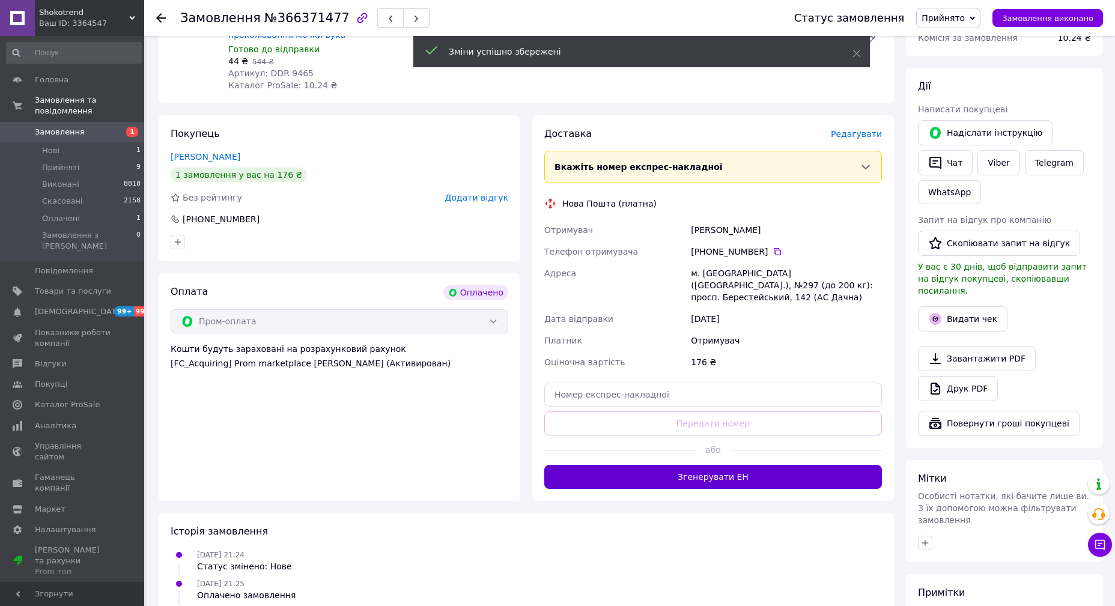
click at [720, 465] on button "Згенерувати ЕН" at bounding box center [713, 477] width 338 height 24
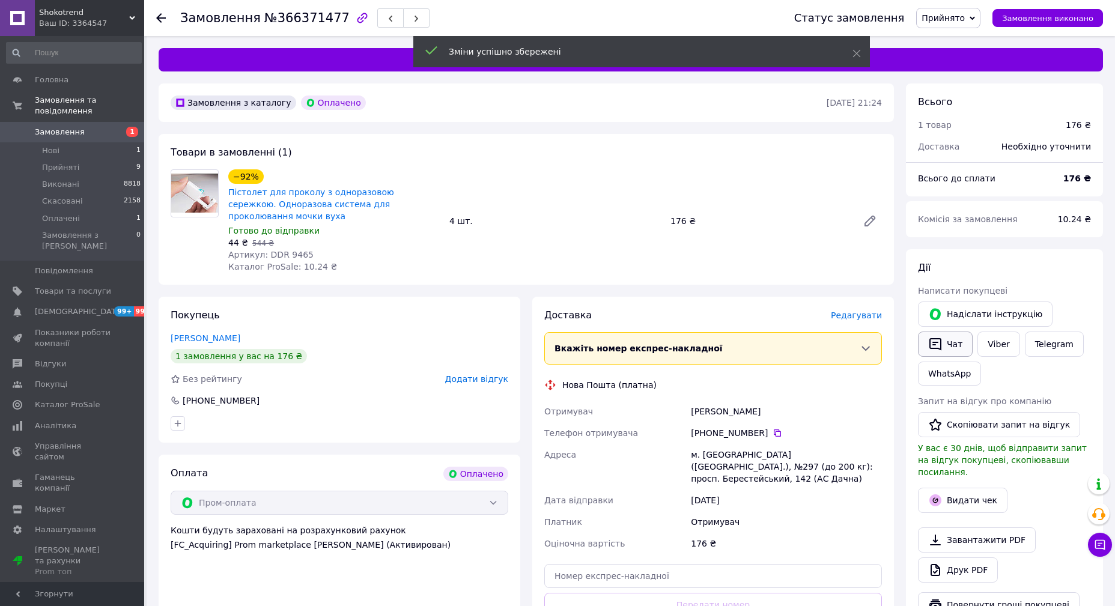
scroll to position [0, 0]
click at [947, 345] on button "Чат" at bounding box center [945, 344] width 55 height 25
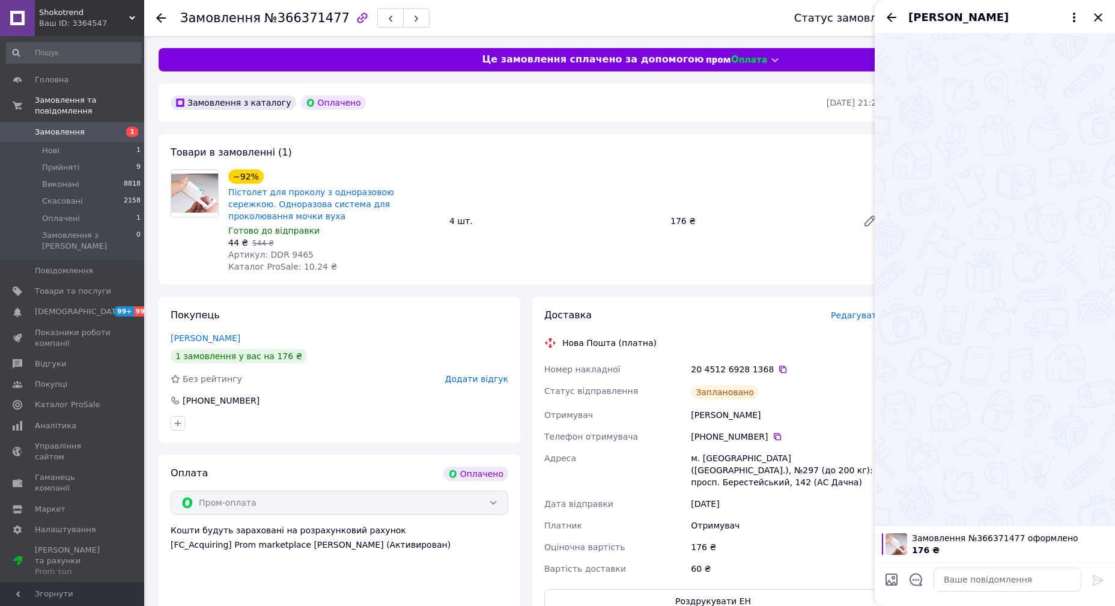
drag, startPoint x: 767, startPoint y: 356, endPoint x: 777, endPoint y: 360, distance: 10.5
click at [779, 366] on icon at bounding box center [782, 369] width 7 height 7
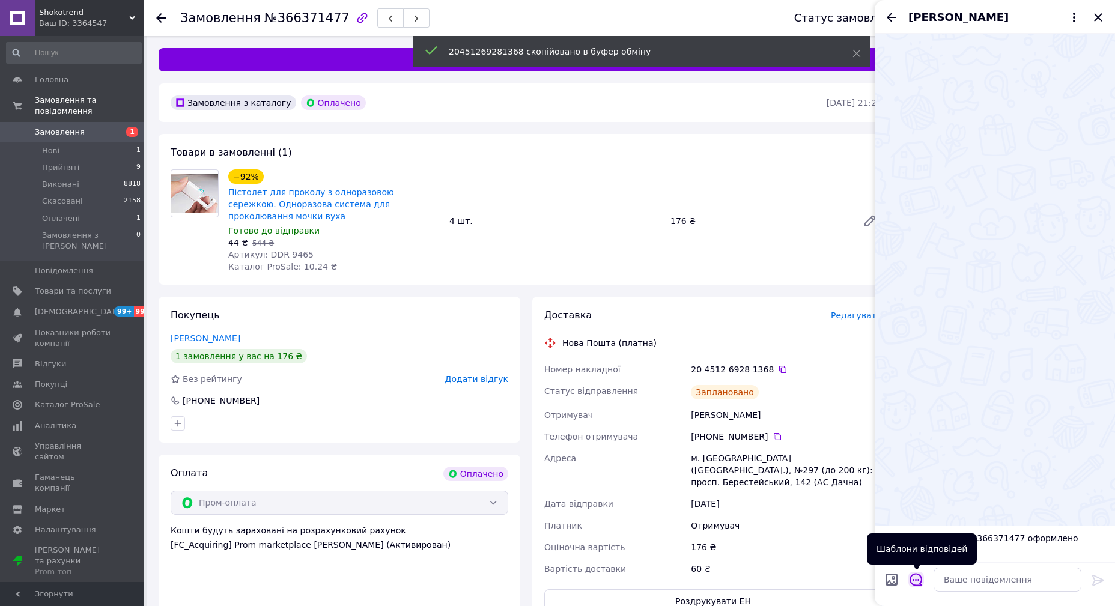
click at [919, 577] on icon "Відкрити шаблони відповідей" at bounding box center [915, 579] width 13 height 13
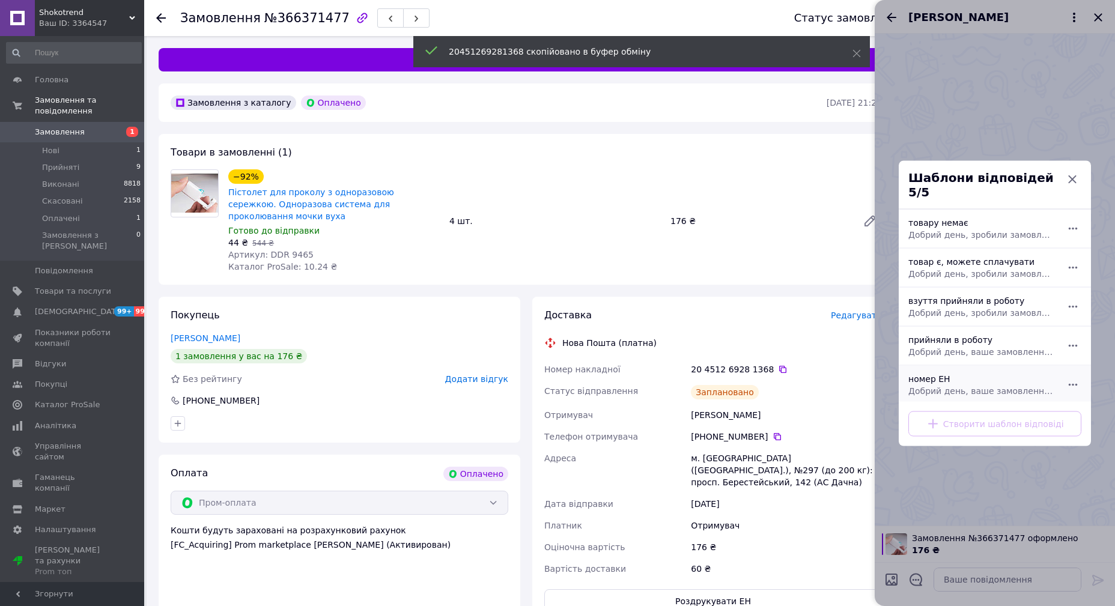
click at [939, 371] on div "номер ЕН Добрий день, ваше замовлення прийняли в роботу. ваш номер ЕН за яким б…" at bounding box center [981, 385] width 156 height 34
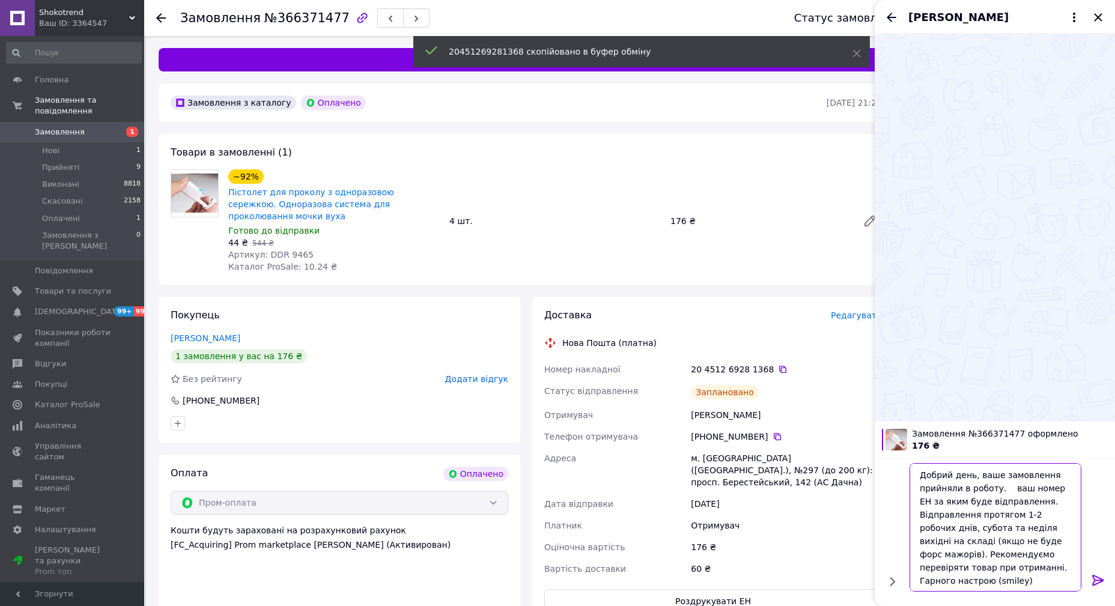
click at [999, 484] on textarea "Добрий день, ваше замовлення прийняли в роботу. ваш номер ЕН за яким буде відпр…" at bounding box center [995, 527] width 172 height 129
paste textarea "20451269281368"
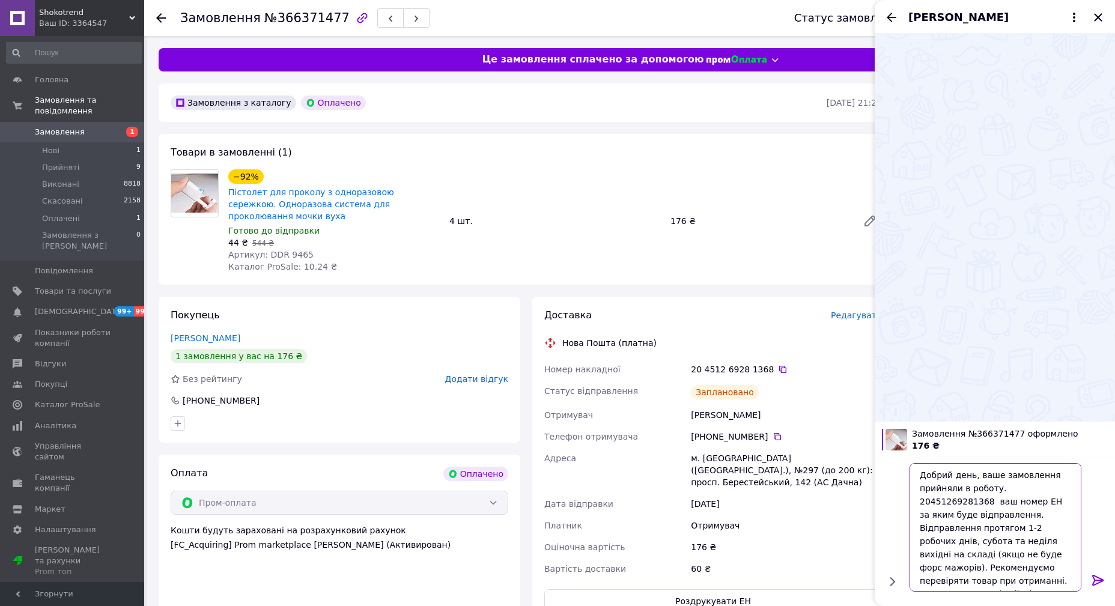
type textarea "Добрий день, ваше замовлення прийняли в роботу. 20451269281368 ваш номер ЕН за …"
click at [1103, 577] on icon at bounding box center [1098, 580] width 14 height 14
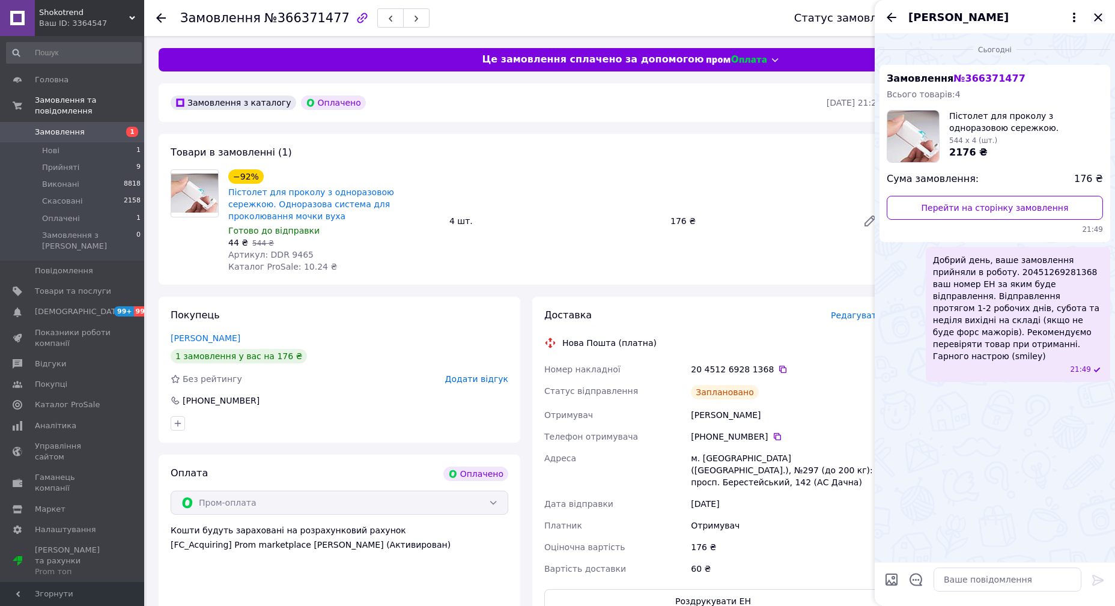
click at [1095, 14] on icon "Закрити" at bounding box center [1098, 17] width 14 height 14
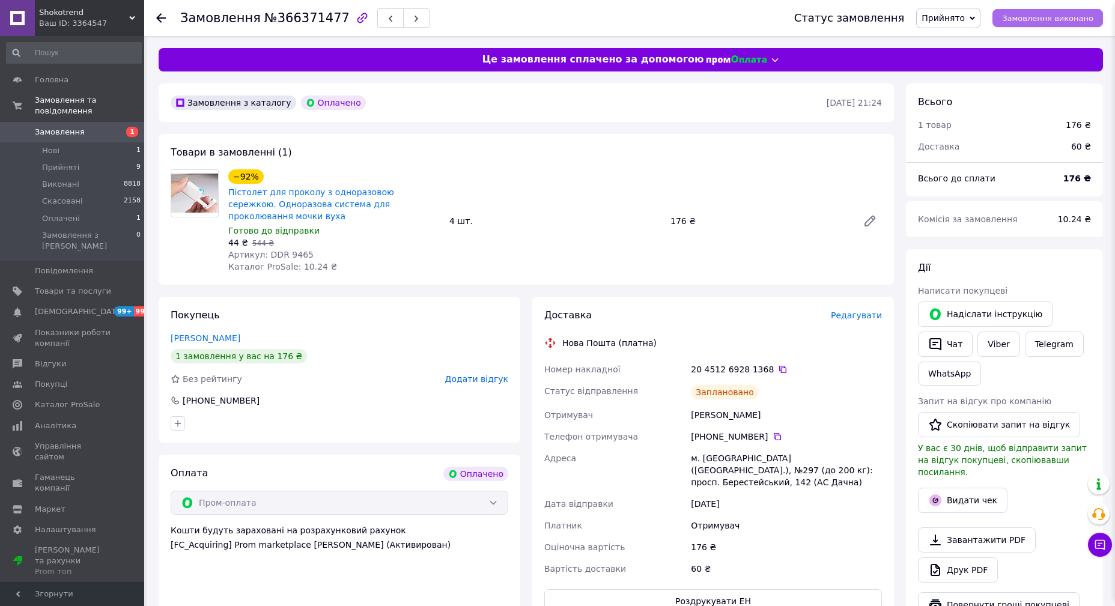
click at [1064, 15] on span "Замовлення виконано" at bounding box center [1047, 18] width 91 height 9
click at [772, 432] on icon at bounding box center [777, 437] width 10 height 10
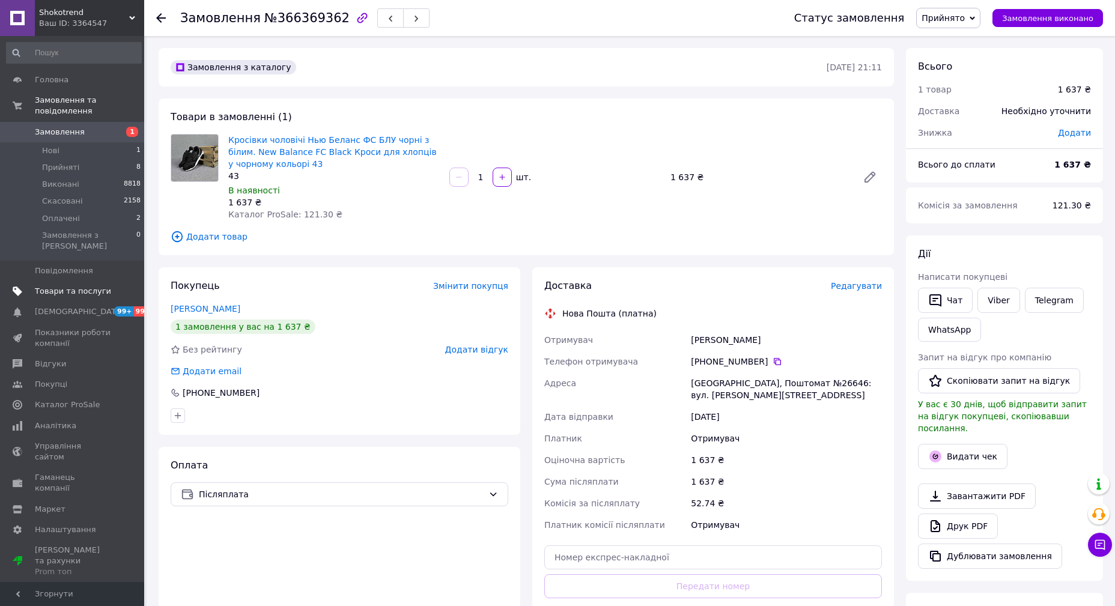
click at [82, 286] on span "Товари та послуги" at bounding box center [73, 291] width 76 height 11
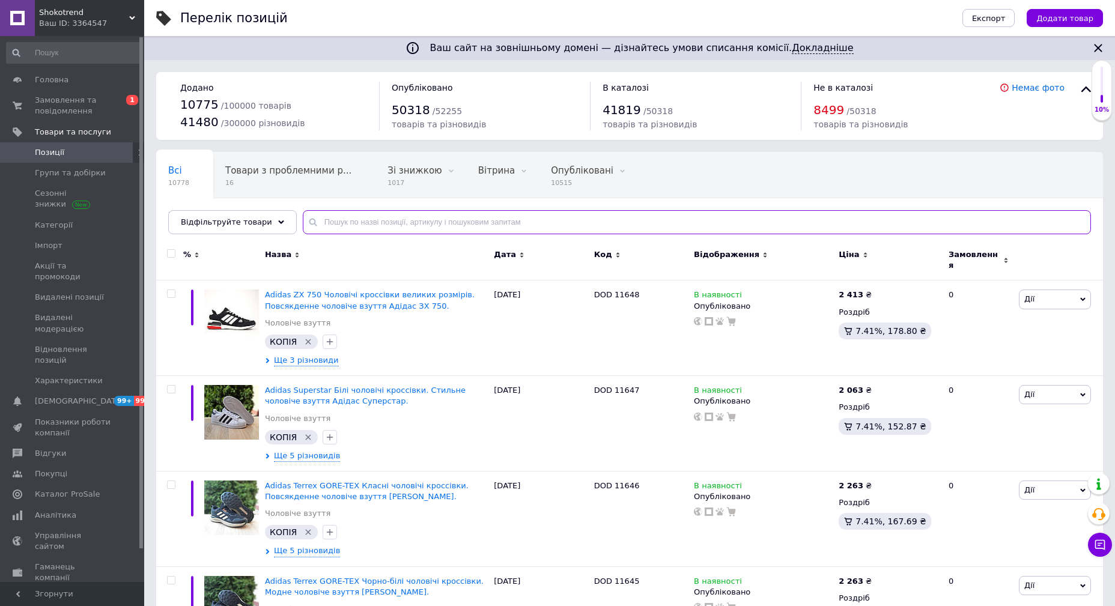
click at [347, 226] on input "text" at bounding box center [697, 222] width 788 height 24
paste input "9465"
type input "9465"
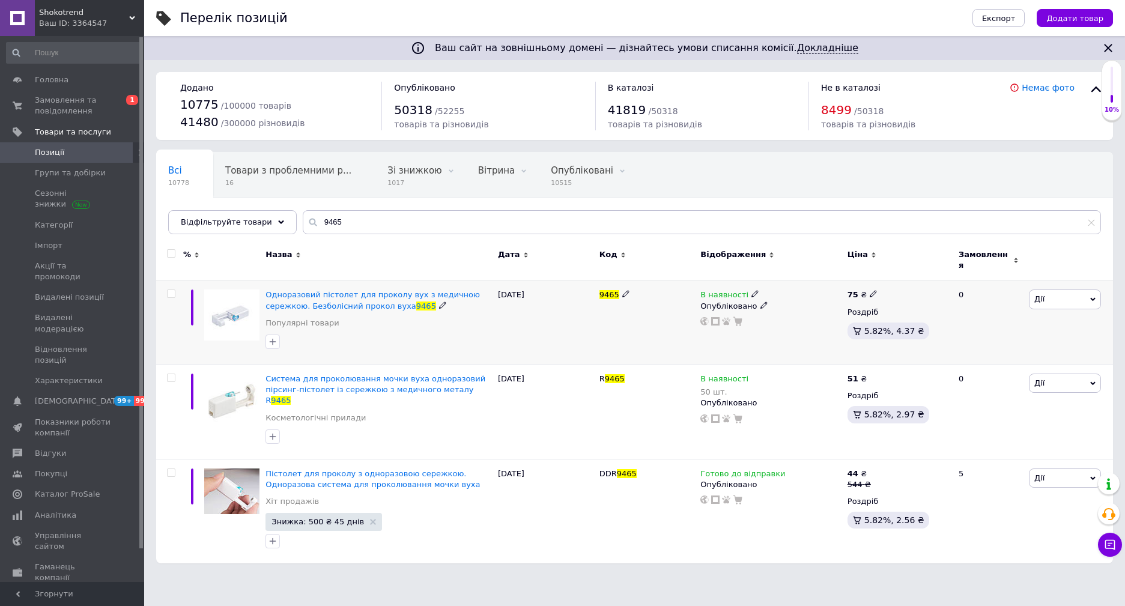
click at [751, 291] on use at bounding box center [754, 294] width 7 height 7
drag, startPoint x: 792, startPoint y: 298, endPoint x: 785, endPoint y: 314, distance: 17.7
click at [792, 298] on li "Немає в наявності" at bounding box center [820, 303] width 114 height 17
click at [751, 373] on span at bounding box center [754, 377] width 7 height 8
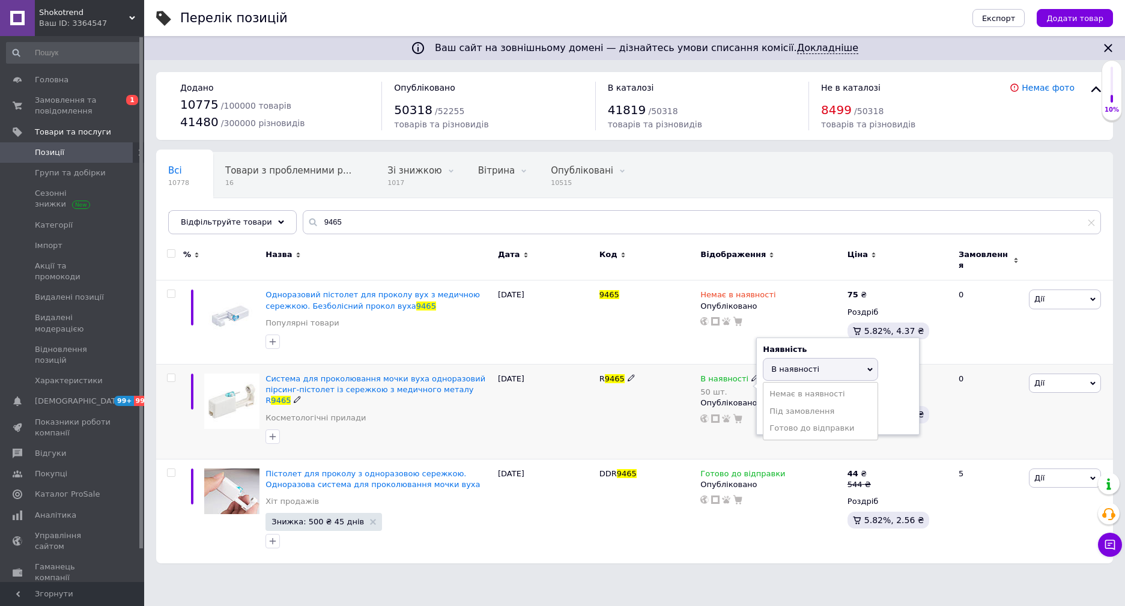
drag, startPoint x: 791, startPoint y: 390, endPoint x: 789, endPoint y: 402, distance: 12.2
click at [791, 390] on li "Немає в наявності" at bounding box center [820, 394] width 114 height 17
click at [786, 417] on input "50" at bounding box center [808, 416] width 91 height 24
type input "0"
click at [788, 469] on icon at bounding box center [791, 472] width 7 height 7
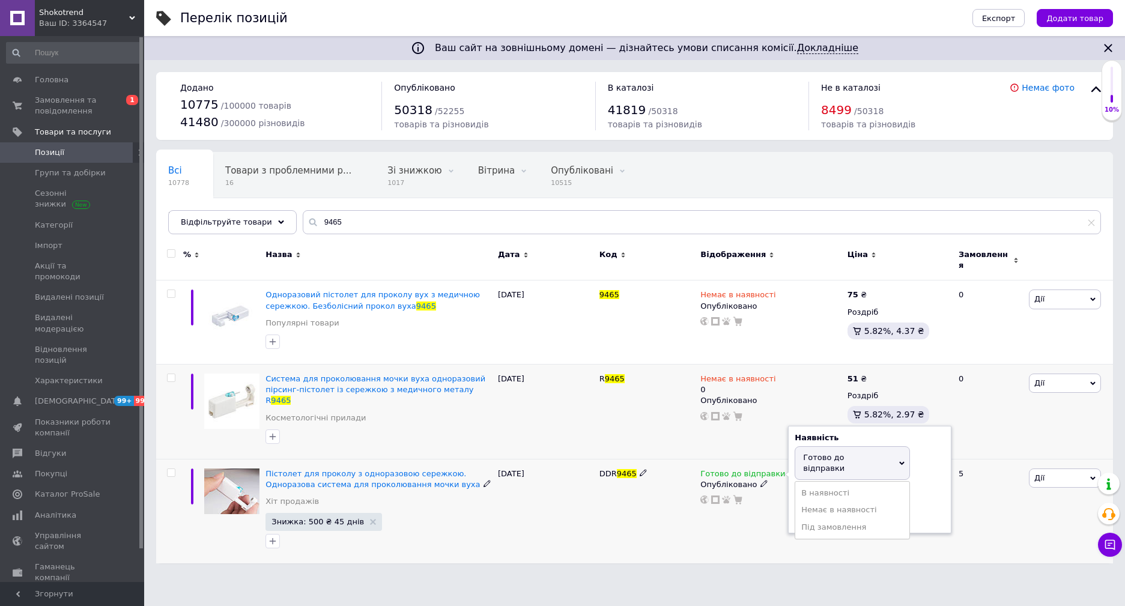
click at [812, 501] on li "Немає в наявності" at bounding box center [852, 509] width 114 height 17
click at [670, 542] on div "DDR 9465" at bounding box center [646, 511] width 101 height 105
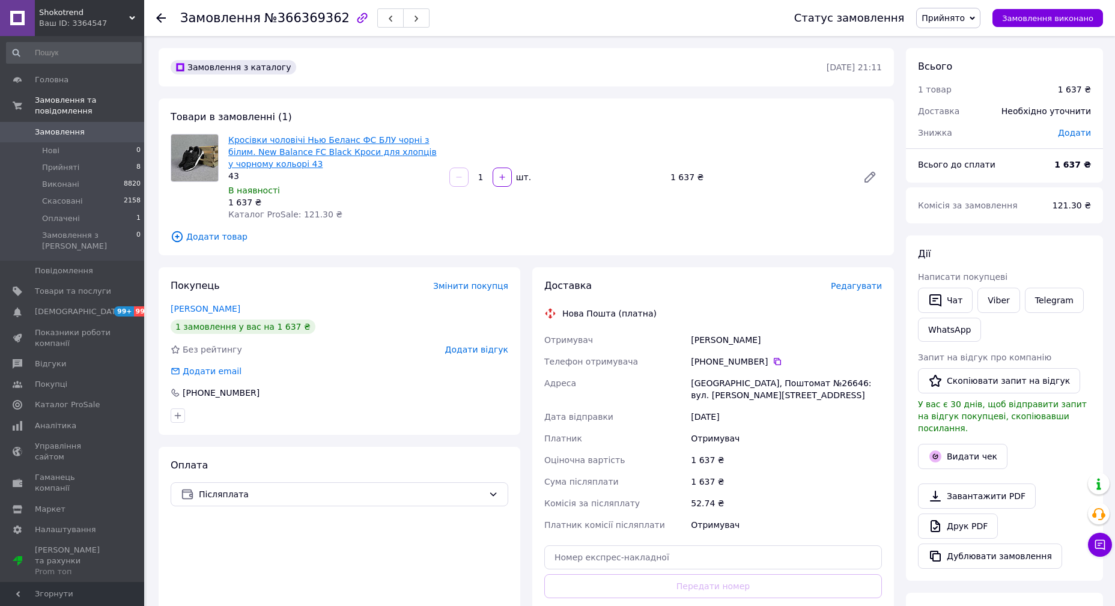
click at [375, 154] on link "Кросівки чоловічі Нью Беланс ФС БЛУ чорні з білим. New Balance FC Black Кроси д…" at bounding box center [332, 152] width 208 height 34
click at [956, 303] on button "Чат" at bounding box center [945, 300] width 55 height 25
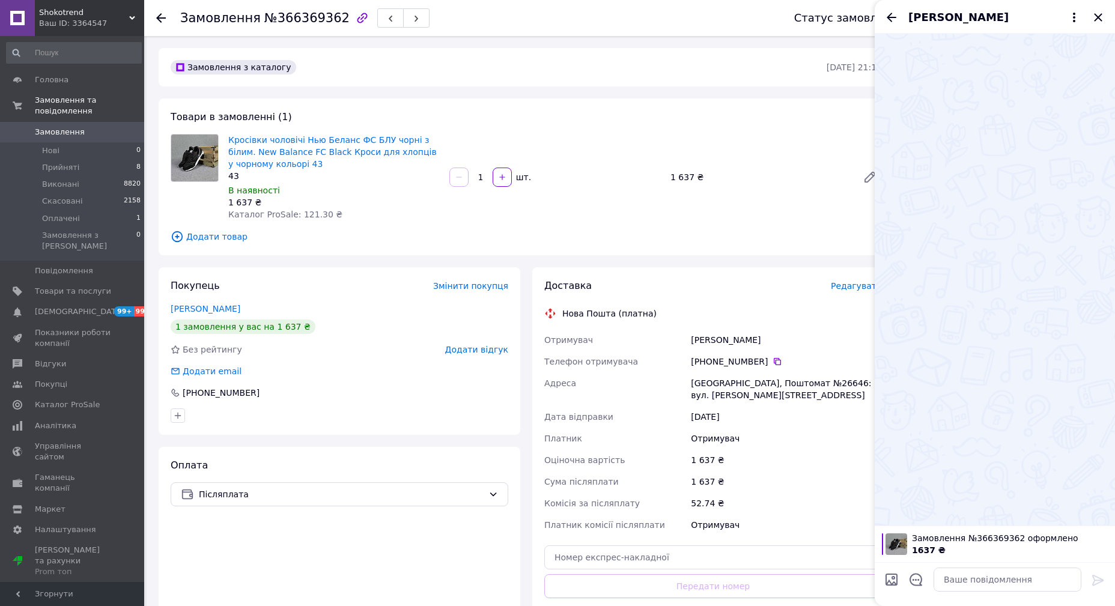
drag, startPoint x: 925, startPoint y: 573, endPoint x: 925, endPoint y: 580, distance: 7.2
click at [925, 579] on div at bounding box center [915, 581] width 25 height 29
click at [923, 585] on div at bounding box center [915, 581] width 25 height 29
click at [916, 582] on icon "Відкрити шаблони відповідей" at bounding box center [915, 579] width 13 height 13
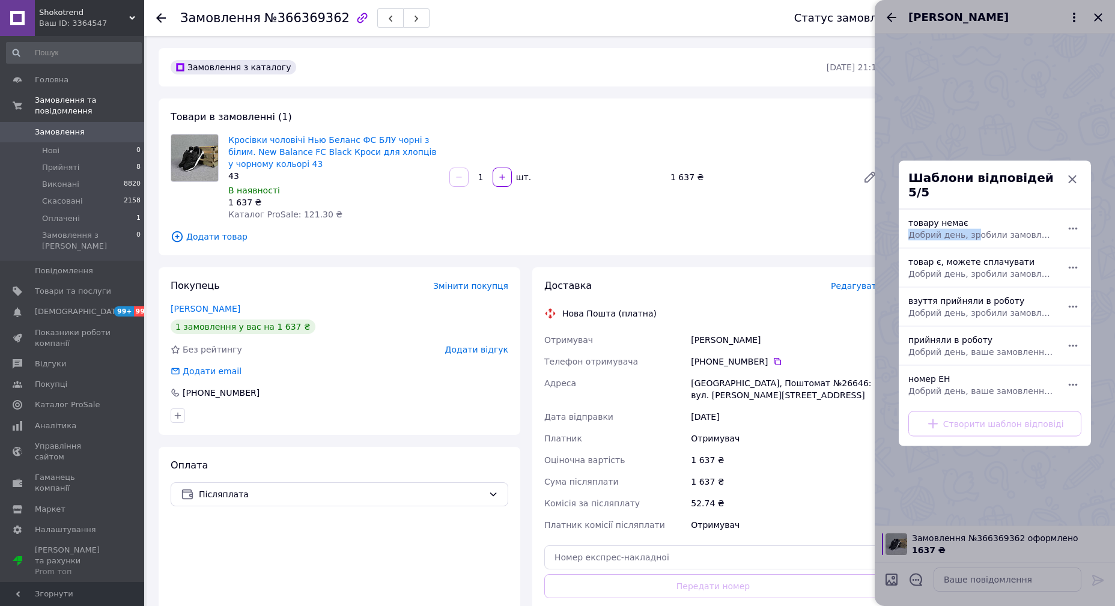
click at [971, 222] on div "товару немає Добрий день, зробили замовлення на жаль дана модель закінчилась ви…" at bounding box center [981, 228] width 156 height 34
type textarea "Добрий день, зробили замовлення на жаль дана модель закінчилась вибачте за незр…"
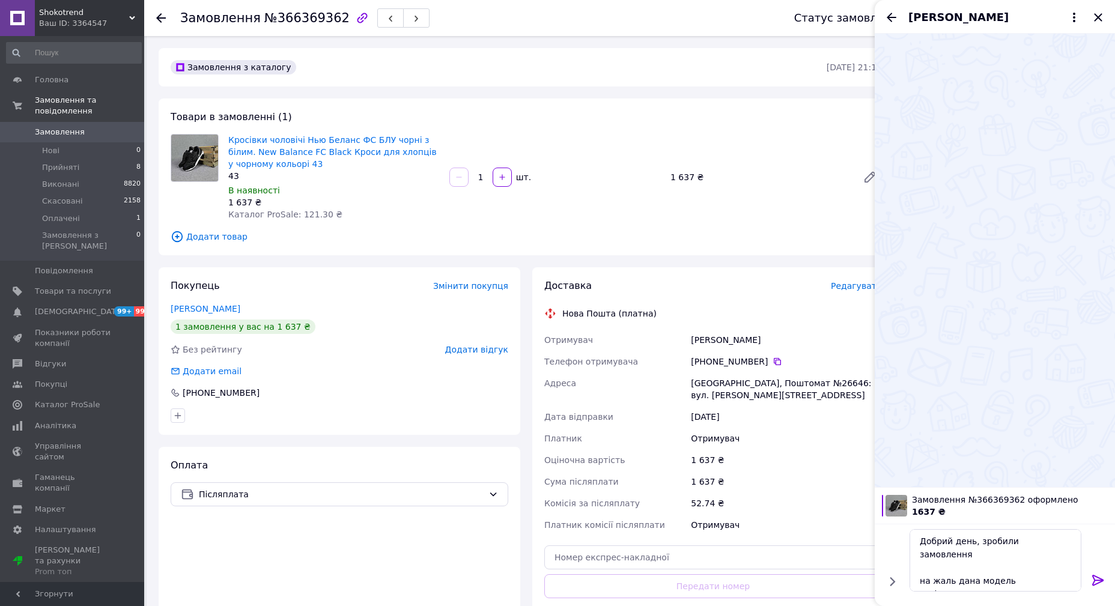
click at [1099, 580] on icon at bounding box center [1097, 580] width 11 height 11
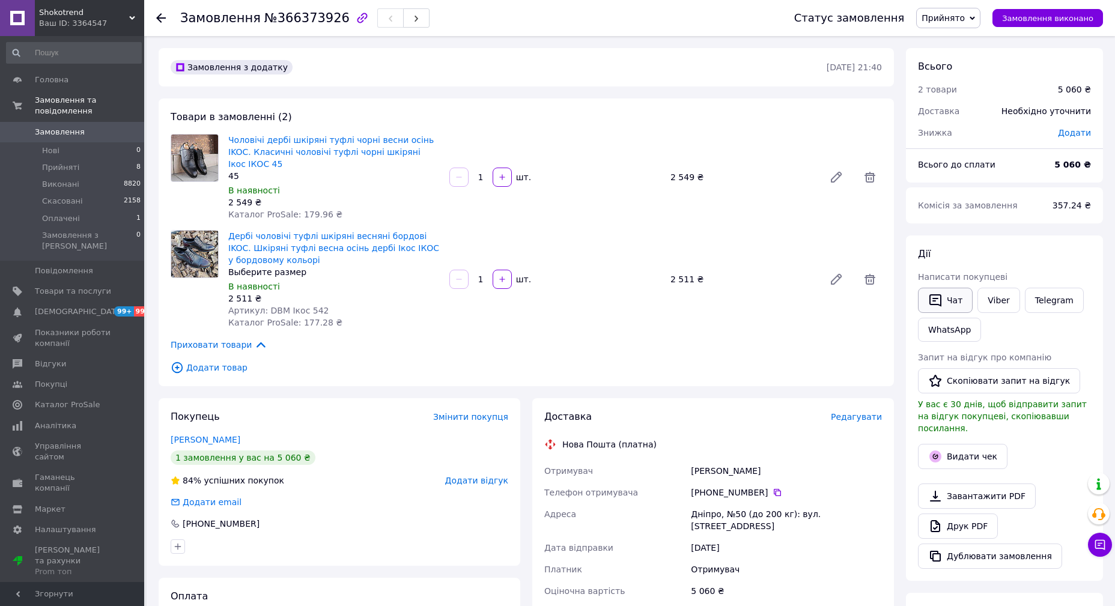
click at [935, 302] on icon "button" at bounding box center [935, 300] width 14 height 14
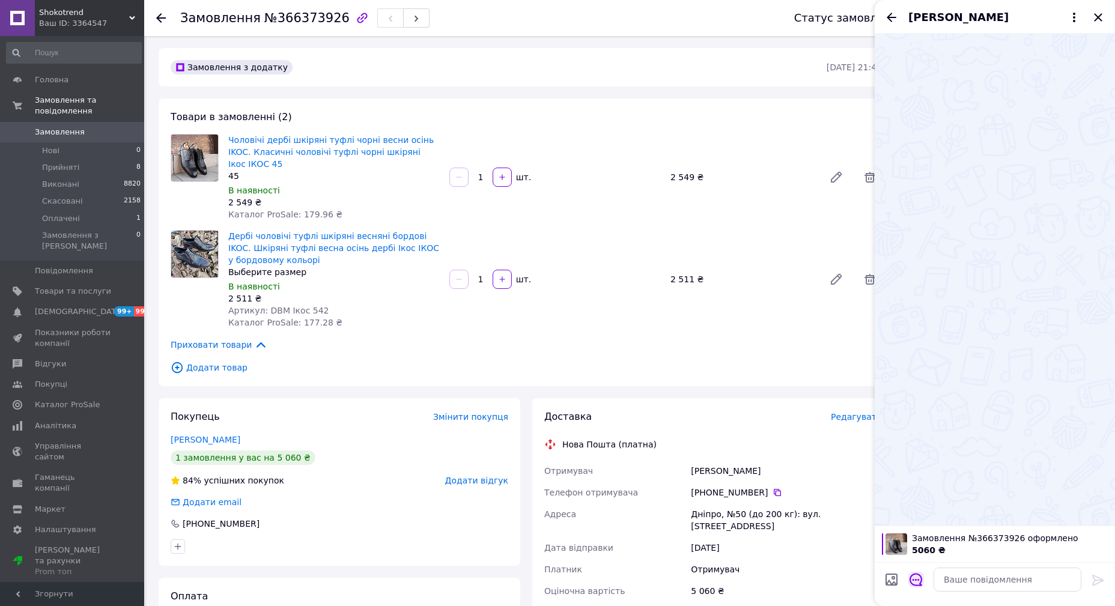
click at [913, 577] on icon "Відкрити шаблони відповідей" at bounding box center [915, 579] width 13 height 13
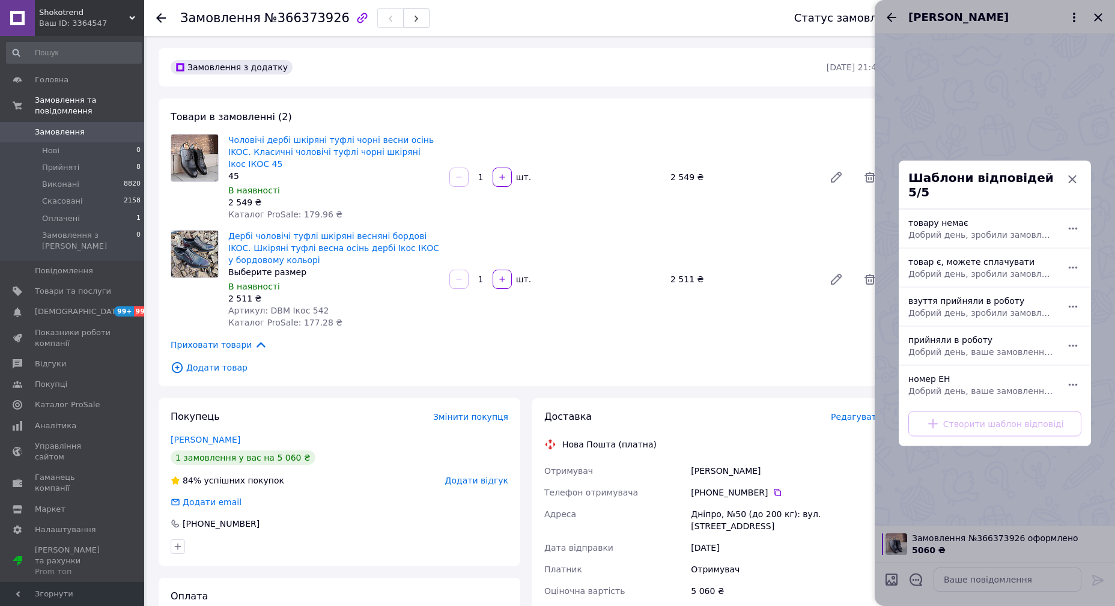
drag, startPoint x: 943, startPoint y: 219, endPoint x: 982, endPoint y: 236, distance: 42.5
click at [943, 219] on div "товару немає Добрий день, зробили замовлення на жаль дана модель закінчилась ви…" at bounding box center [981, 228] width 156 height 34
type textarea "Добрий день, зробили замовлення на жаль дана модель закінчилась вибачте за незр…"
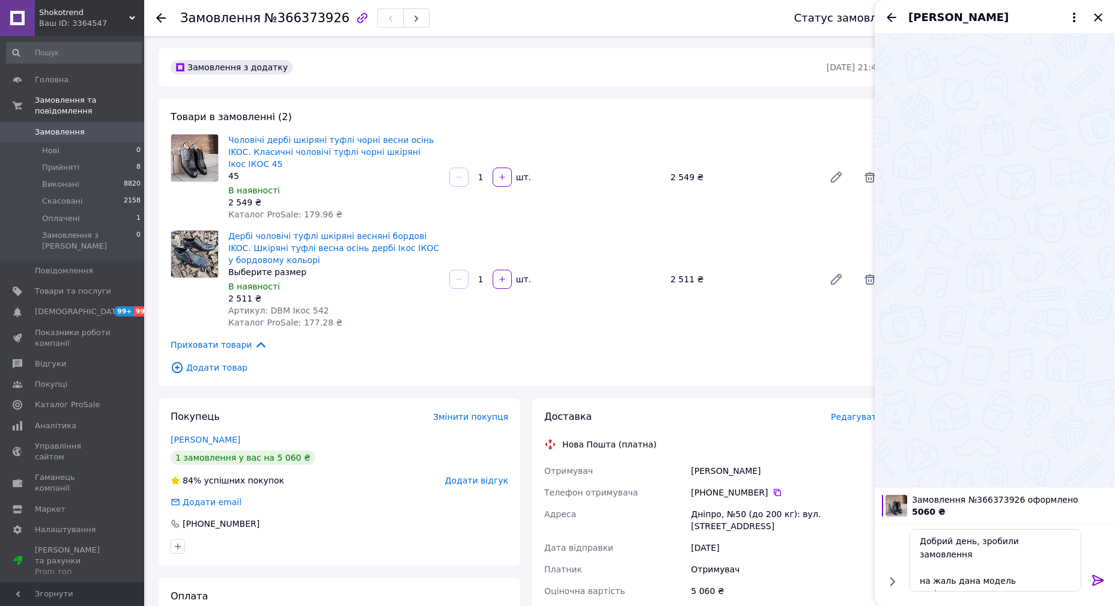
click at [1099, 580] on icon at bounding box center [1097, 580] width 11 height 11
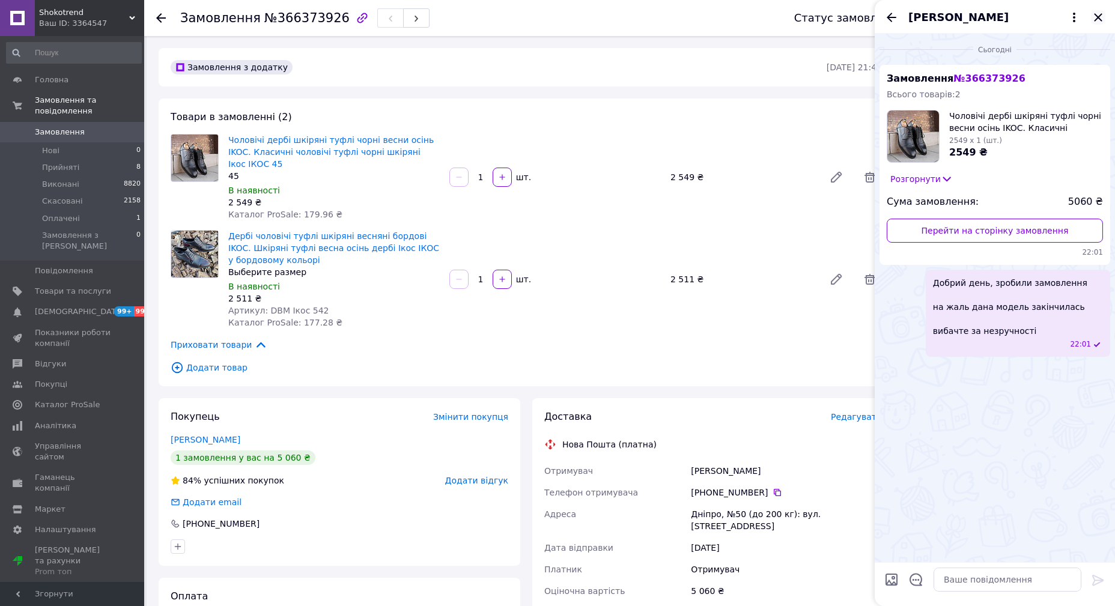
click at [1095, 12] on icon "Закрити" at bounding box center [1098, 17] width 14 height 14
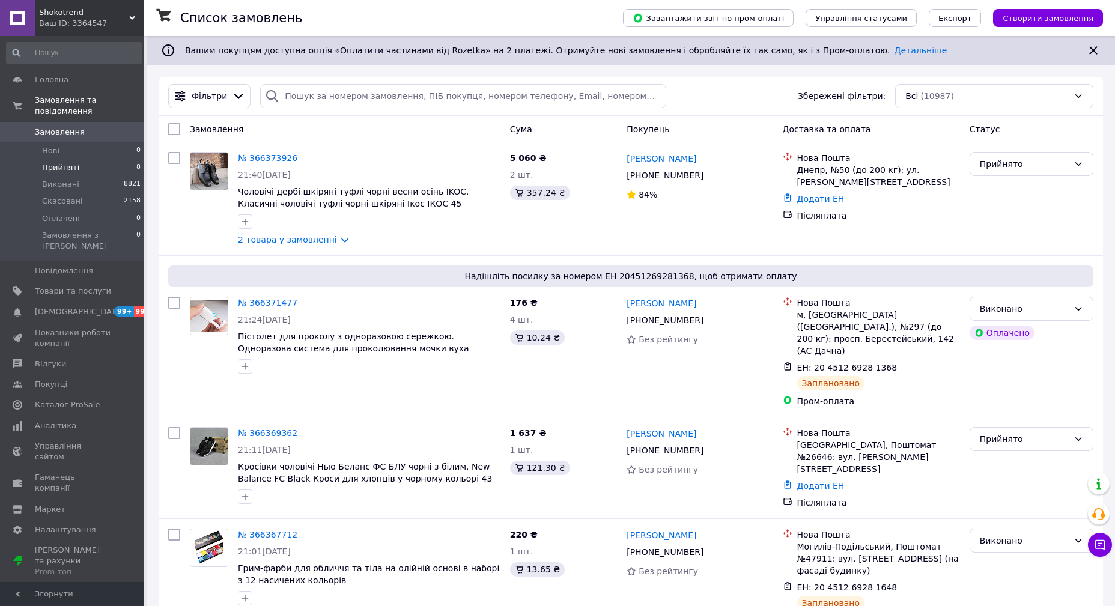
click at [56, 162] on span "Прийняті" at bounding box center [60, 167] width 37 height 11
